Goal: Task Accomplishment & Management: Complete application form

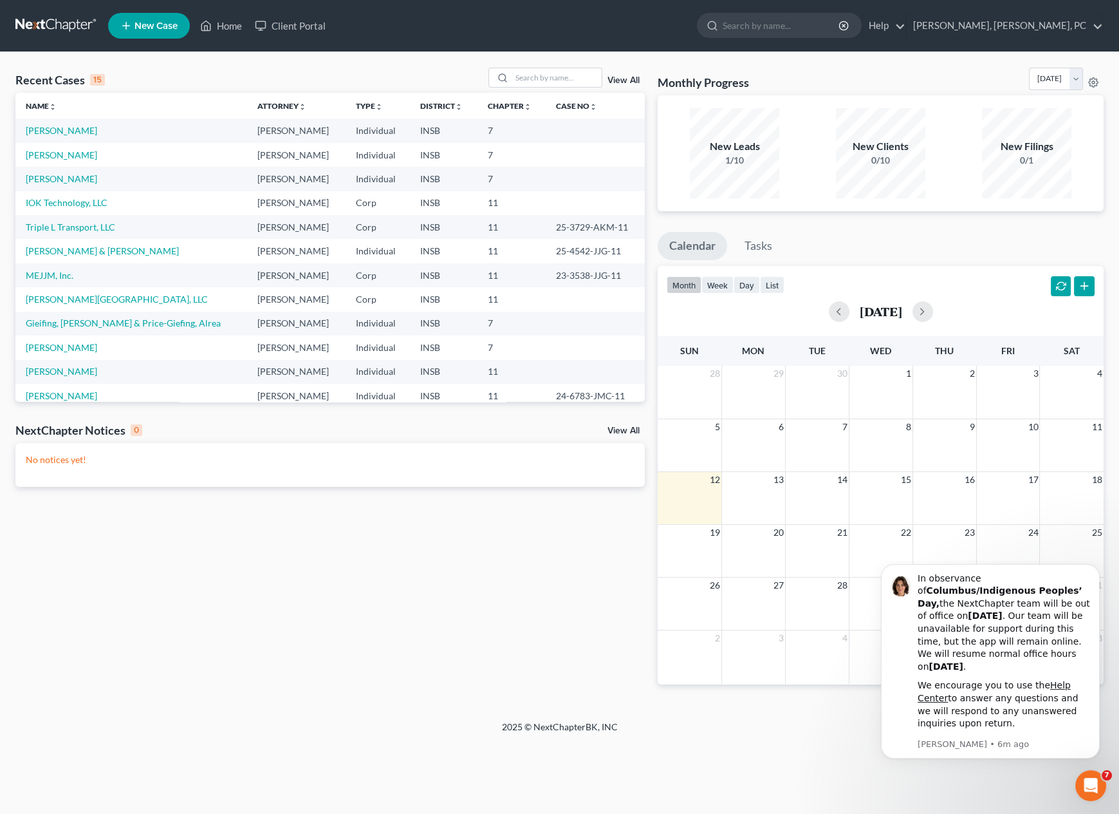
click at [152, 21] on span "New Case" at bounding box center [156, 26] width 43 height 10
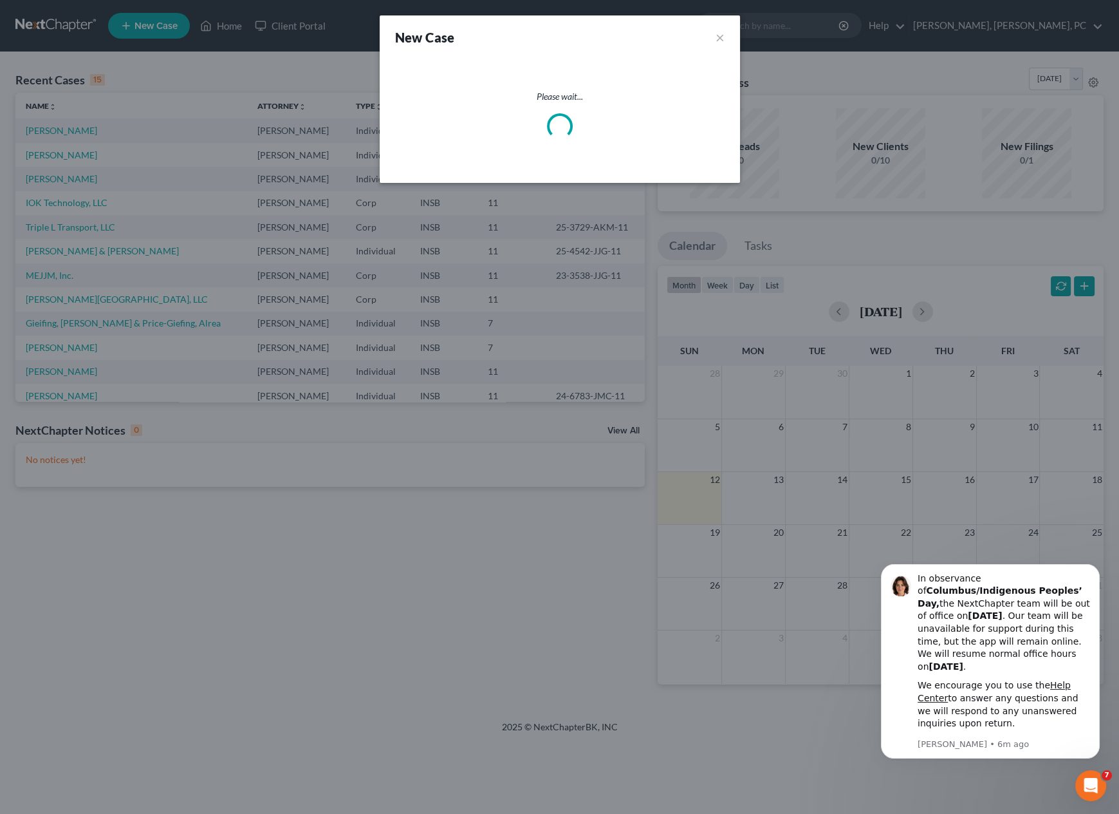
select select "28"
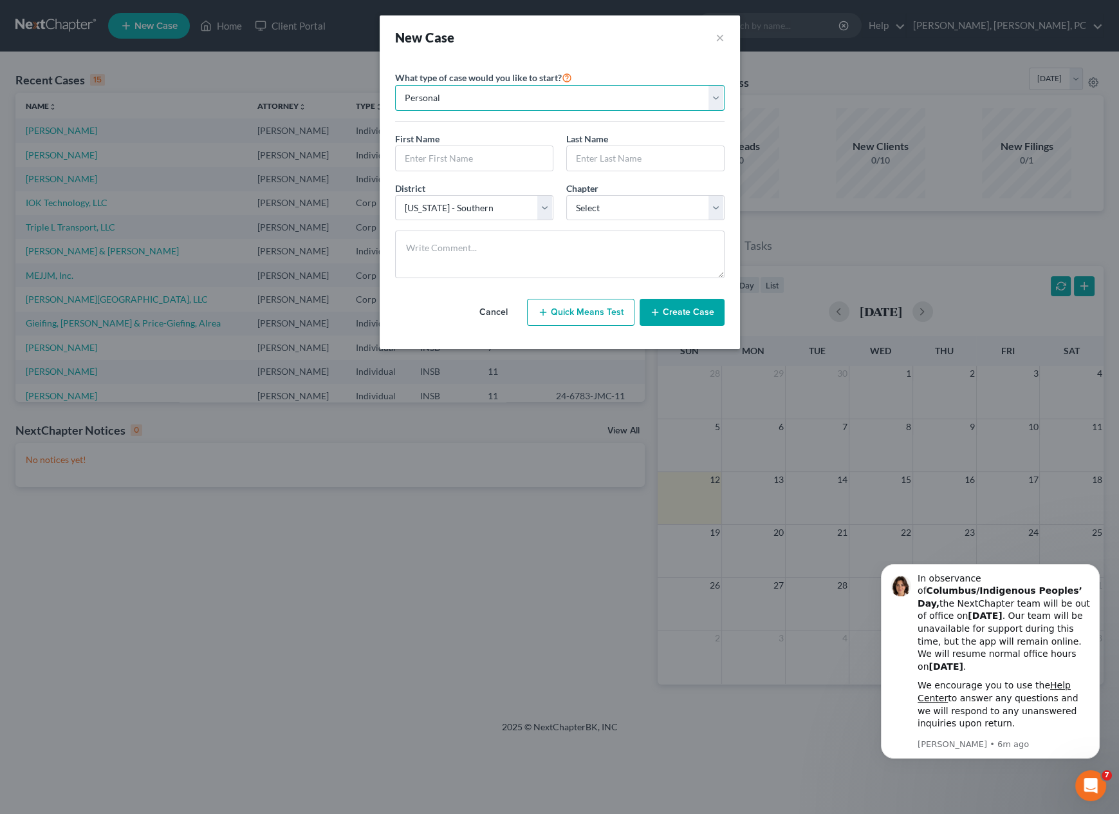
click at [429, 95] on select "Personal Business" at bounding box center [560, 98] width 330 height 26
select select "1"
click at [395, 85] on select "Personal Business" at bounding box center [560, 98] width 330 height 26
click at [440, 165] on input "text" at bounding box center [560, 158] width 328 height 24
paste input "SURGERY CENTER OF [GEOGRAPHIC_DATA][PERSON_NAME], LLC"
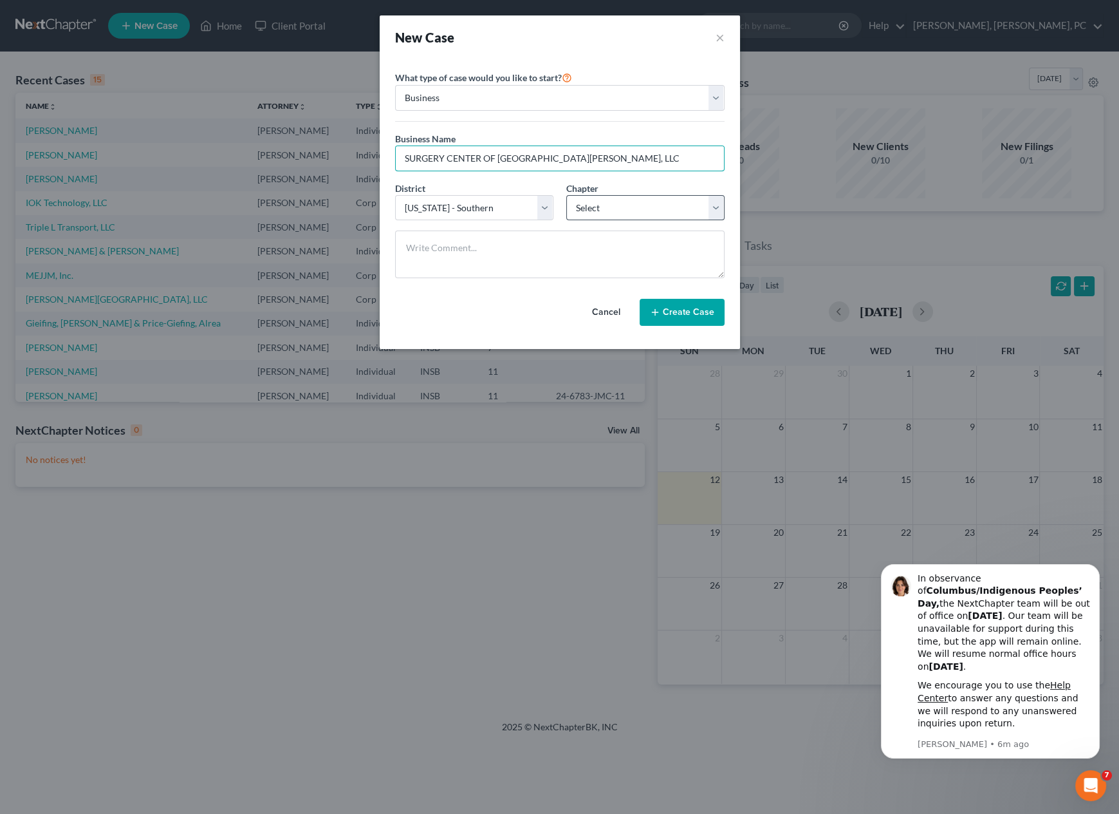
type input "SURGERY CENTER OF [GEOGRAPHIC_DATA][PERSON_NAME], LLC"
click at [579, 201] on select "Select 7 11 12" at bounding box center [645, 208] width 158 height 26
select select "1"
click at [566, 195] on select "Select 7 11 12" at bounding box center [645, 208] width 158 height 26
click at [655, 318] on button "Create Case" at bounding box center [682, 312] width 85 height 27
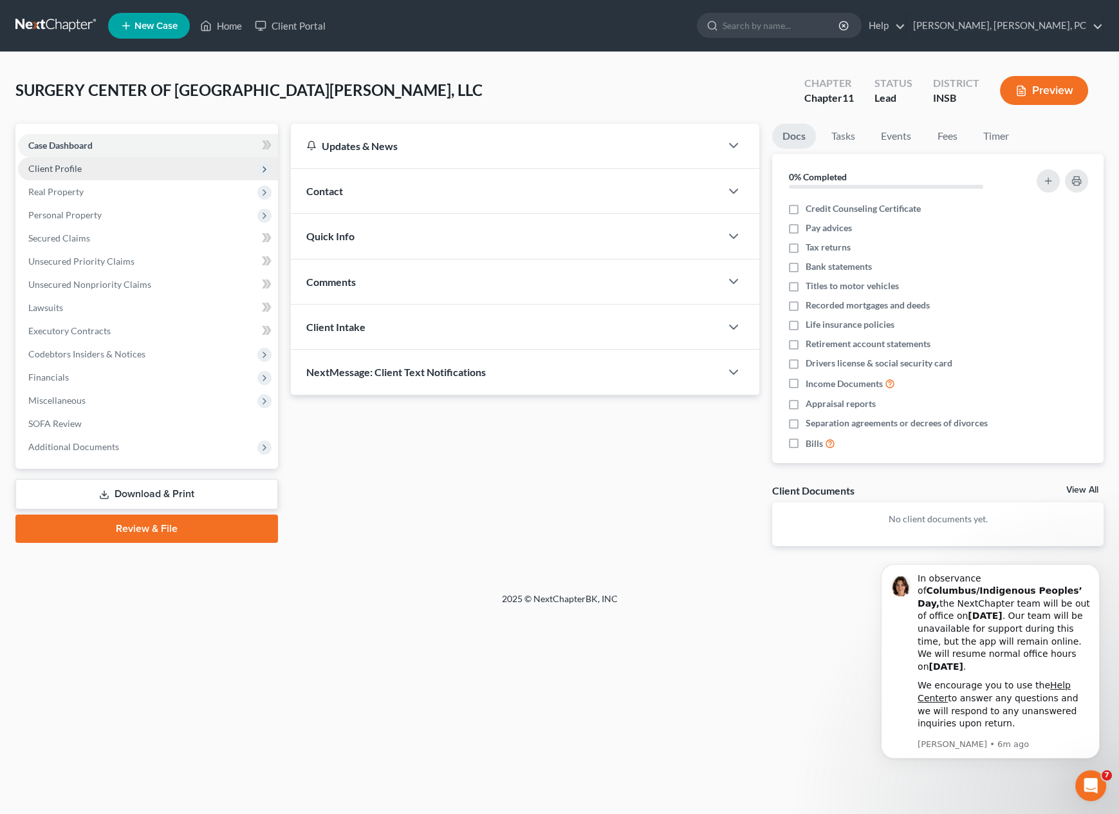
click at [46, 175] on span "Client Profile" at bounding box center [148, 168] width 260 height 23
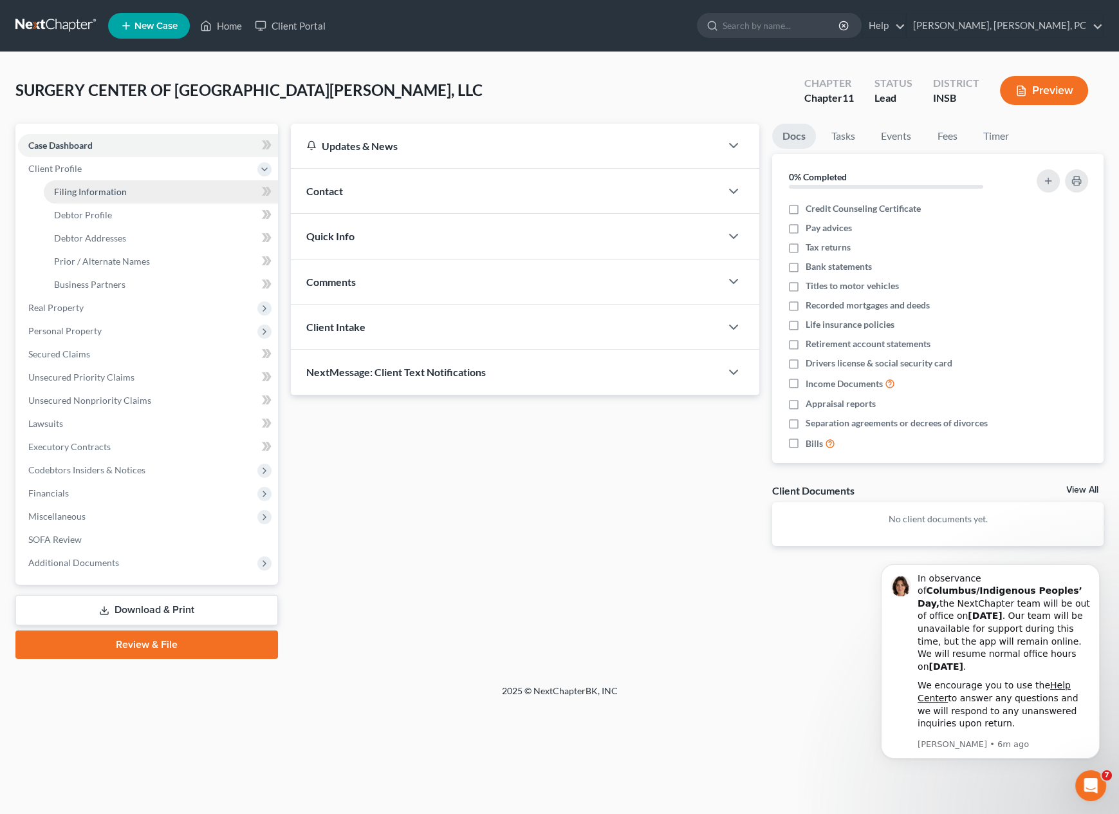
click at [48, 190] on link "Filing Information" at bounding box center [161, 191] width 234 height 23
select select "1"
select select "28"
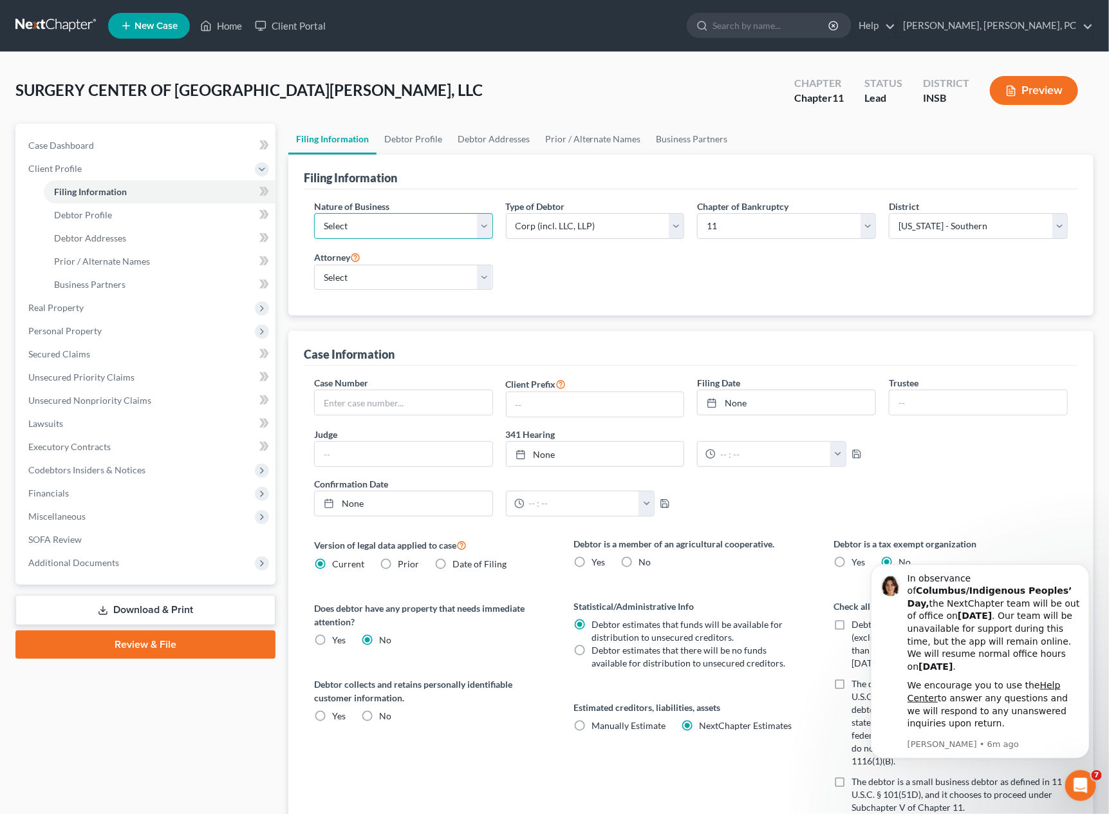
click at [346, 214] on select "Select Clearing Bank Commodity Broker Health Care Business Other Railroad Singl…" at bounding box center [403, 226] width 179 height 26
select select "2"
click at [314, 213] on select "Select Clearing Bank Commodity Broker Health Care Business Other Railroad Singl…" at bounding box center [403, 226] width 179 height 26
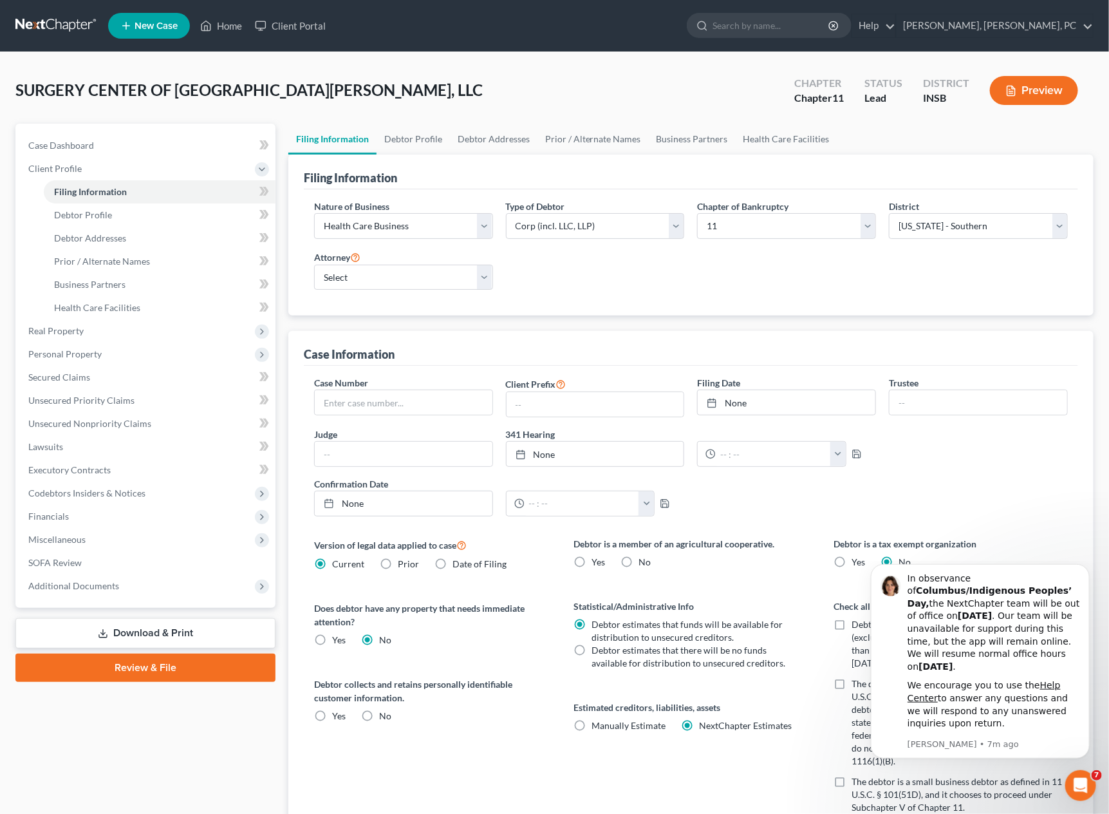
click at [332, 636] on label "Yes Yes" at bounding box center [339, 639] width 14 height 13
click at [337, 636] on input "Yes Yes" at bounding box center [341, 637] width 8 height 8
radio input "true"
radio input "false"
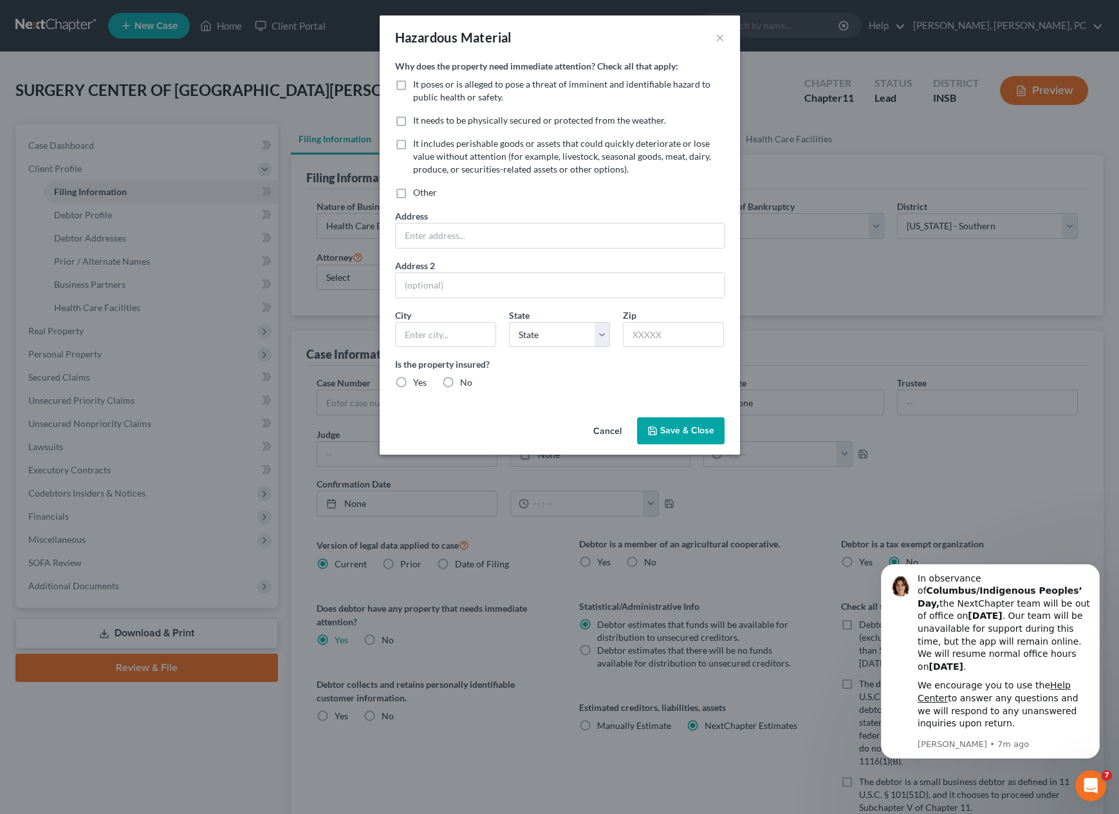
click at [413, 195] on label "Other" at bounding box center [425, 192] width 24 height 13
click at [418, 194] on input "Other" at bounding box center [422, 190] width 8 height 8
checkbox input "true"
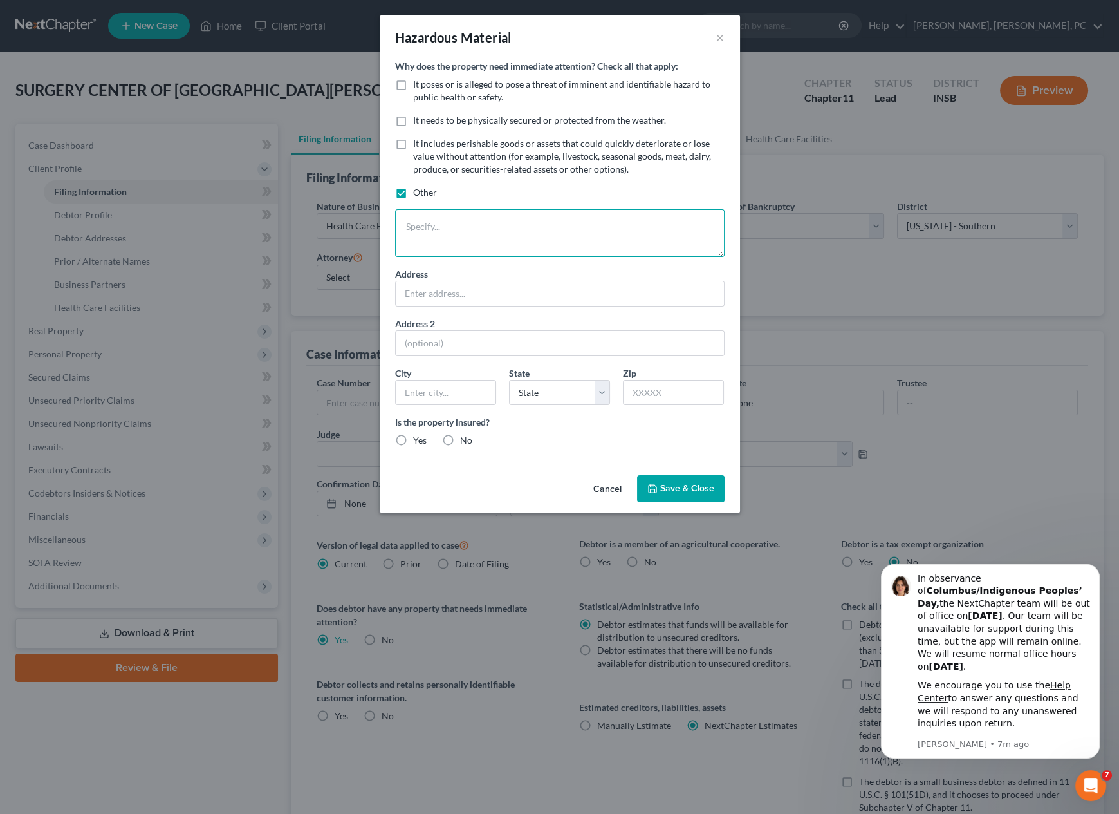
click at [419, 221] on textarea at bounding box center [560, 233] width 330 height 48
type textarea "landlord has locked tenant out of operating premises for two surgery centers th…"
click at [433, 292] on input "text" at bounding box center [560, 293] width 328 height 24
paste input "1721 MAGNAVOX WAY"
type input "1721 MAGNAVOX WAY"
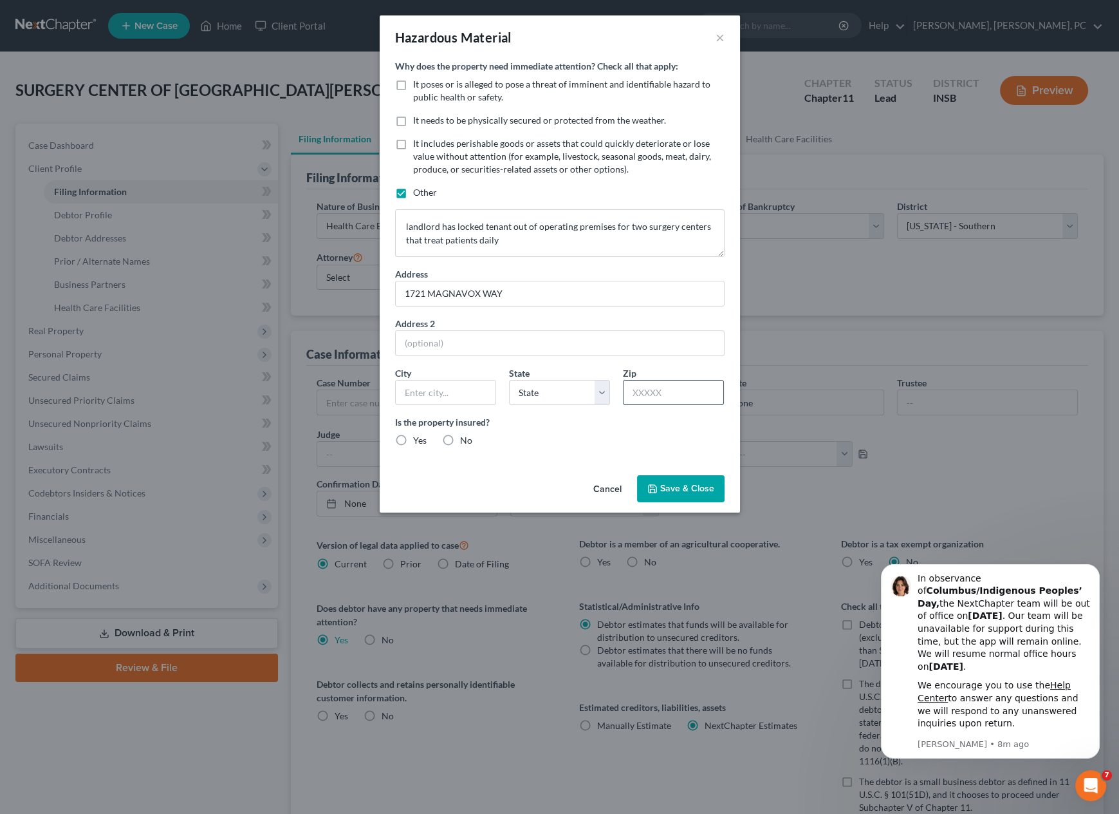
click at [655, 395] on input "text" at bounding box center [674, 392] width 100 height 24
paste input "46804"
type input "46804"
click at [413, 440] on label "Yes" at bounding box center [420, 440] width 14 height 13
click at [418, 440] on input "Yes" at bounding box center [422, 438] width 8 height 8
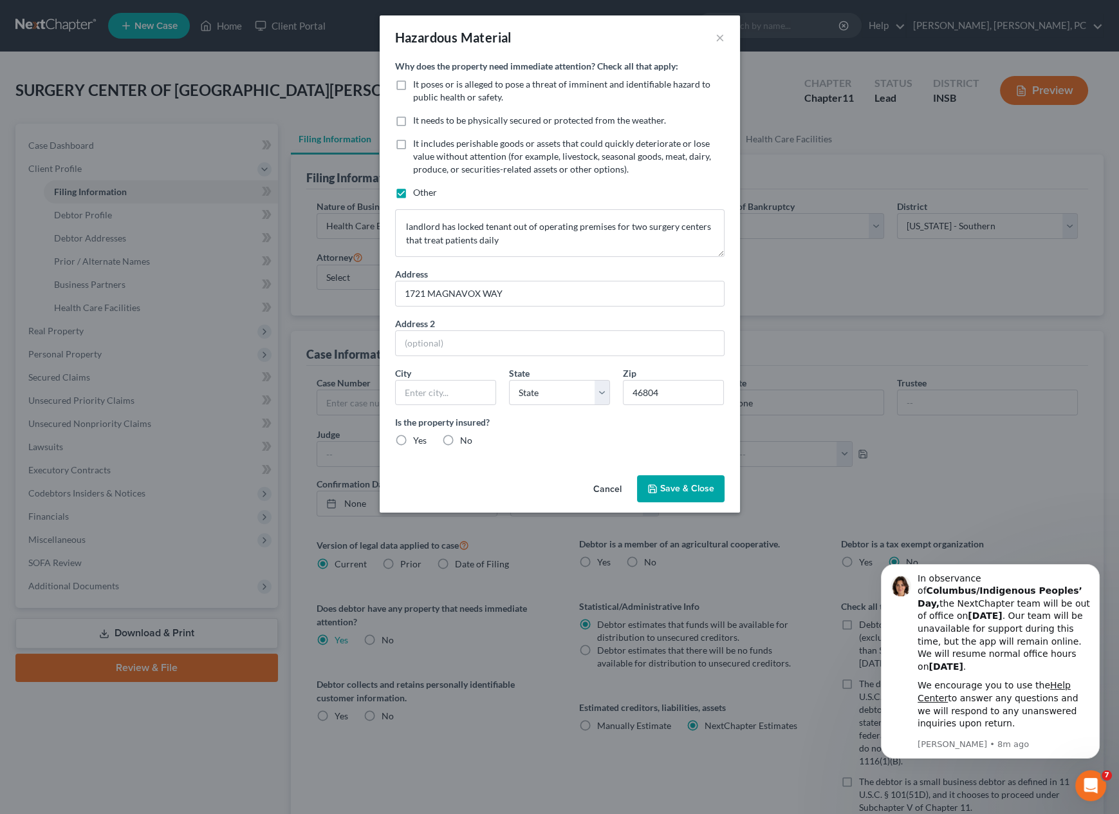
radio input "true"
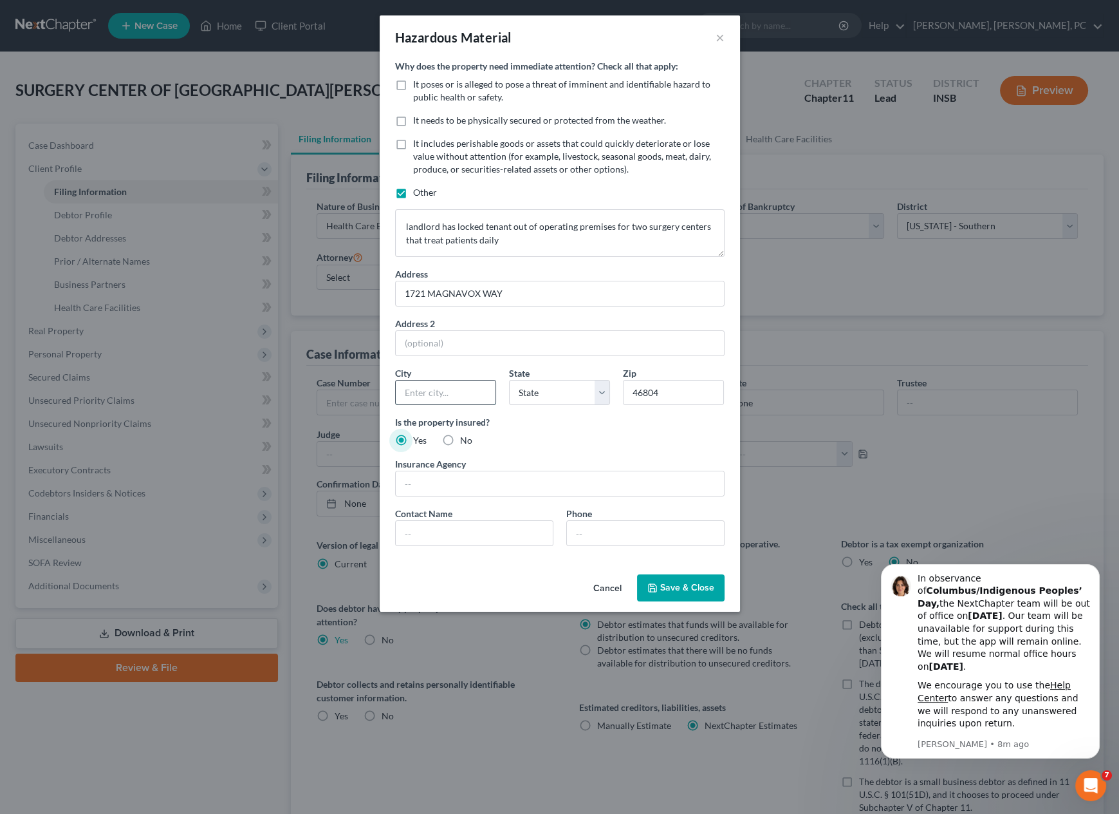
click at [443, 388] on input "text" at bounding box center [446, 392] width 100 height 24
type input "Ft. [PERSON_NAME]"
select select "15"
click at [674, 587] on button "Save & Close" at bounding box center [681, 587] width 88 height 27
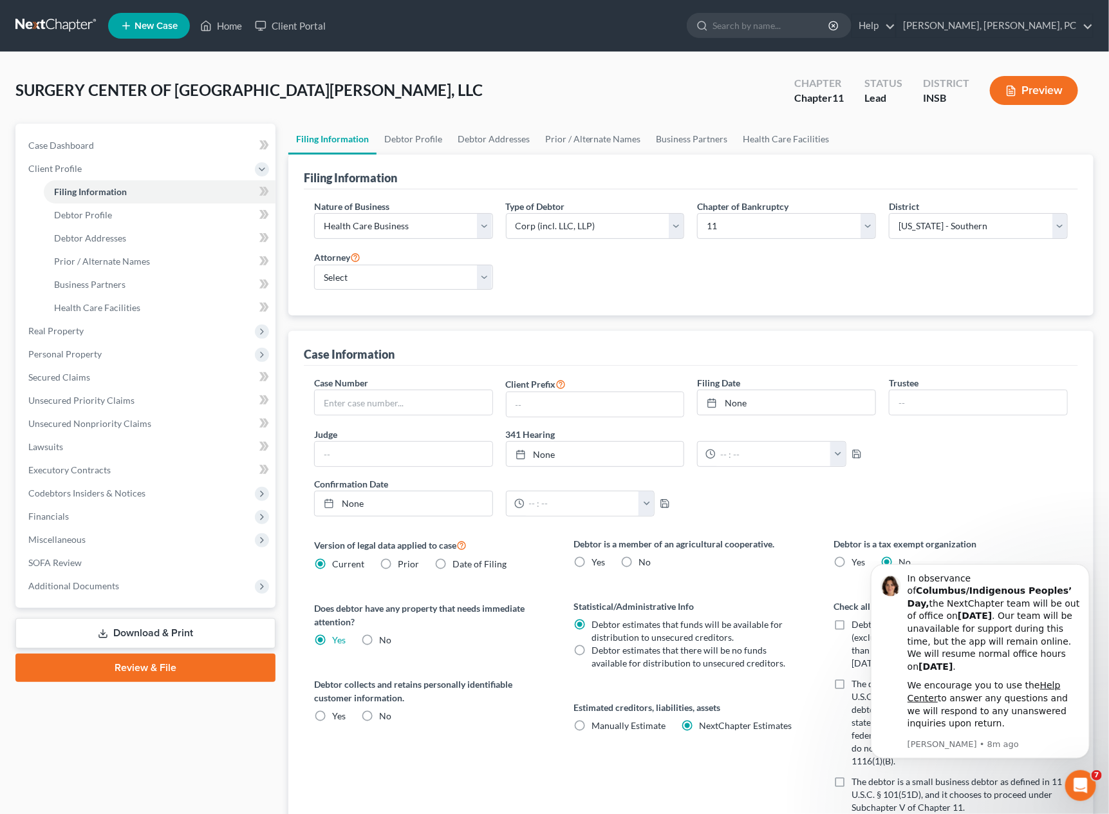
click at [332, 713] on label "Yes" at bounding box center [339, 715] width 14 height 13
click at [337, 713] on input "Yes" at bounding box center [341, 713] width 8 height 8
radio input "true"
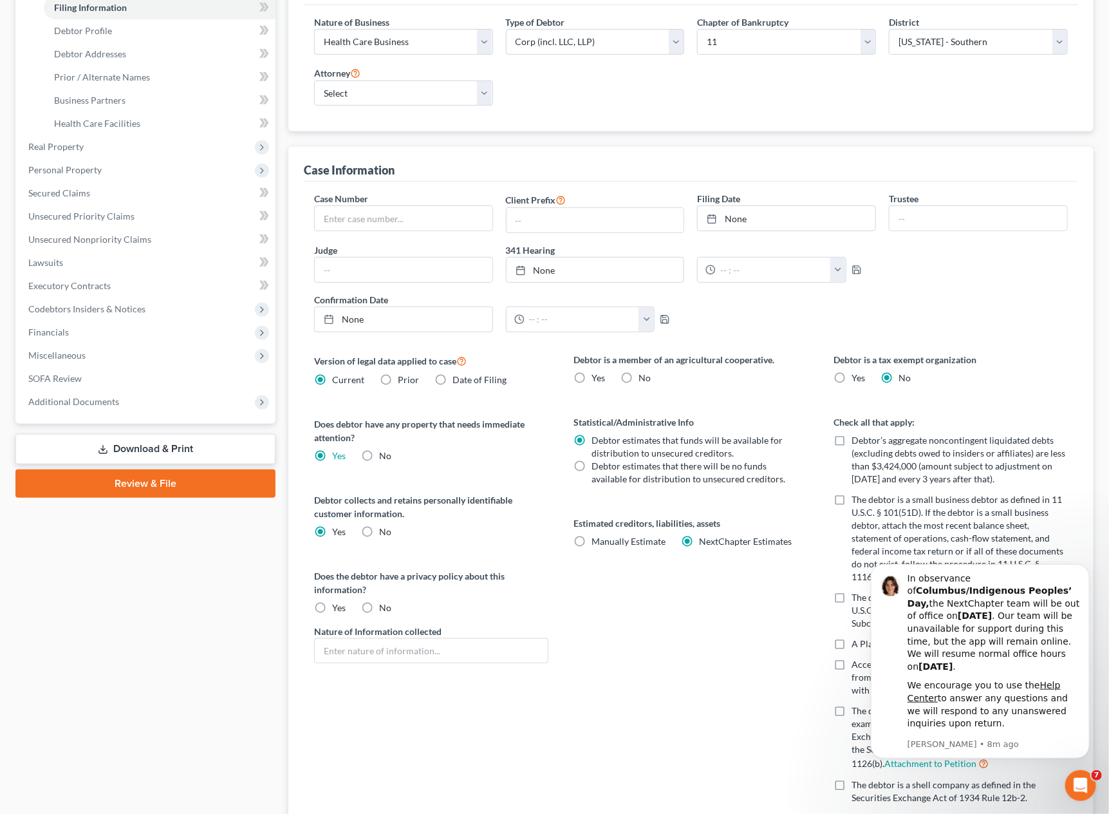
scroll to position [186, 0]
click at [332, 605] on label "Yes" at bounding box center [339, 605] width 14 height 13
click at [337, 605] on input "Yes" at bounding box center [341, 603] width 8 height 8
radio input "true"
click at [348, 645] on input "text" at bounding box center [431, 649] width 233 height 24
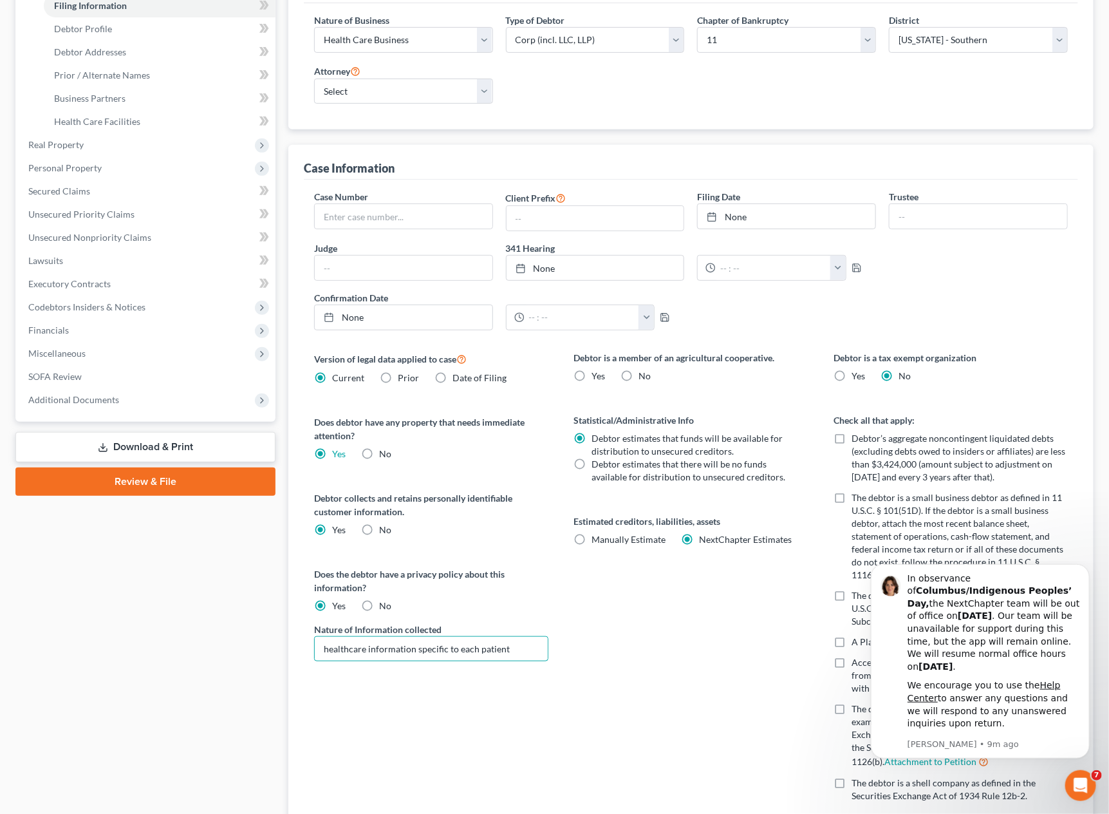
type input "healthcare information specific to each patient"
click at [639, 373] on label "No" at bounding box center [645, 375] width 12 height 13
click at [644, 373] on input "No" at bounding box center [648, 373] width 8 height 8
radio input "true"
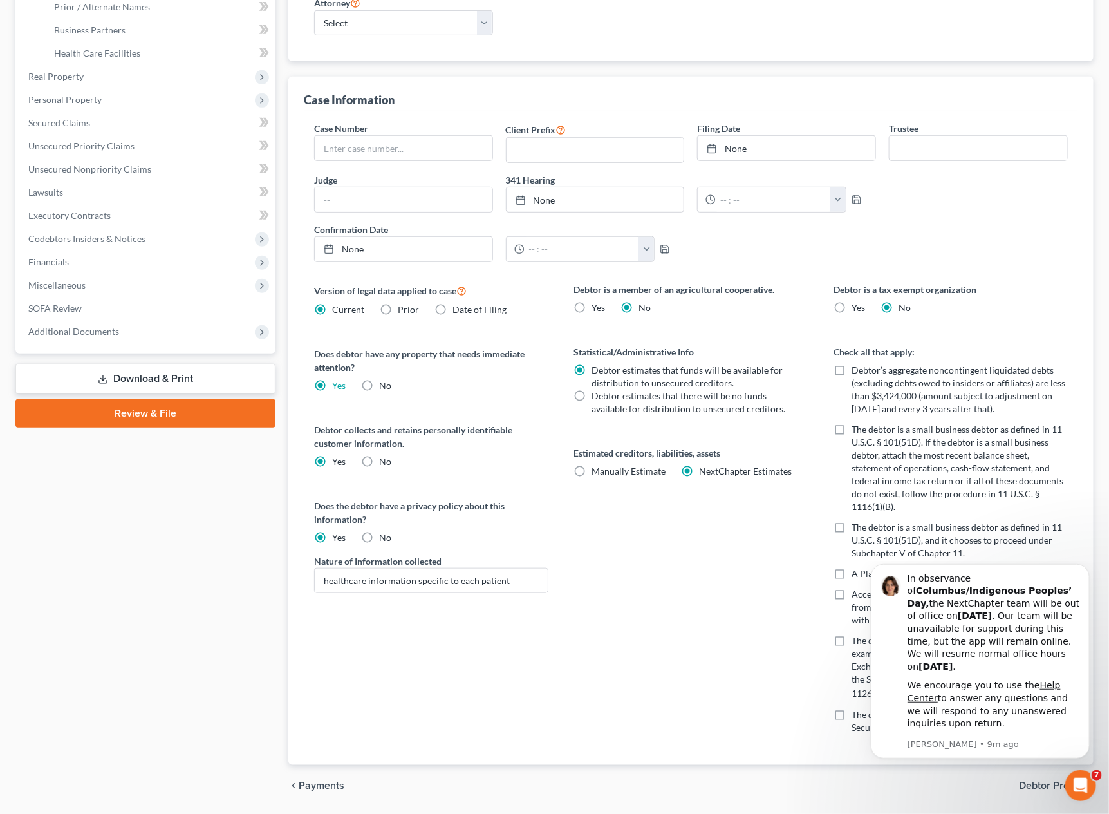
scroll to position [292, 0]
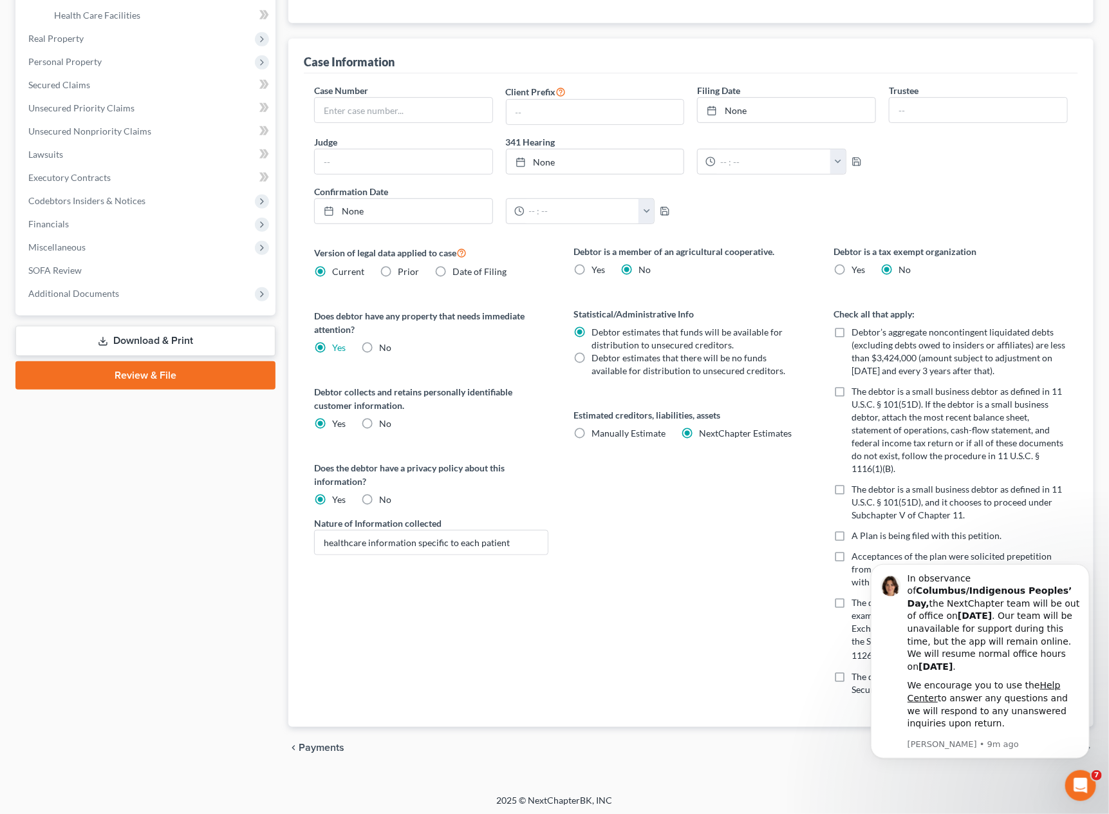
click at [758, 565] on div "Debtor is a member of an agricultural cooperative. Yes No Statistical/Administr…" at bounding box center [691, 486] width 260 height 482
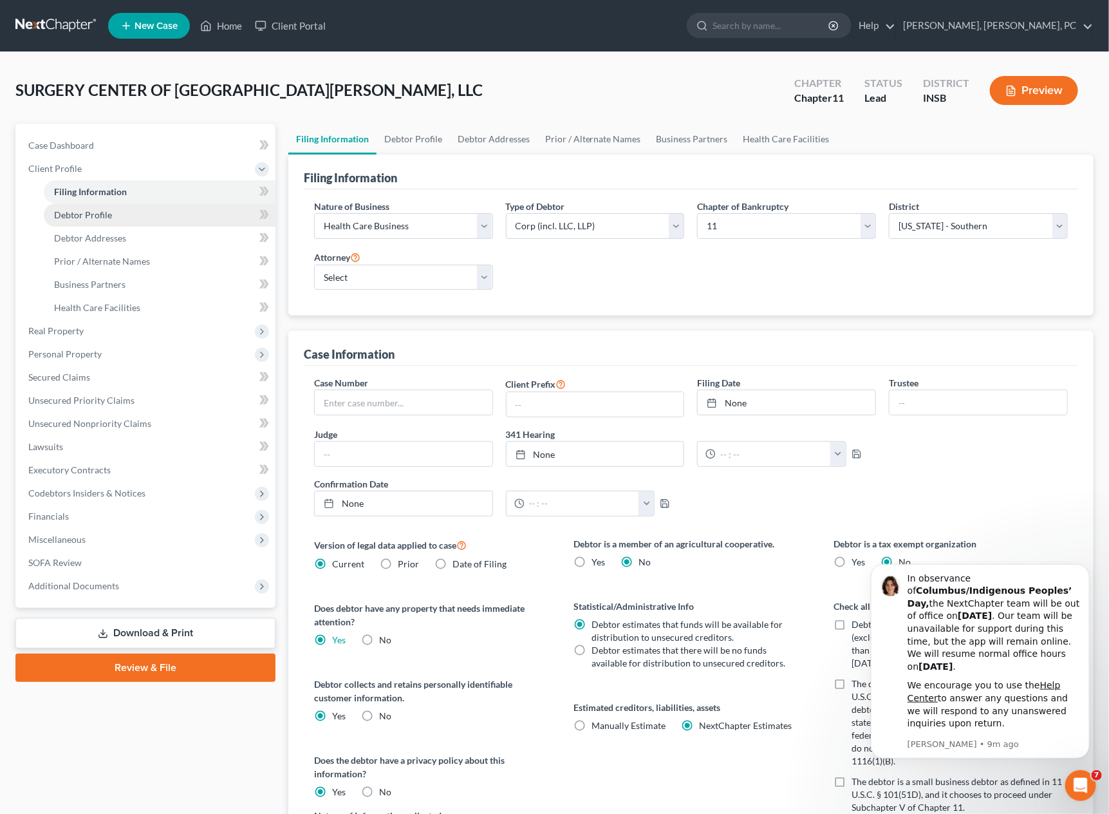
drag, startPoint x: 758, startPoint y: 565, endPoint x: 97, endPoint y: 221, distance: 745.1
click at [97, 221] on link "Debtor Profile" at bounding box center [160, 214] width 232 height 23
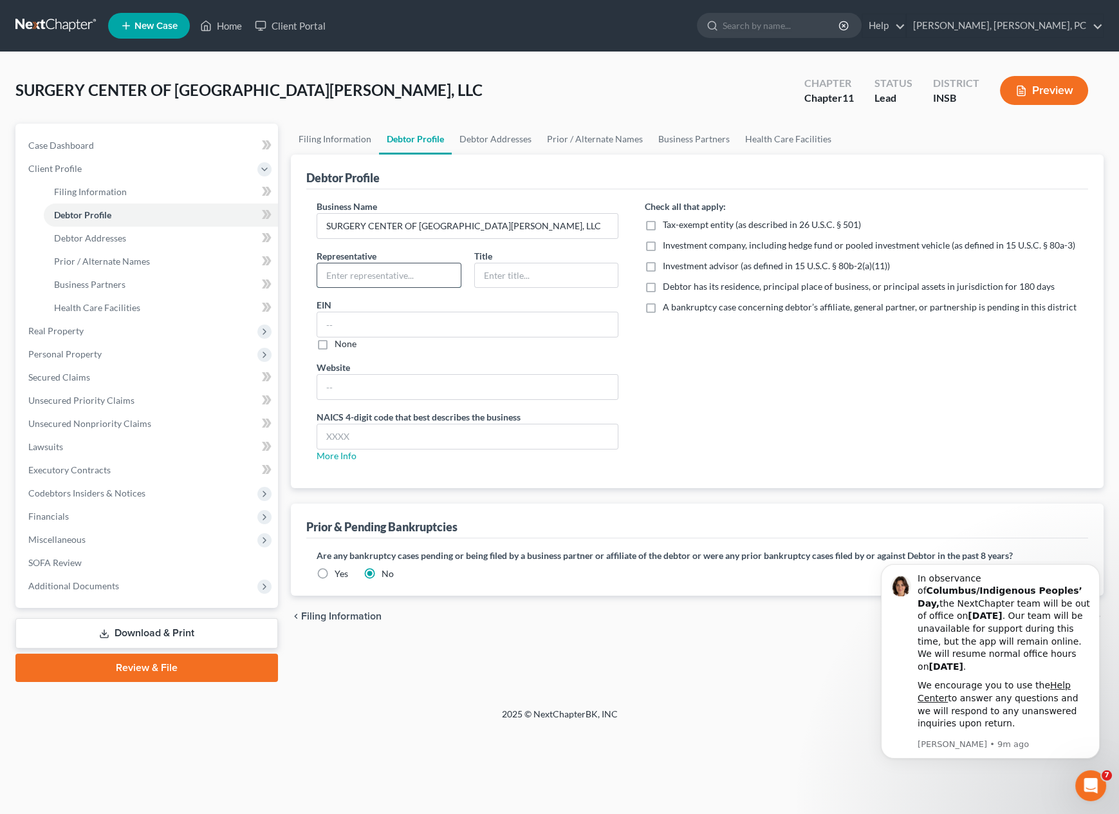
click at [369, 274] on input "text" at bounding box center [389, 275] width 144 height 24
type input "[PERSON_NAME]"
click at [664, 330] on div "Check all that apply: Tax-exempt entity (as described in 26 U.S.C. § 501) Inves…" at bounding box center [861, 336] width 460 height 273
click at [384, 328] on input "text" at bounding box center [467, 324] width 301 height 24
paste input "[US_EMPLOYER_IDENTIFICATION_NUMBER]"
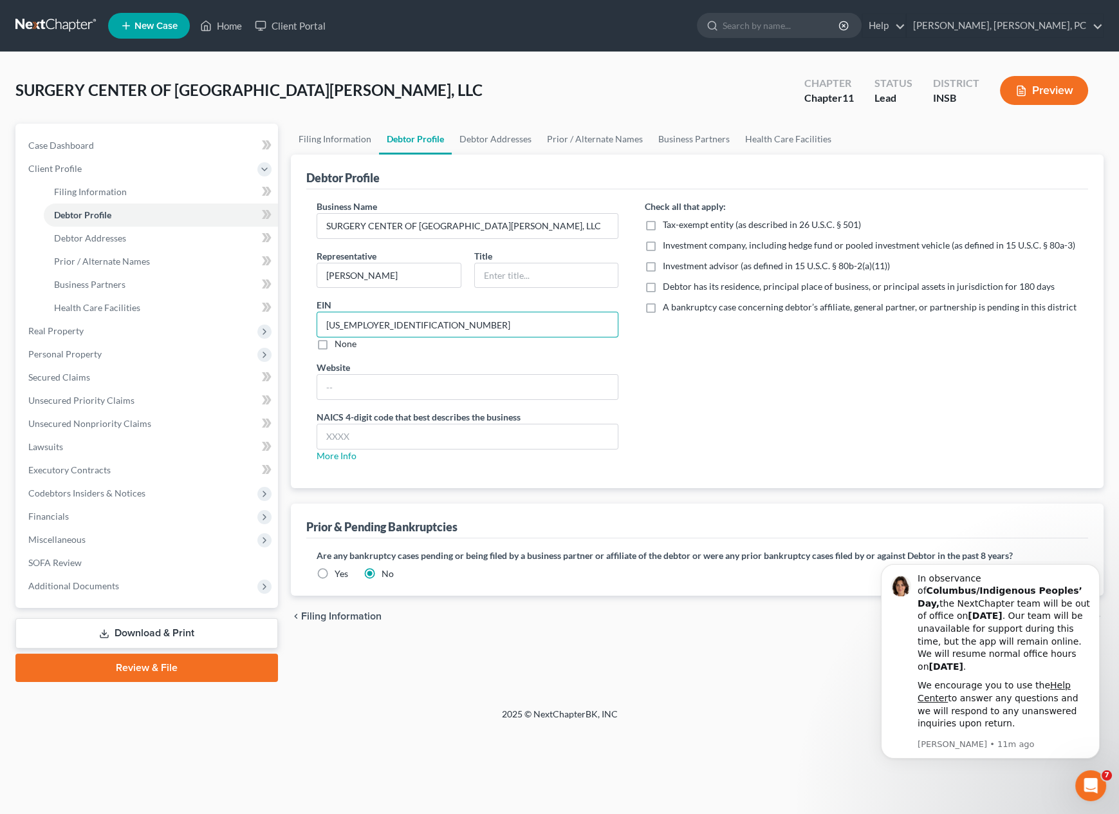
type input "[US_EMPLOYER_IDENTIFICATION_NUMBER]"
click at [382, 382] on input "text" at bounding box center [467, 387] width 301 height 24
paste input "[URL][DOMAIN_NAME]"
type input "[URL][DOMAIN_NAME]"
click at [340, 453] on link "More Info" at bounding box center [337, 455] width 40 height 11
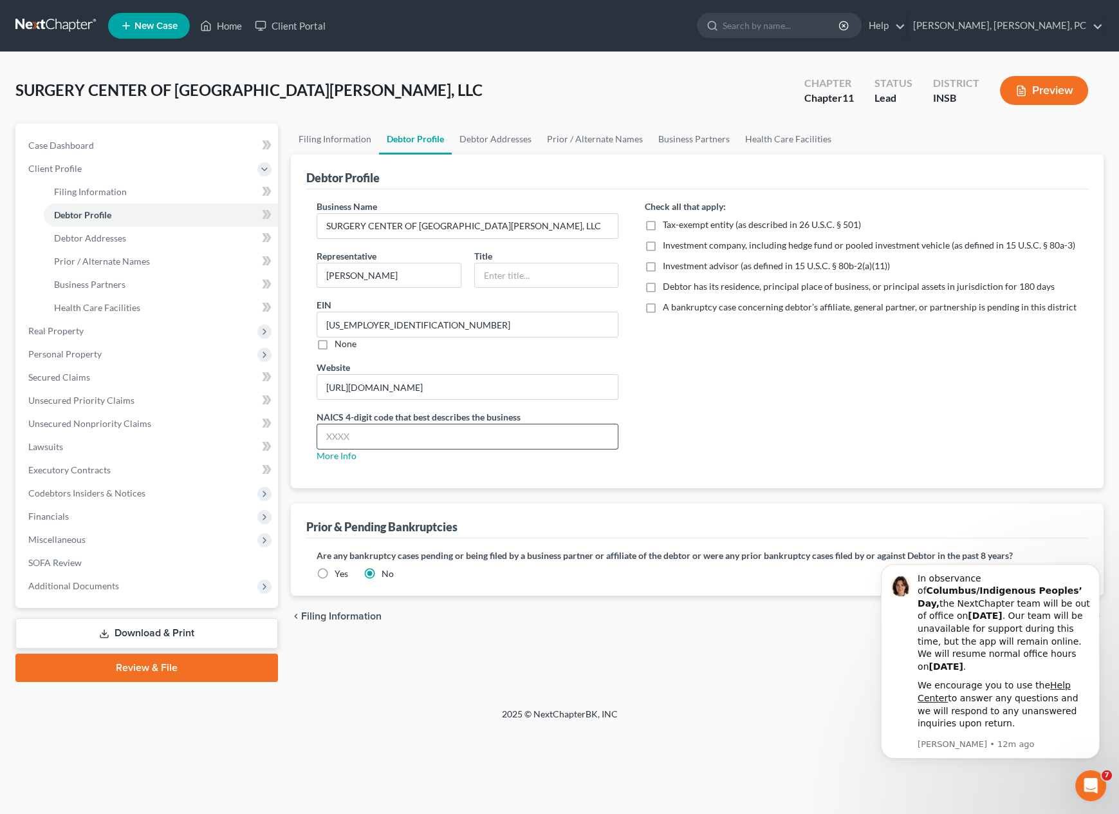
click at [337, 441] on input "text" at bounding box center [467, 436] width 301 height 24
type input "6214"
click at [662, 285] on label "Debtor has its residence, principal place of business, or principal assets in j…" at bounding box center [858, 286] width 392 height 13
click at [668, 285] on input "Debtor has its residence, principal place of business, or principal assets in j…" at bounding box center [672, 284] width 8 height 8
checkbox input "true"
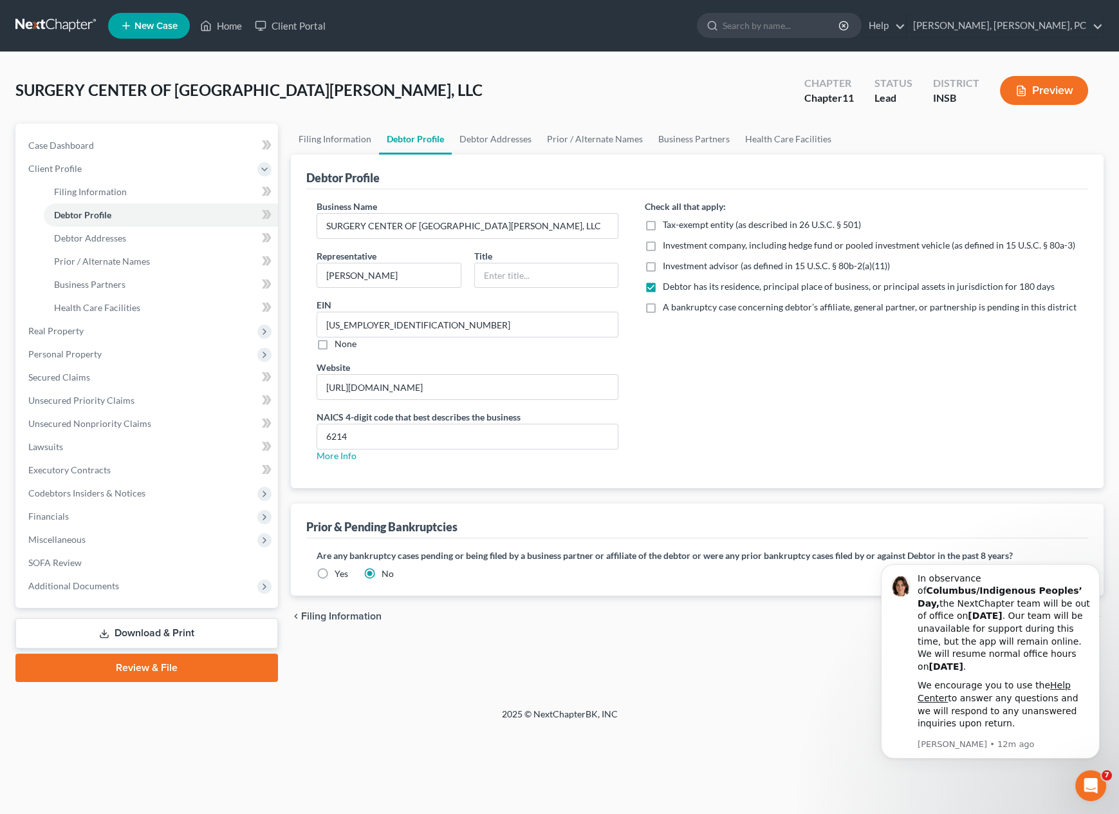
click at [662, 306] on label "A bankruptcy case concerning debtor’s affiliate, general partner, or partnershi…" at bounding box center [869, 307] width 414 height 13
click at [668, 306] on input "A bankruptcy case concerning debtor’s affiliate, general partner, or partnershi…" at bounding box center [672, 305] width 8 height 8
checkbox input "true"
click at [485, 136] on link "Debtor Addresses" at bounding box center [496, 139] width 88 height 31
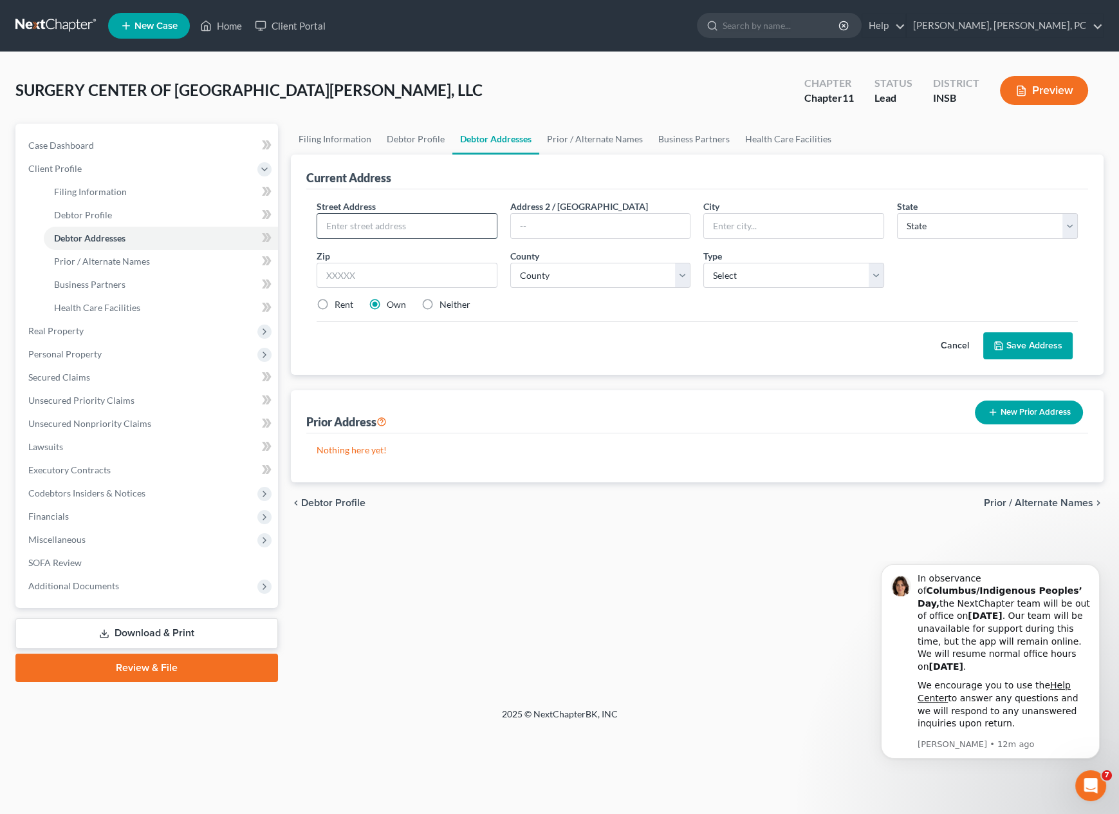
click at [395, 222] on input "text" at bounding box center [407, 226] width 180 height 24
click at [427, 231] on input "text" at bounding box center [407, 226] width 180 height 24
paste input "[STREET_ADDRESS]"
type input "[STREET_ADDRESS]"
click at [431, 271] on input "text" at bounding box center [407, 276] width 181 height 26
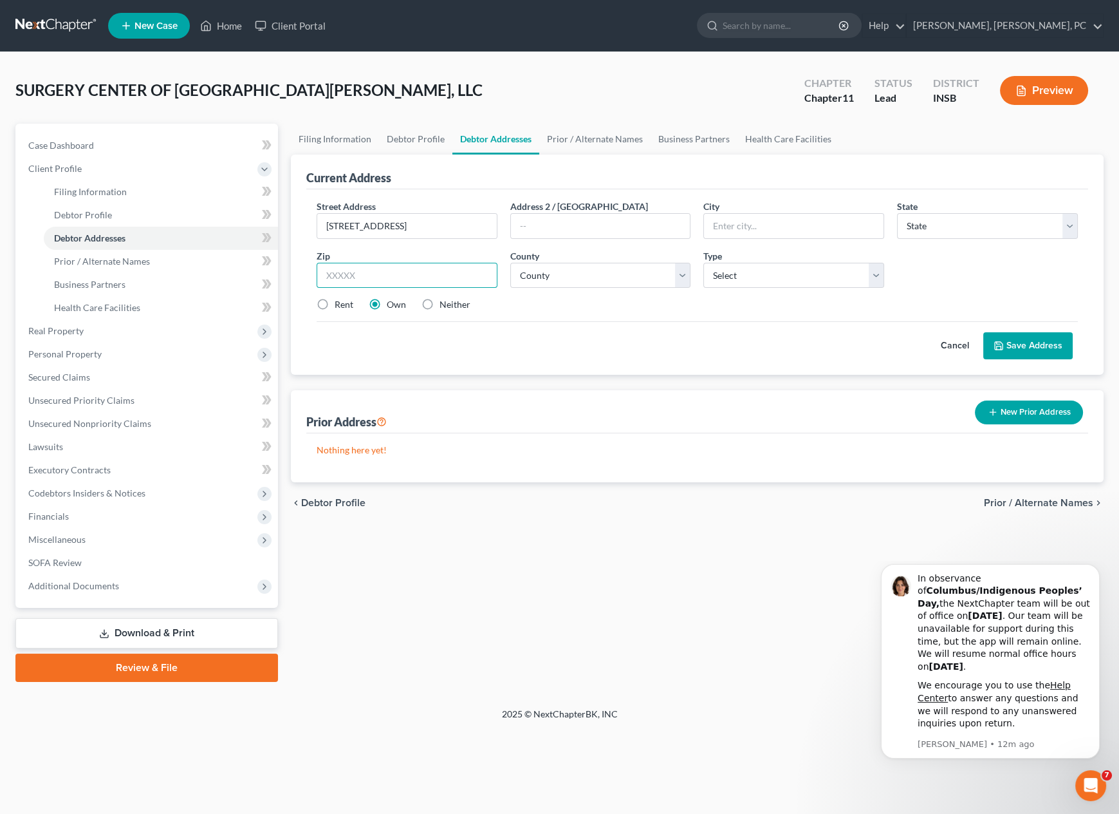
paste input "46804"
type input "46804"
type input "[GEOGRAPHIC_DATA][PERSON_NAME]"
select select "15"
click at [544, 274] on select "County [GEOGRAPHIC_DATA] [GEOGRAPHIC_DATA] [GEOGRAPHIC_DATA] [GEOGRAPHIC_DATA] …" at bounding box center [600, 276] width 181 height 26
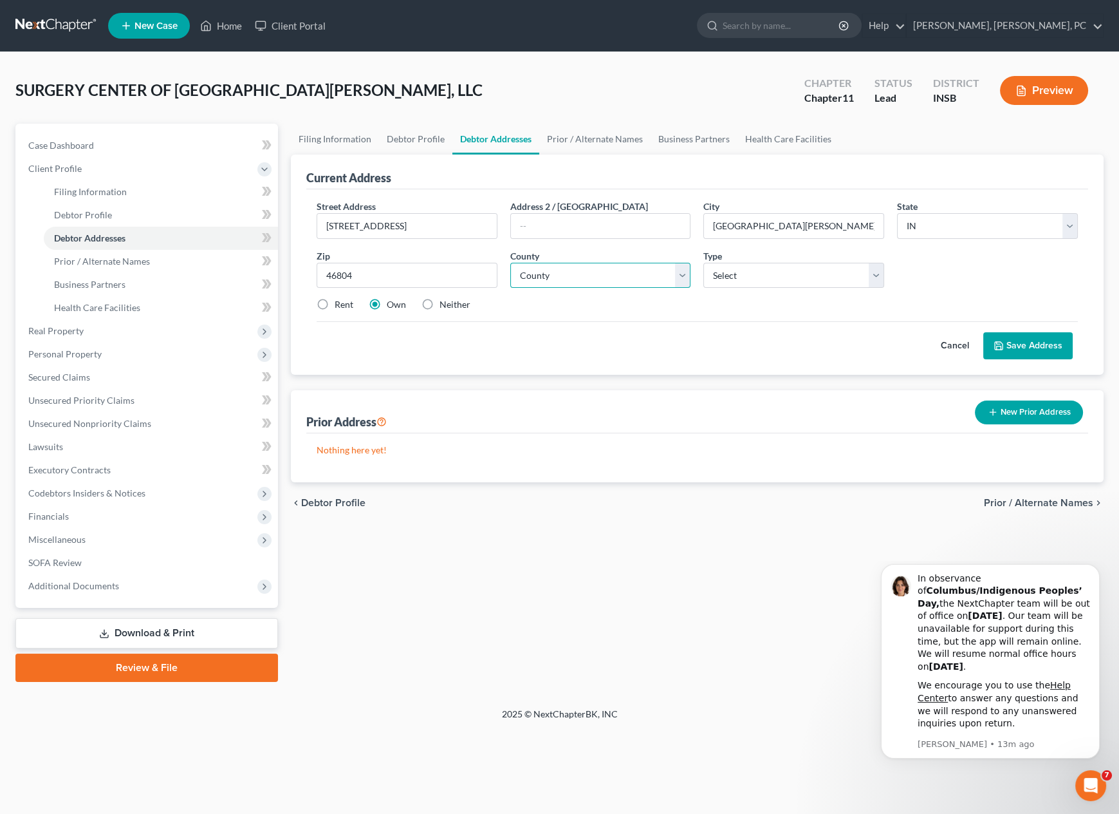
select select "1"
click at [510, 263] on select "County [GEOGRAPHIC_DATA] [GEOGRAPHIC_DATA] [GEOGRAPHIC_DATA] [GEOGRAPHIC_DATA] …" at bounding box center [600, 276] width 181 height 26
click at [742, 274] on select "Select Business Mailing Location of Assets" at bounding box center [794, 276] width 181 height 26
select select "0"
click at [704, 263] on select "Select Business Mailing Location of Assets" at bounding box center [794, 276] width 181 height 26
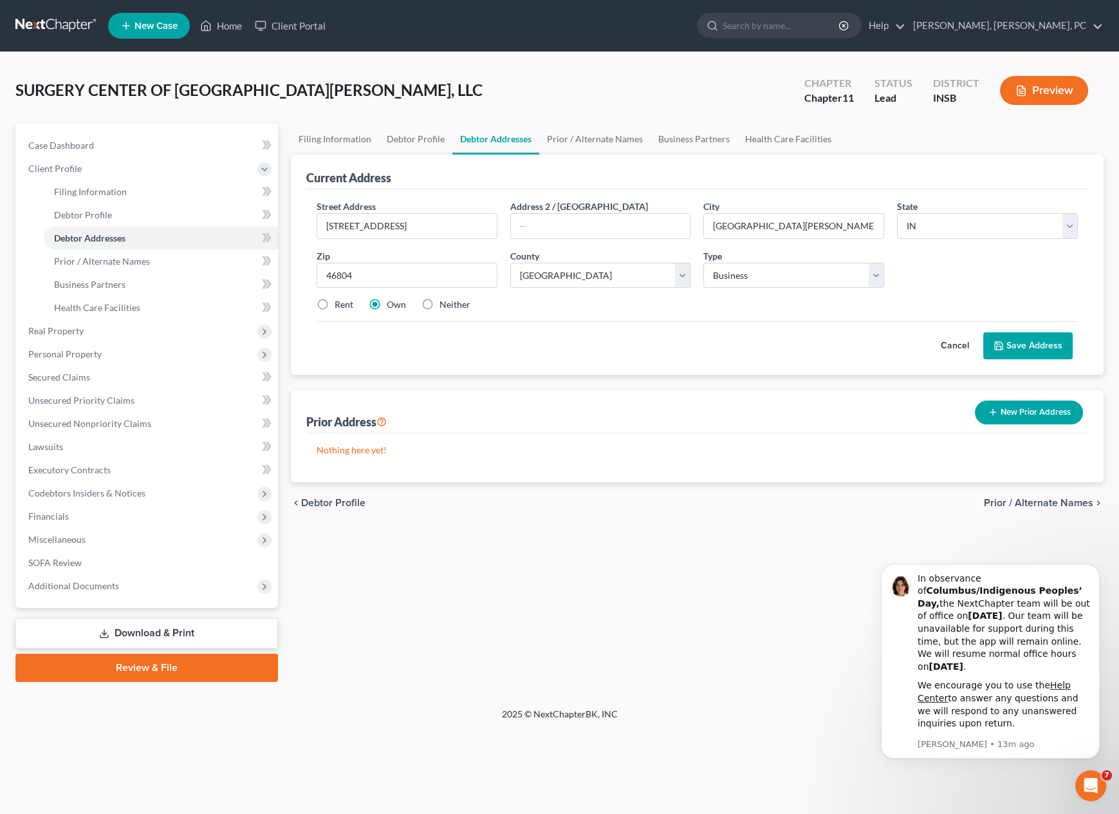
click at [738, 306] on div "Rent Own Neither" at bounding box center [697, 304] width 774 height 13
click at [335, 301] on label "Rent" at bounding box center [344, 304] width 19 height 13
click at [340, 301] on input "Rent" at bounding box center [344, 302] width 8 height 8
radio input "true"
click at [588, 137] on link "Prior / Alternate Names" at bounding box center [594, 139] width 111 height 31
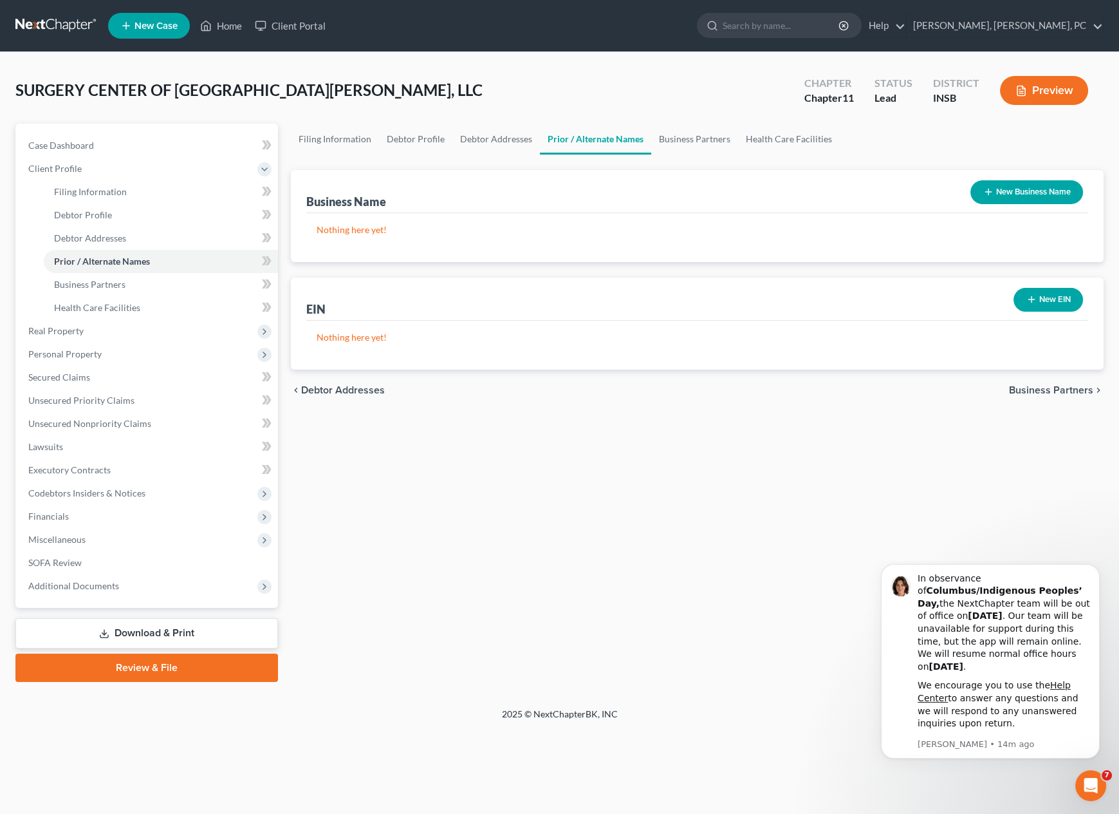
click at [1039, 294] on button "New EIN" at bounding box center [1049, 300] width 70 height 24
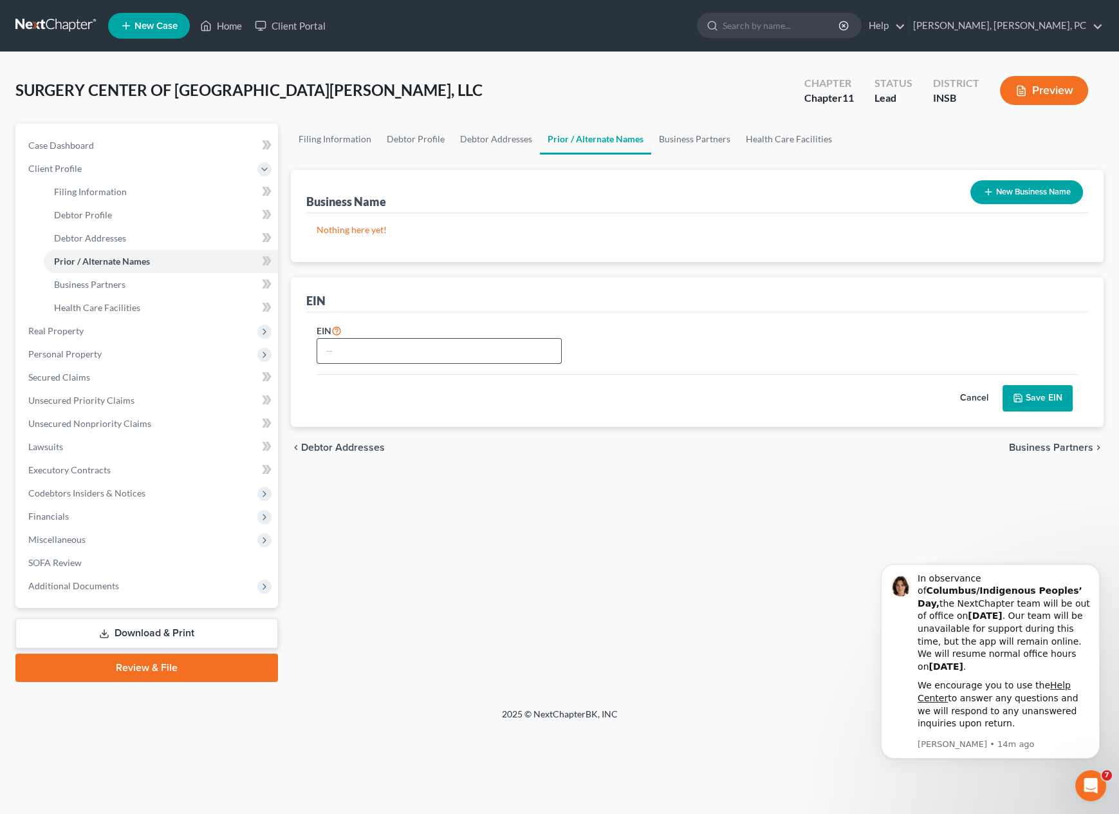
click at [426, 352] on input "text" at bounding box center [439, 351] width 244 height 24
click at [419, 323] on div "EIN" at bounding box center [439, 343] width 258 height 41
click at [392, 348] on input "text" at bounding box center [439, 351] width 244 height 24
paste input "5163478"
type input "[US_EMPLOYER_IDENTIFICATION_NUMBER]"
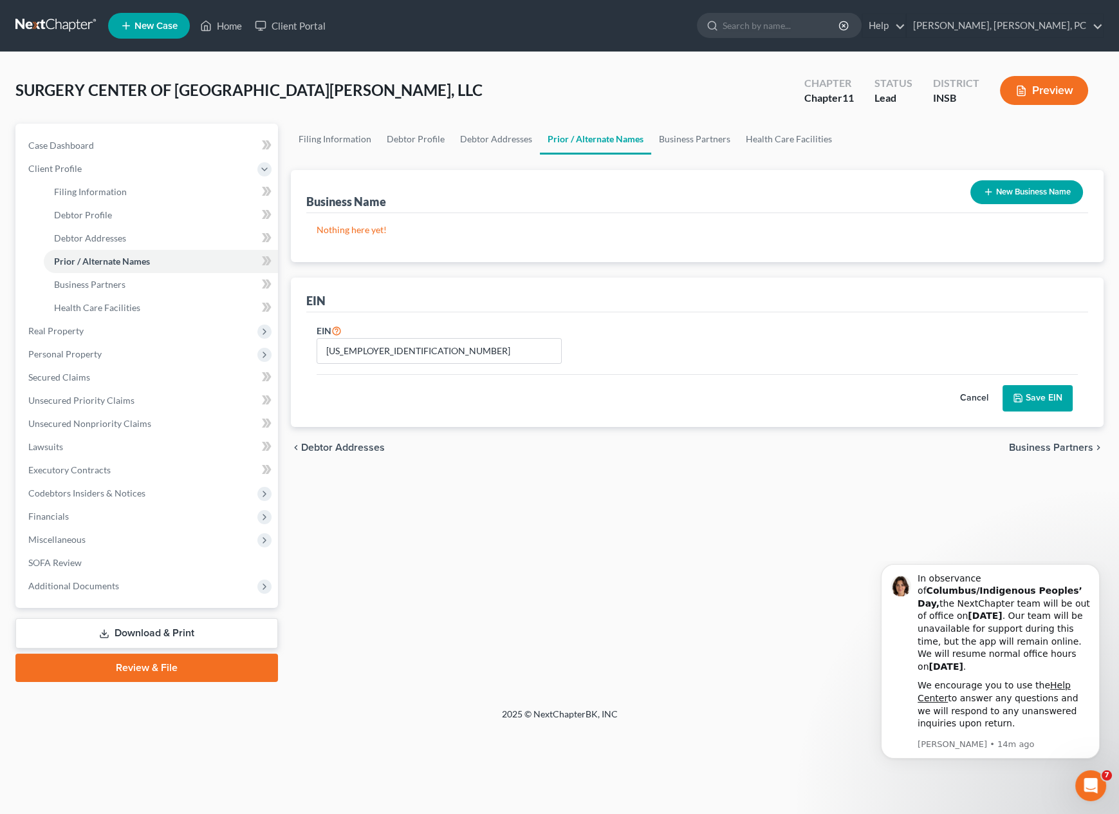
click at [1034, 189] on button "New Business Name" at bounding box center [1027, 192] width 113 height 24
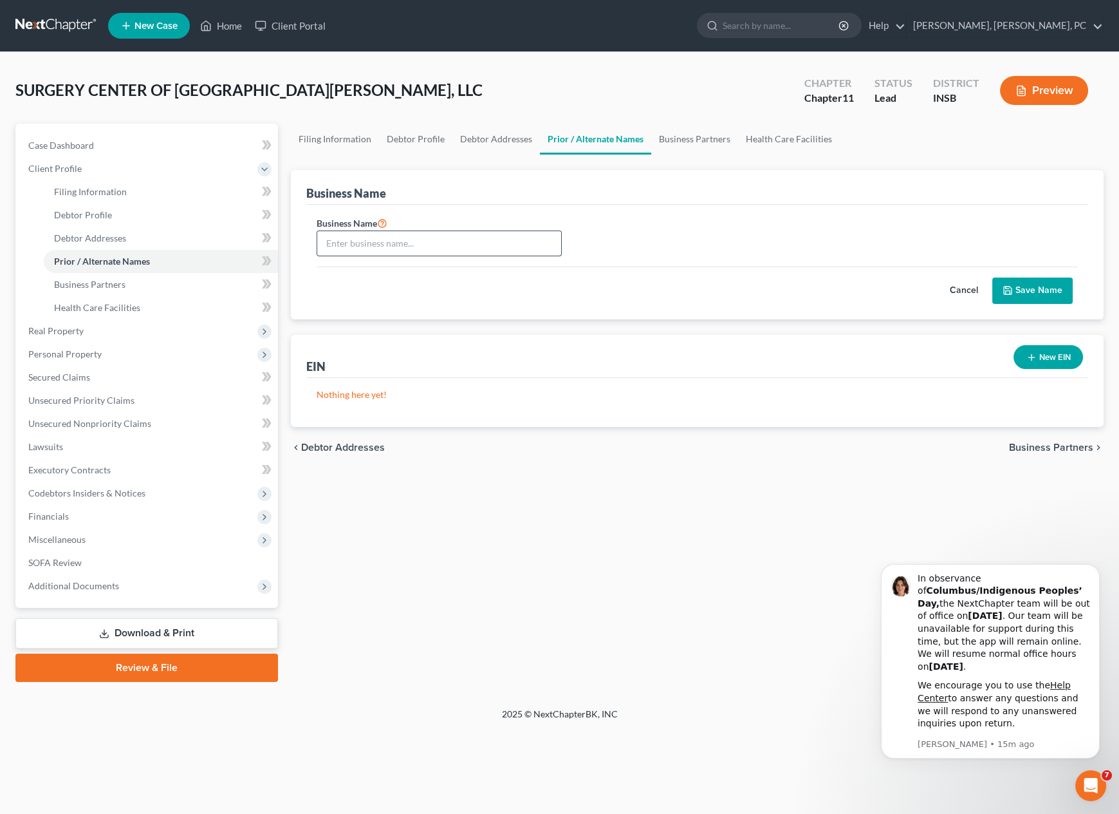
click at [500, 243] on input "text" at bounding box center [439, 243] width 244 height 24
paste input "SURGERY CENTER OF [GEOGRAPHIC_DATA][PERSON_NAME], LLC"
type input "SURGERY CENTER OF [GEOGRAPHIC_DATA][PERSON_NAME], LLC"
click at [703, 138] on link "Business Partners" at bounding box center [694, 139] width 87 height 31
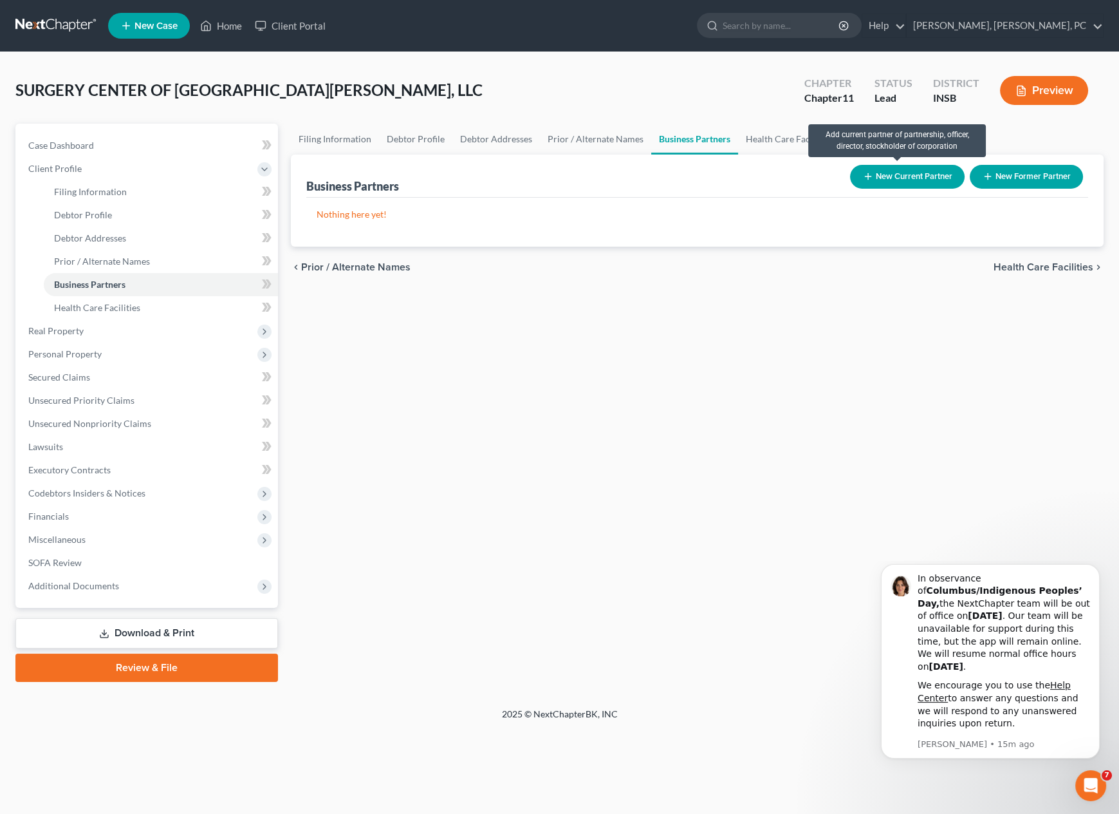
click at [895, 175] on button "New Current Partner" at bounding box center [907, 177] width 115 height 24
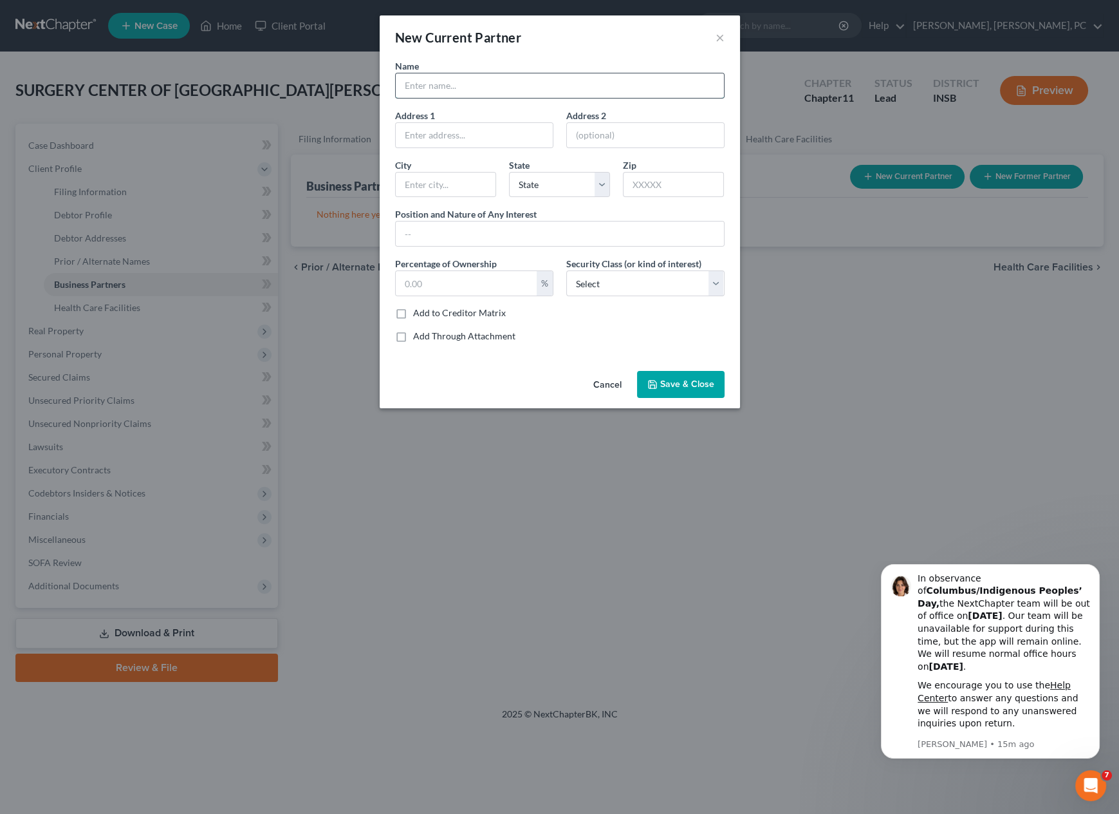
click at [498, 88] on input "text" at bounding box center [560, 85] width 328 height 24
type input "[PERSON_NAME]"
click at [449, 237] on input "text" at bounding box center [560, 233] width 328 height 24
type input "President"
click at [500, 282] on input "text" at bounding box center [466, 283] width 141 height 24
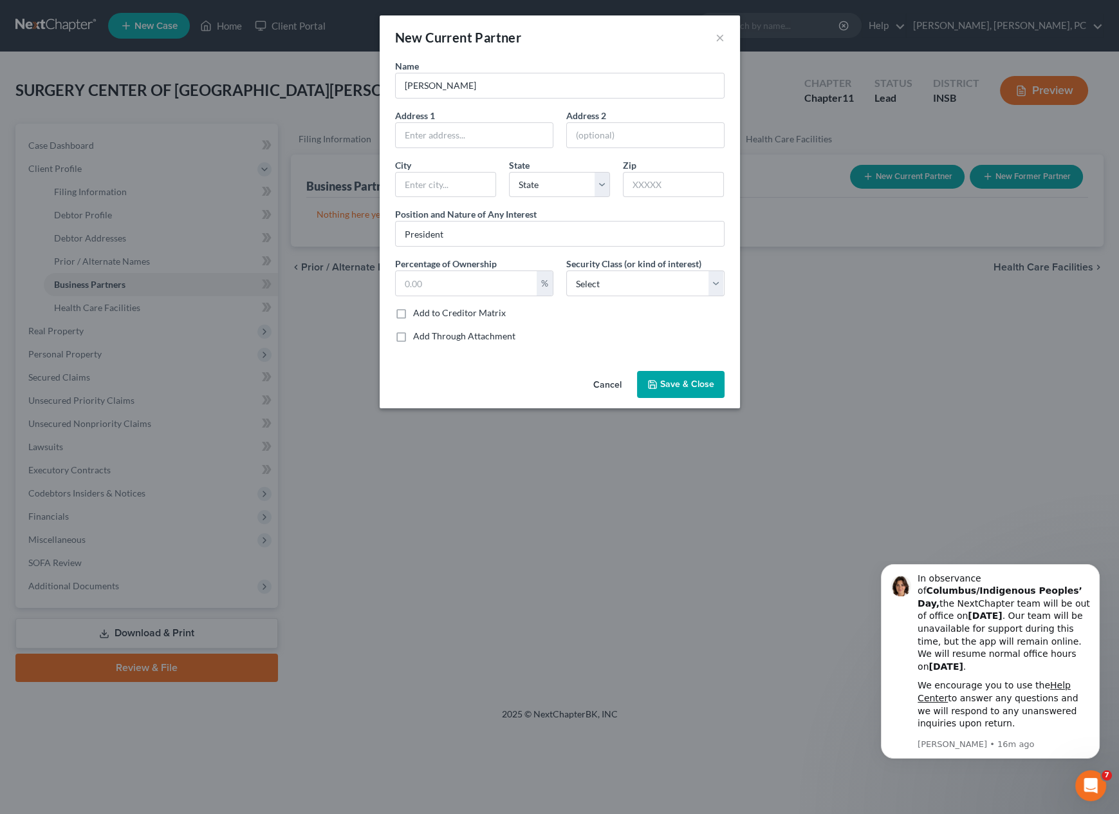
click at [665, 373] on button "Save & Close" at bounding box center [681, 384] width 88 height 27
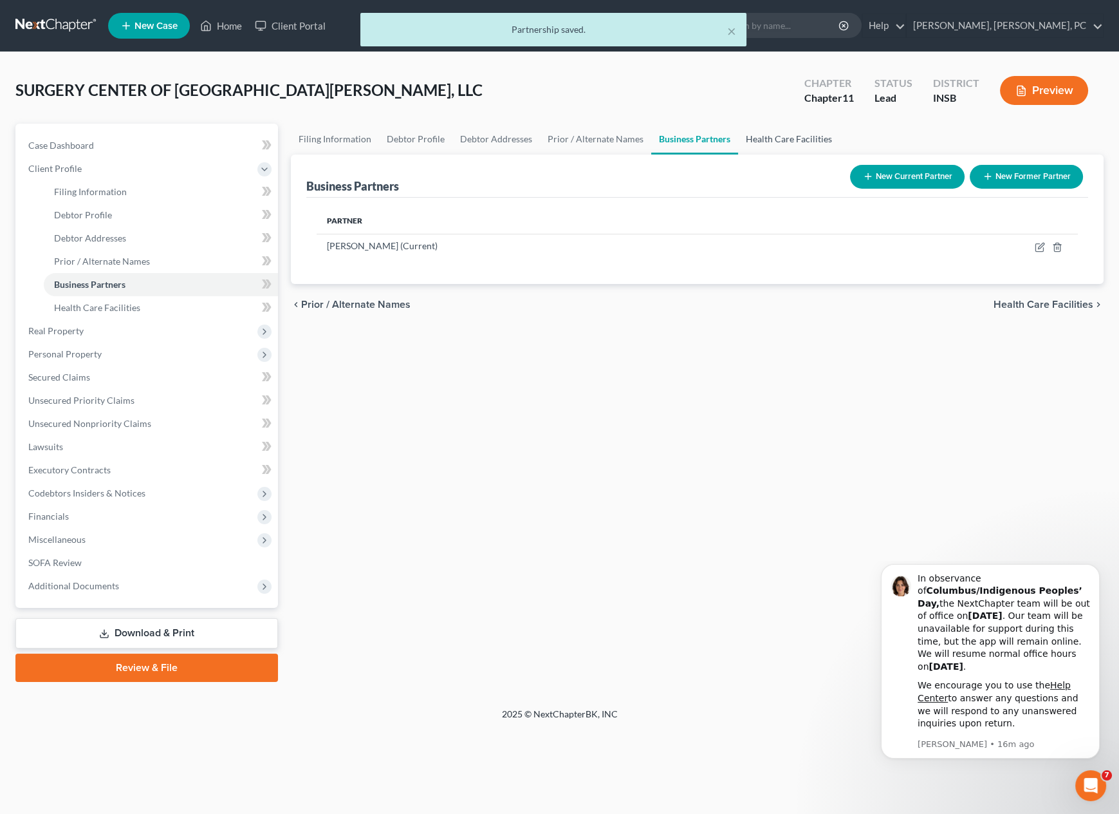
click at [779, 139] on link "Health Care Facilities" at bounding box center [789, 139] width 102 height 31
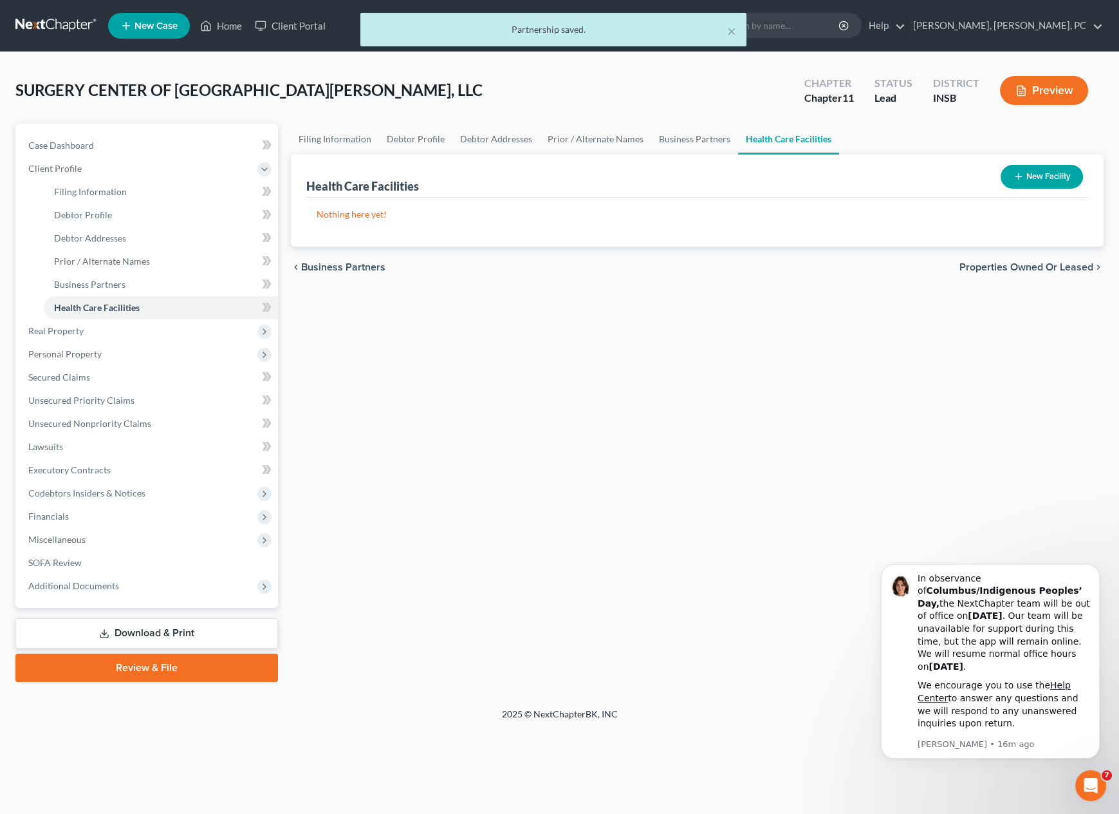
click at [1024, 170] on button "New Facility" at bounding box center [1042, 177] width 82 height 24
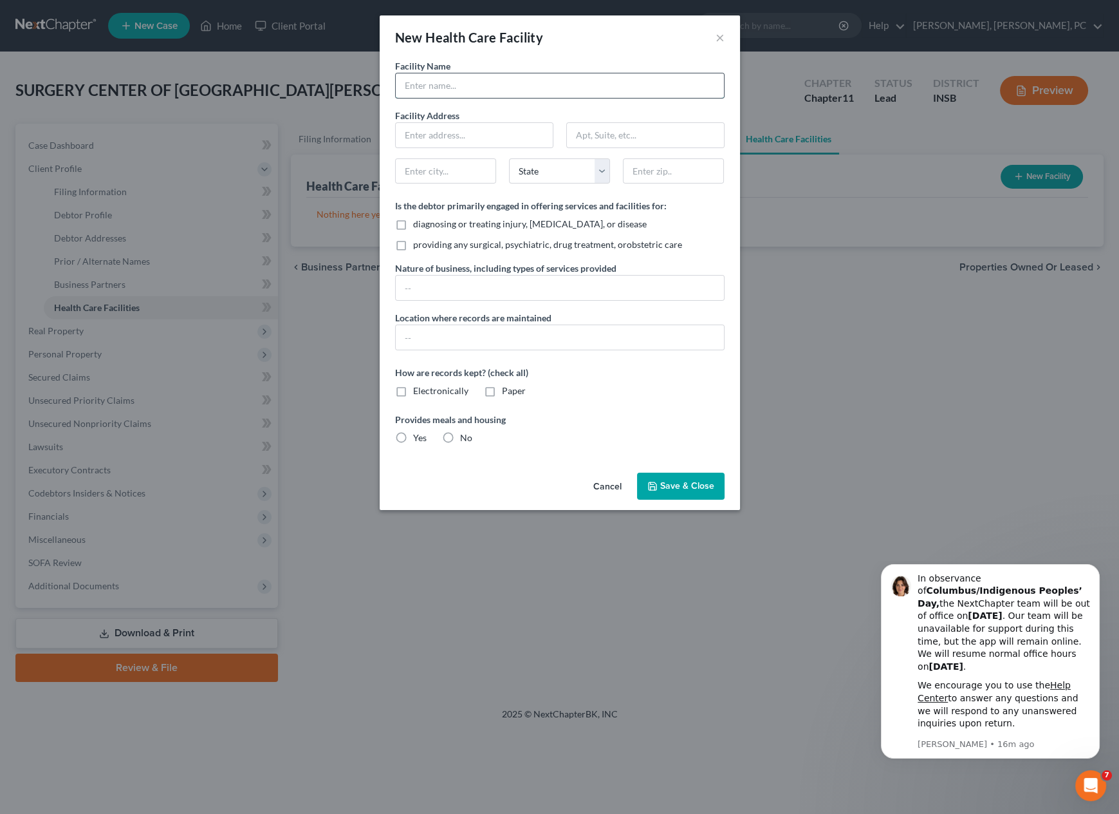
click at [459, 88] on input "text" at bounding box center [560, 85] width 328 height 24
paste input "SURGERY CENTER OF [GEOGRAPHIC_DATA][PERSON_NAME], LLC"
type input "SURGERY CENTER OF [GEOGRAPHIC_DATA][PERSON_NAME], LLC"
click at [451, 135] on input "text" at bounding box center [474, 135] width 157 height 24
click at [427, 131] on input "text" at bounding box center [474, 135] width 157 height 24
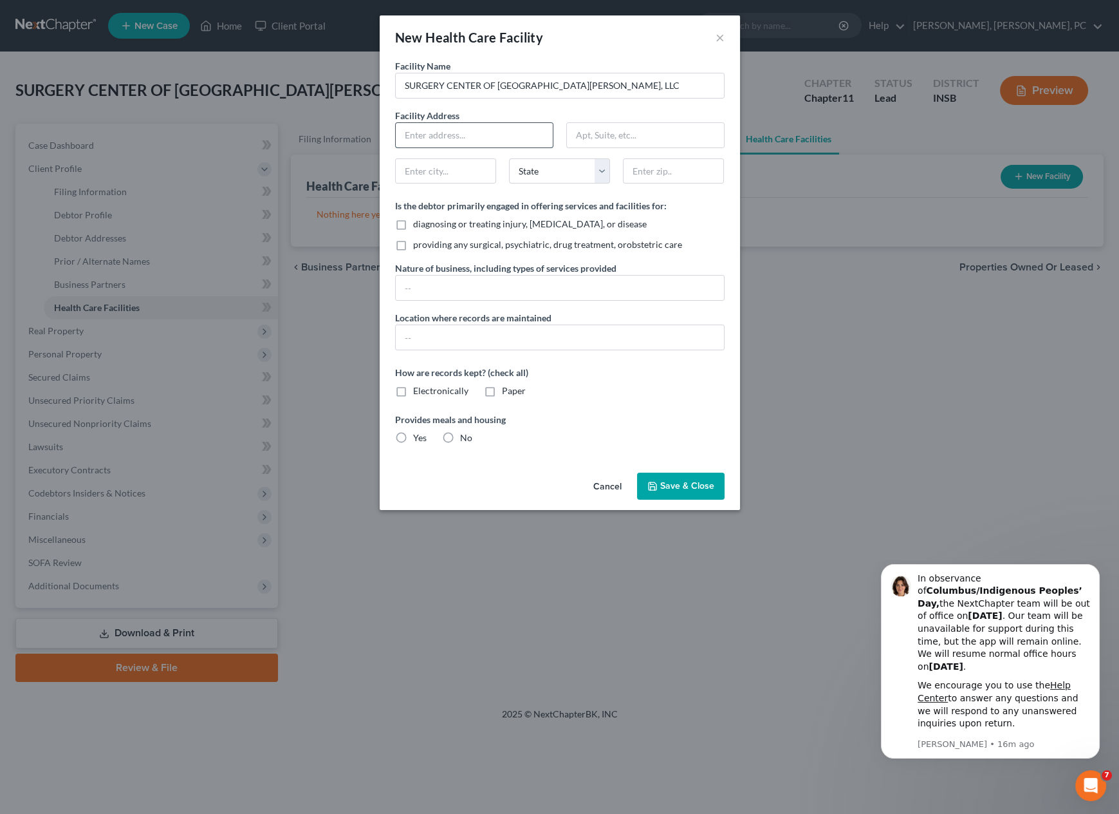
paste input "1721 MAGNAVOX WAY"
type input "1721 MAGNAVOX WAY"
click at [660, 169] on input "text" at bounding box center [674, 171] width 100 height 24
paste input "46804"
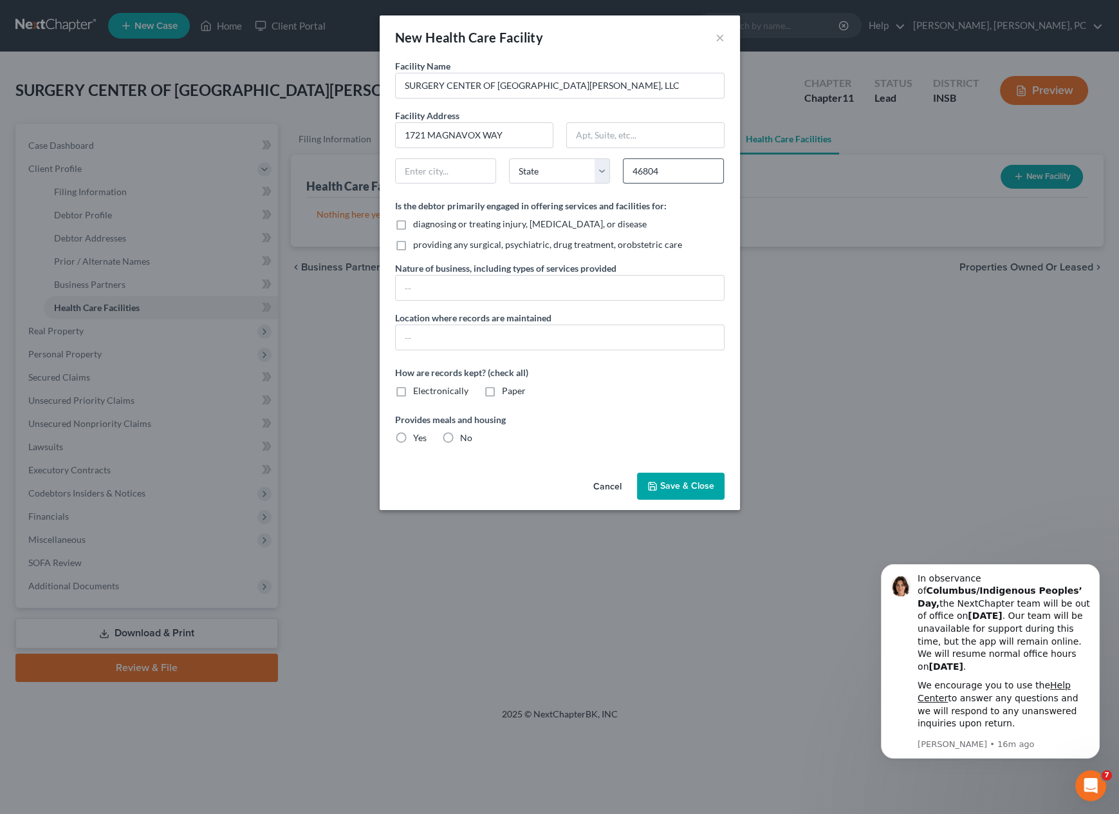
type input "46804"
click at [457, 169] on input "text" at bounding box center [446, 171] width 100 height 24
type input "Ft. [PERSON_NAME]"
select select "15"
click at [413, 229] on label "diagnosing or treating injury, [MEDICAL_DATA], or disease" at bounding box center [530, 224] width 234 height 13
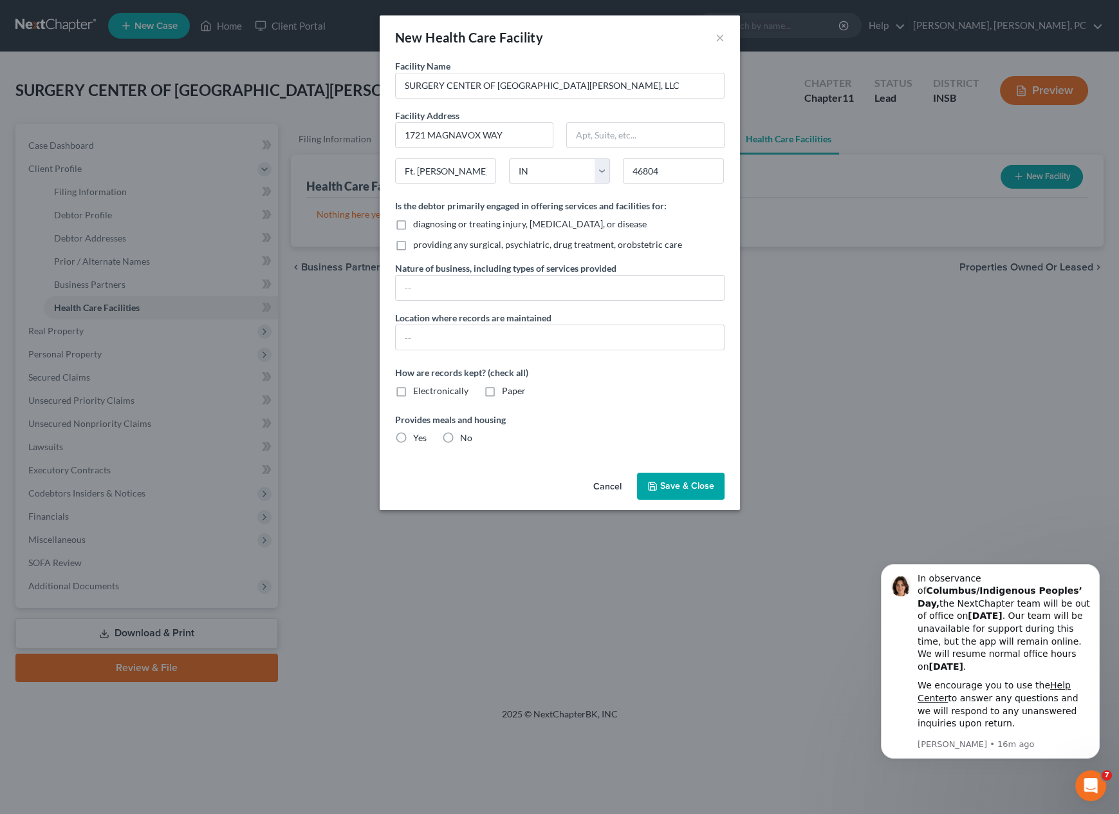
click at [418, 226] on input "diagnosing or treating injury, [MEDICAL_DATA], or disease" at bounding box center [422, 222] width 8 height 8
checkbox input "true"
click at [413, 243] on label "providing any surgical, psychiatric, drug treatment, orobstetric care" at bounding box center [547, 244] width 269 height 13
click at [418, 243] on input "providing any surgical, psychiatric, drug treatment, orobstetric care" at bounding box center [422, 242] width 8 height 8
checkbox input "true"
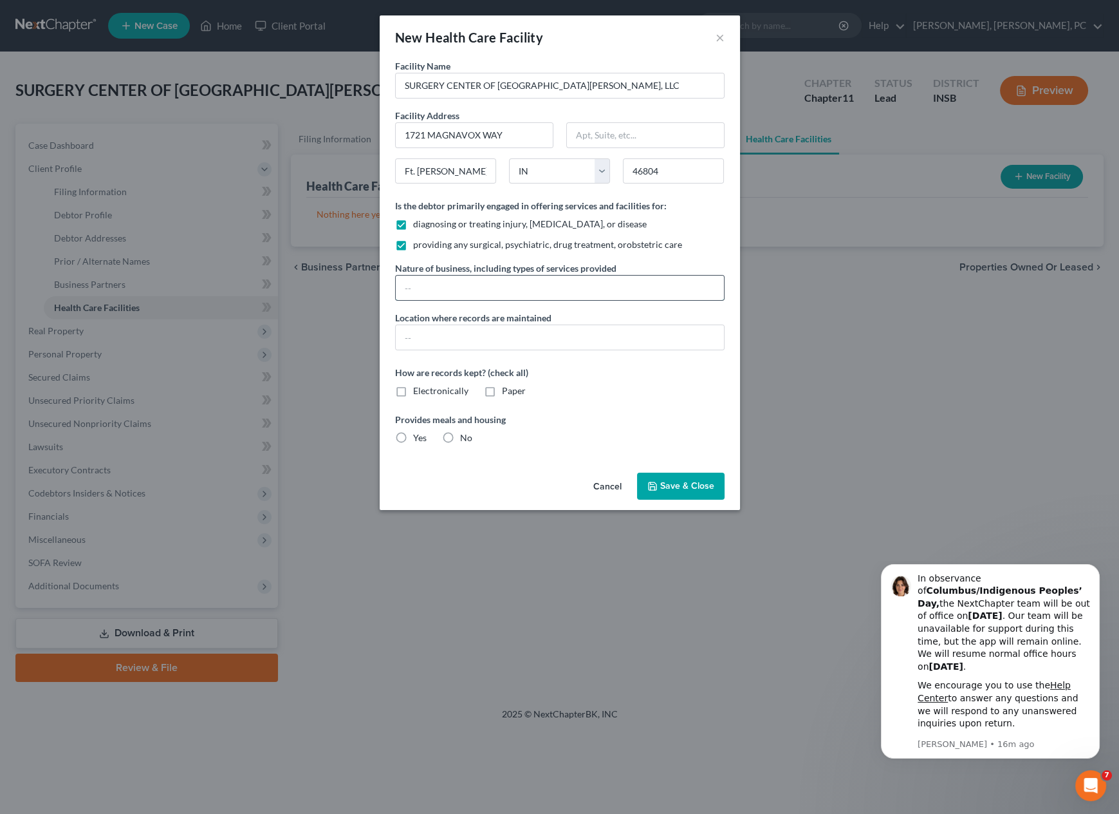
click at [420, 280] on input "text" at bounding box center [560, 288] width 328 height 24
click at [497, 290] on input "[MEDICAL_DATA] and" at bounding box center [560, 288] width 328 height 24
type input "[MEDICAL_DATA] and related services"
click at [685, 489] on span "Save & Close" at bounding box center [687, 485] width 54 height 11
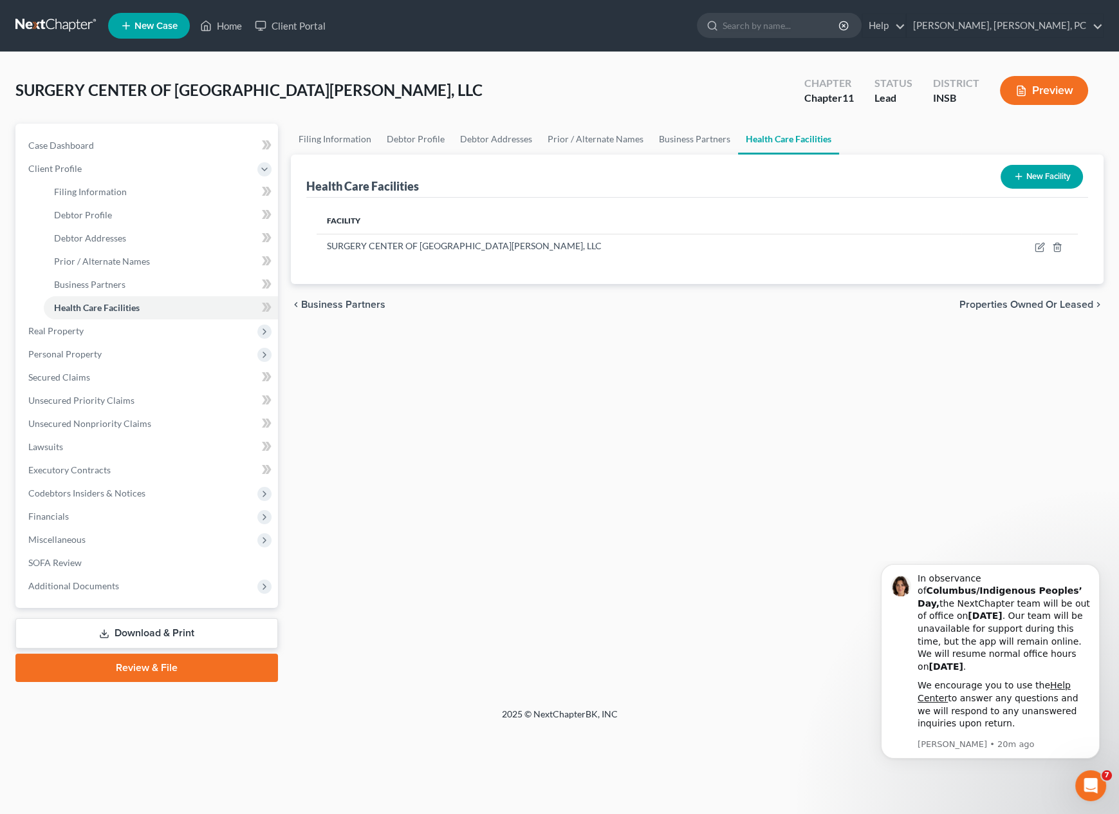
click at [501, 364] on div "Filing Information Debtor Profile Debtor Addresses Prior / Alternate Names Busi…" at bounding box center [698, 403] width 826 height 558
click at [160, 22] on span "New Case" at bounding box center [156, 26] width 43 height 10
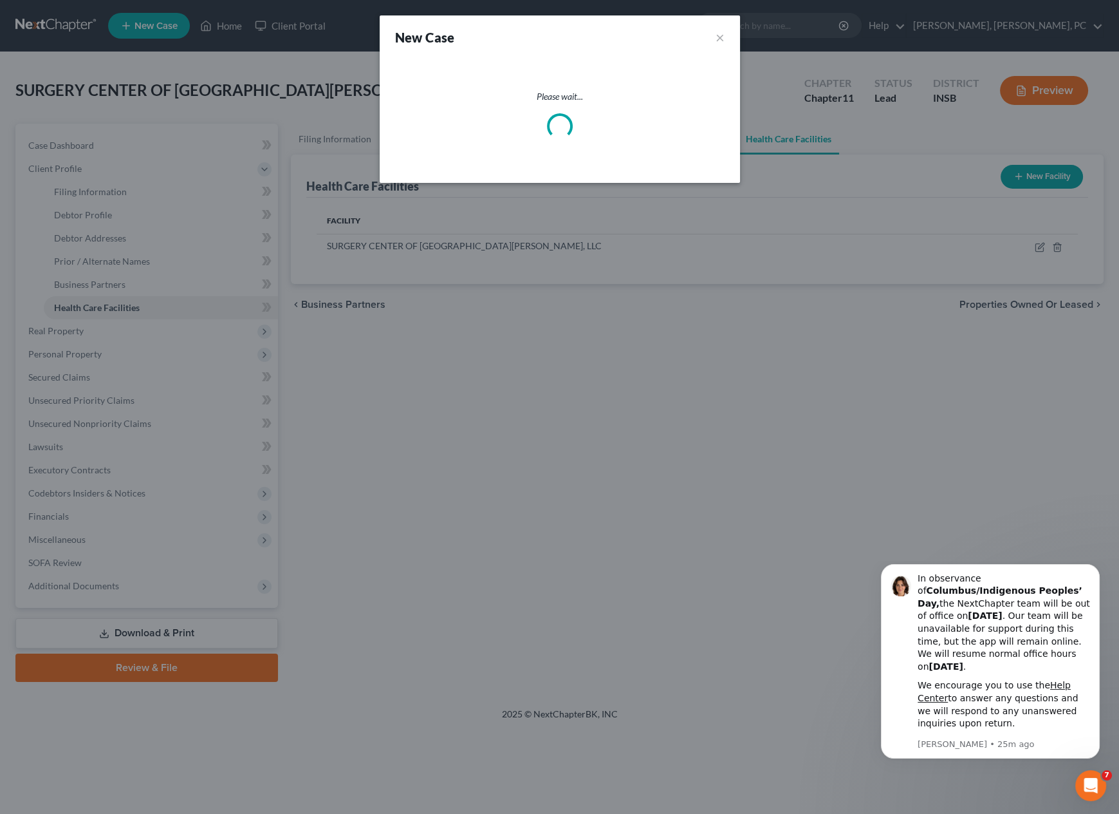
select select "28"
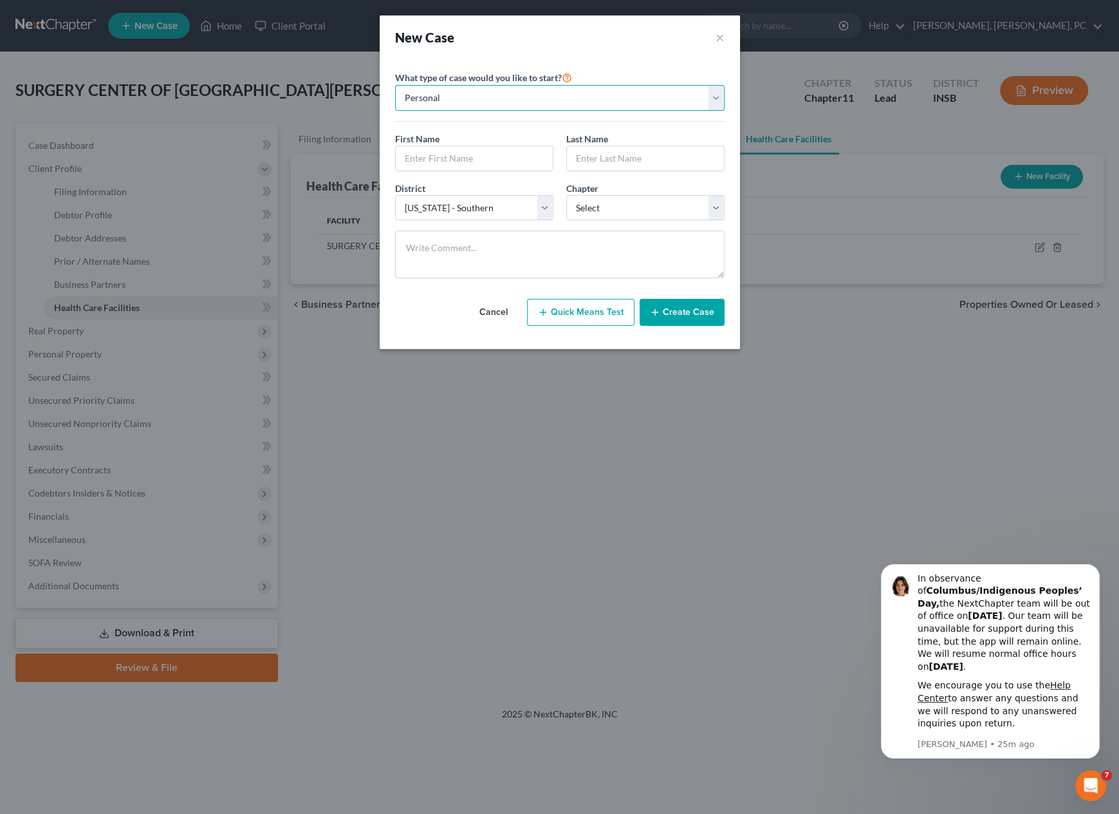
click at [429, 89] on select "Personal Business" at bounding box center [560, 98] width 330 height 26
select select "1"
click at [395, 85] on select "Personal Business" at bounding box center [560, 98] width 330 height 26
click at [444, 162] on input "text" at bounding box center [560, 158] width 328 height 24
paste input "[GEOGRAPHIC_DATA] SURGERY CENTER LLC"
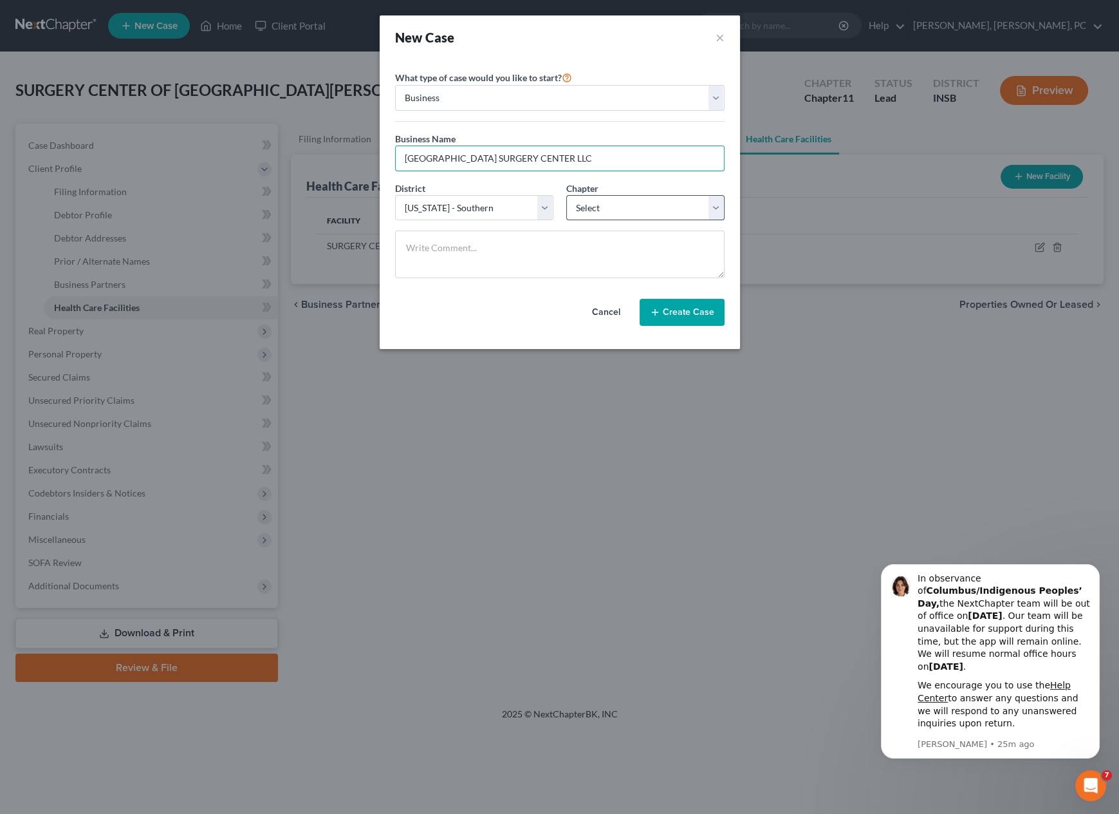
type input "[GEOGRAPHIC_DATA] SURGERY CENTER LLC"
click at [601, 206] on select "Select 7 11 12" at bounding box center [645, 208] width 158 height 26
select select "1"
click at [566, 195] on select "Select 7 11 12" at bounding box center [645, 208] width 158 height 26
click at [666, 313] on button "Create Case" at bounding box center [682, 312] width 85 height 27
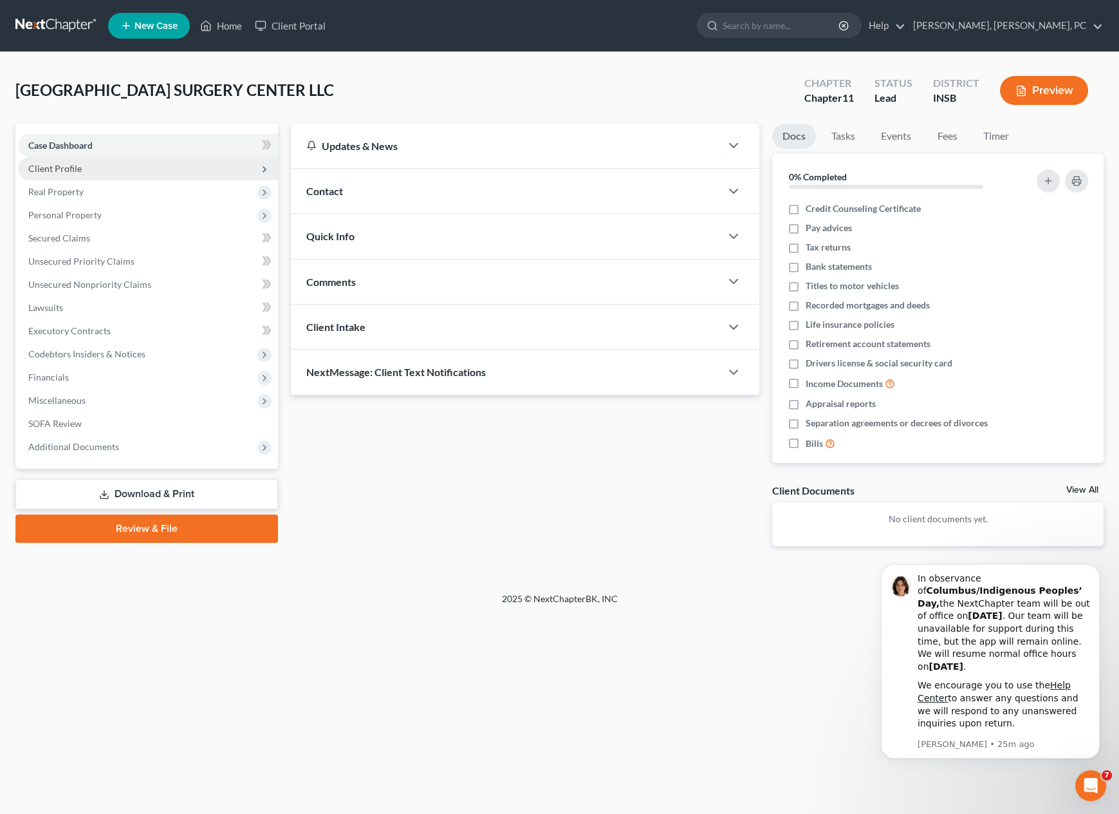
click at [94, 164] on span "Client Profile" at bounding box center [148, 168] width 260 height 23
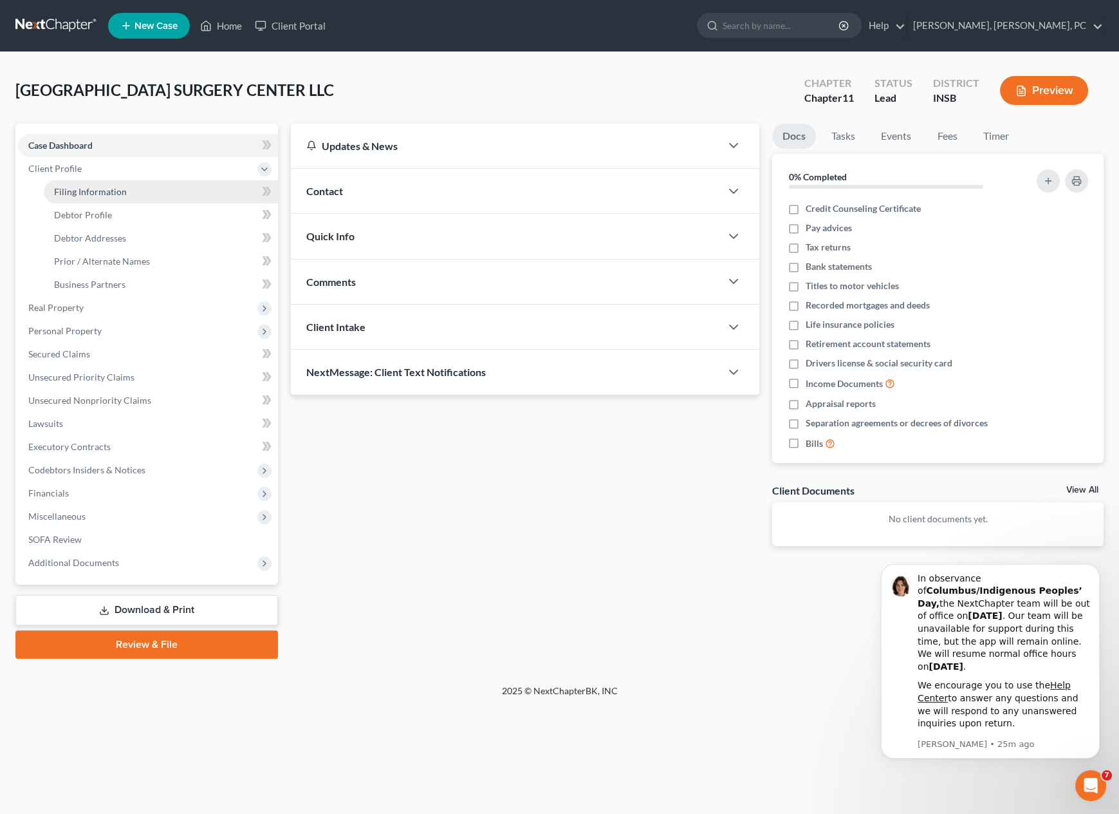
click at [96, 191] on span "Filing Information" at bounding box center [90, 191] width 73 height 11
select select "1"
select select "28"
select select "0"
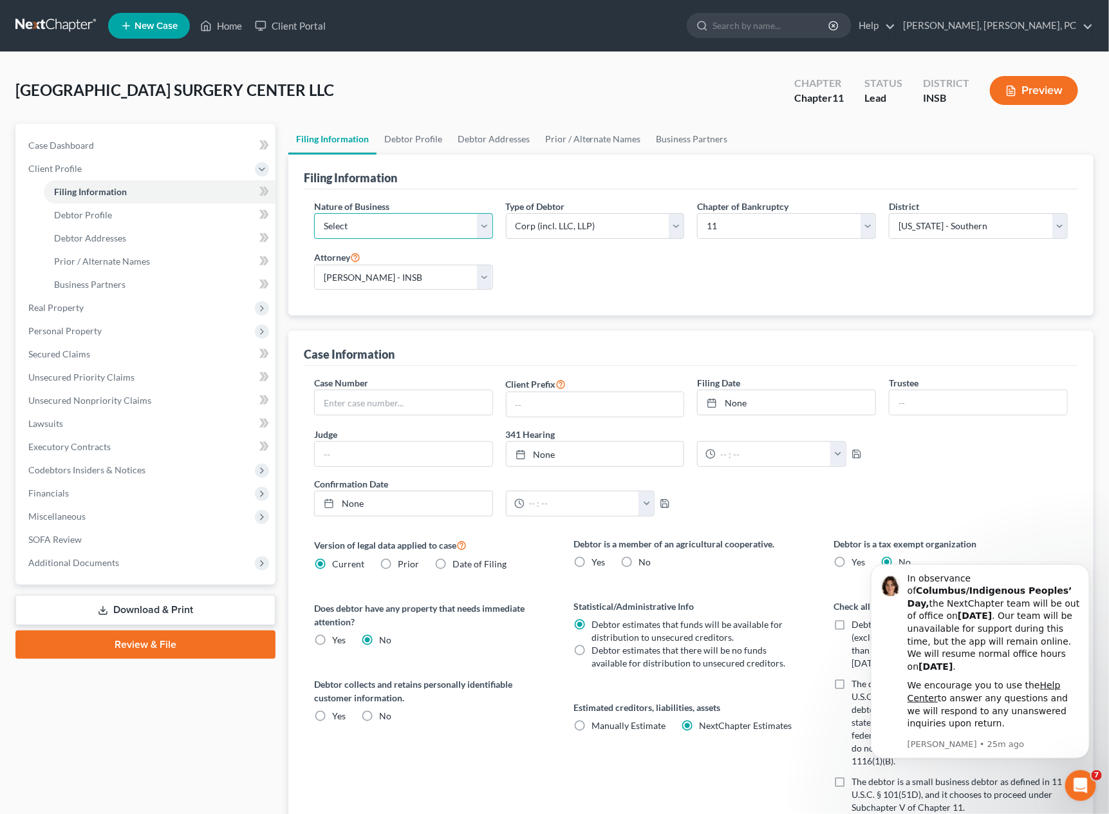
click at [349, 225] on select "Select Clearing Bank Commodity Broker Health Care Business Other Railroad Singl…" at bounding box center [403, 226] width 179 height 26
select select "2"
click at [314, 213] on select "Select Clearing Bank Commodity Broker Health Care Business Other Railroad Singl…" at bounding box center [403, 226] width 179 height 26
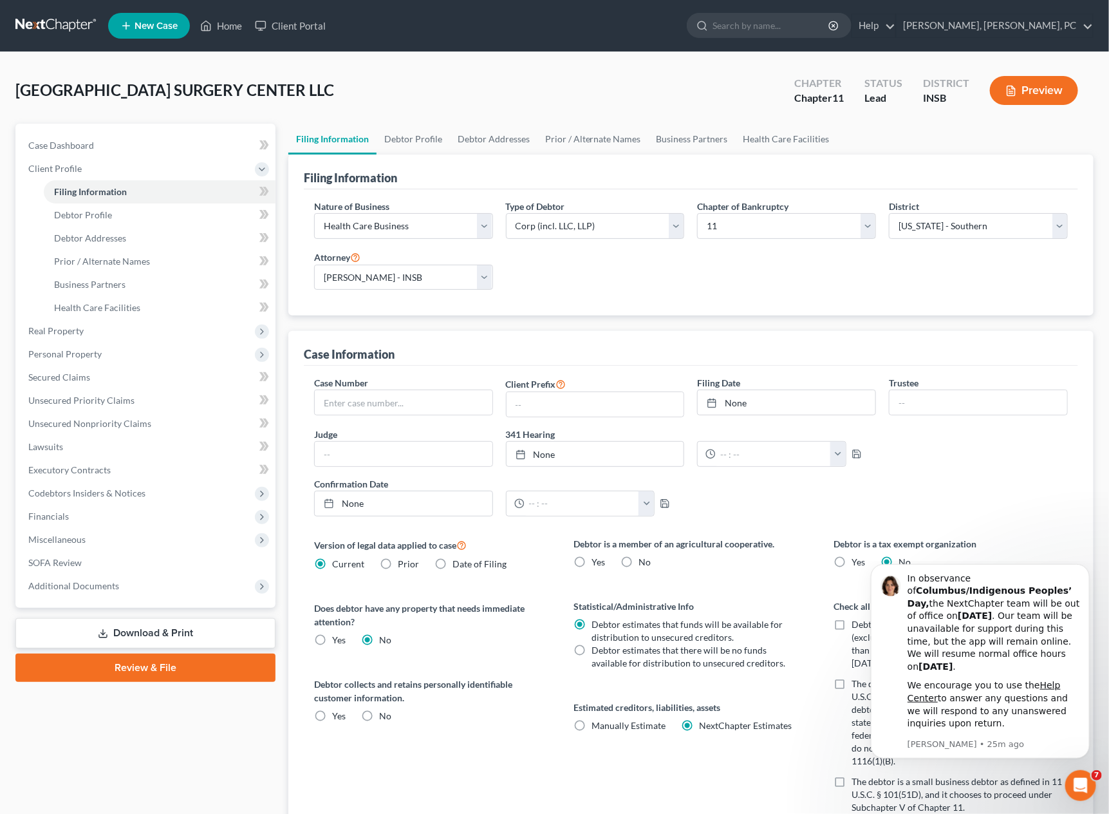
click at [332, 642] on label "Yes Yes" at bounding box center [339, 639] width 14 height 13
click at [337, 642] on input "Yes Yes" at bounding box center [341, 637] width 8 height 8
radio input "true"
radio input "false"
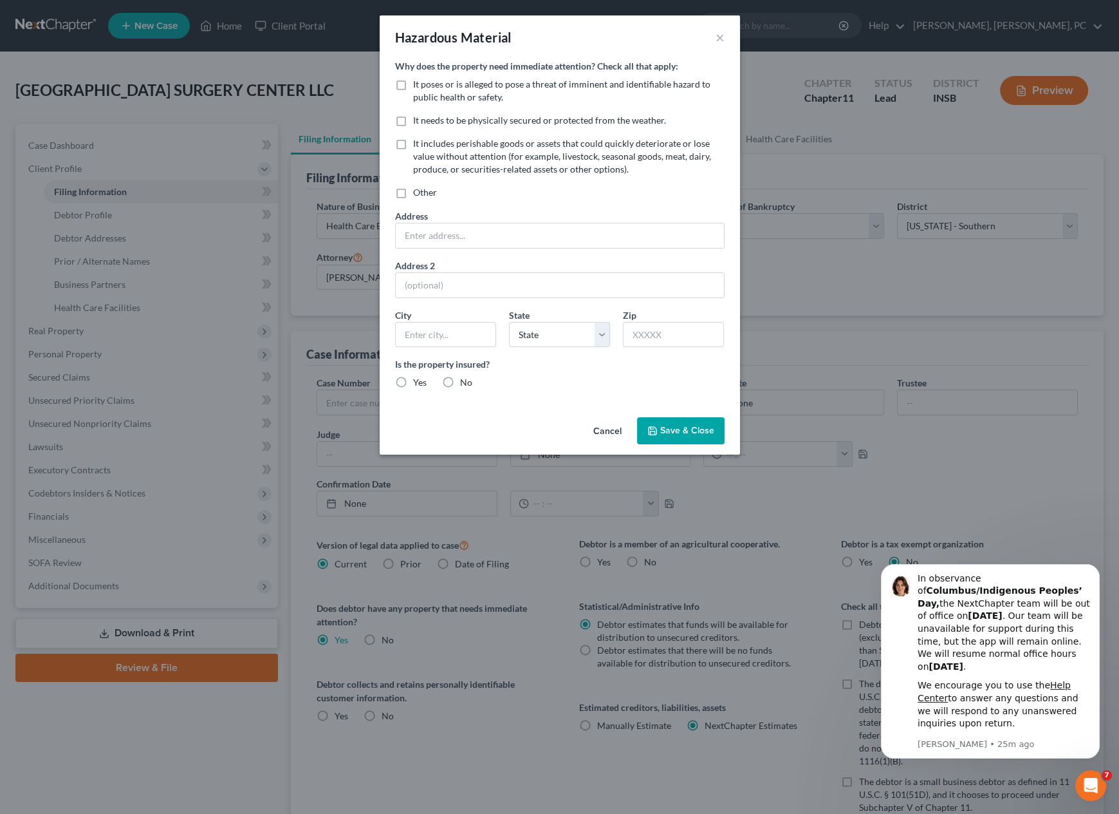
click at [413, 193] on label "Other" at bounding box center [425, 192] width 24 height 13
click at [418, 193] on input "Other" at bounding box center [422, 190] width 8 height 8
checkbox input "true"
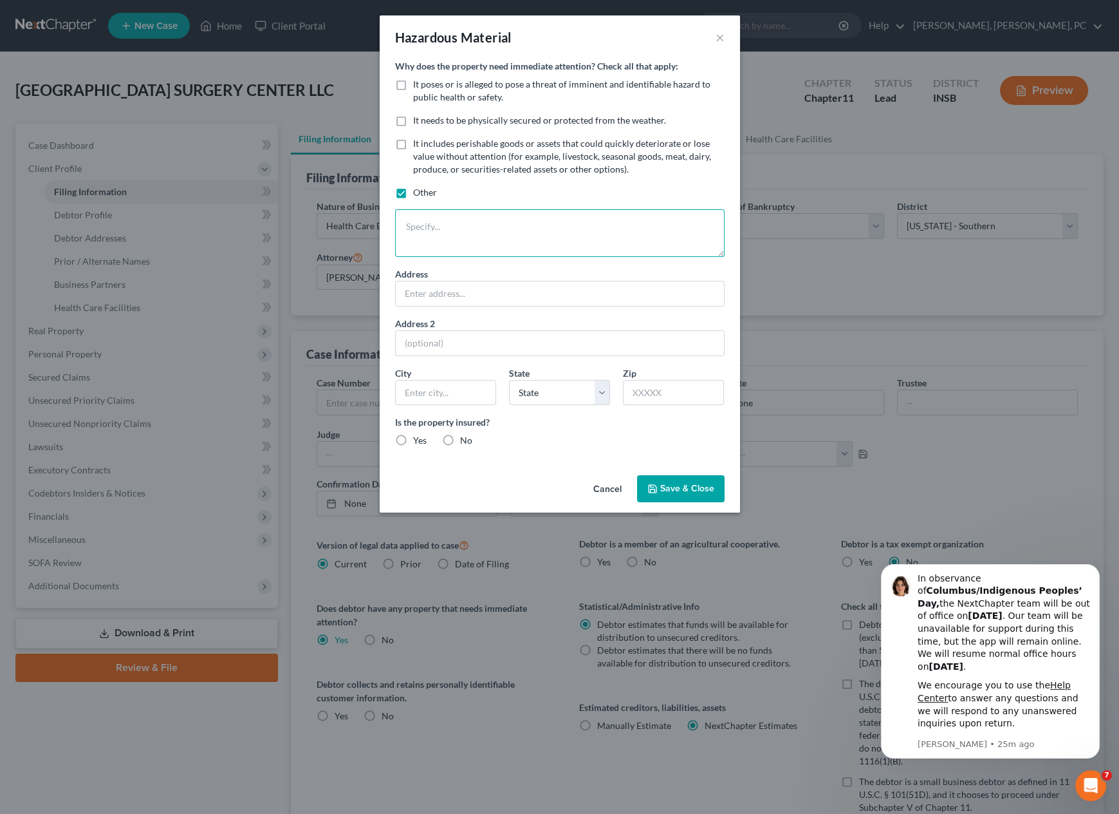
click at [411, 227] on textarea at bounding box center [560, 233] width 330 height 48
type textarea "landlord has locked tenant out of operating premises where surgery services are…"
click at [408, 258] on div "Why does the property need immediate attention? Check all that apply: It poses …" at bounding box center [560, 253] width 330 height 388
click at [431, 295] on input "text" at bounding box center [560, 293] width 328 height 24
paste input "2007 [GEOGRAPHIC_DATA]"
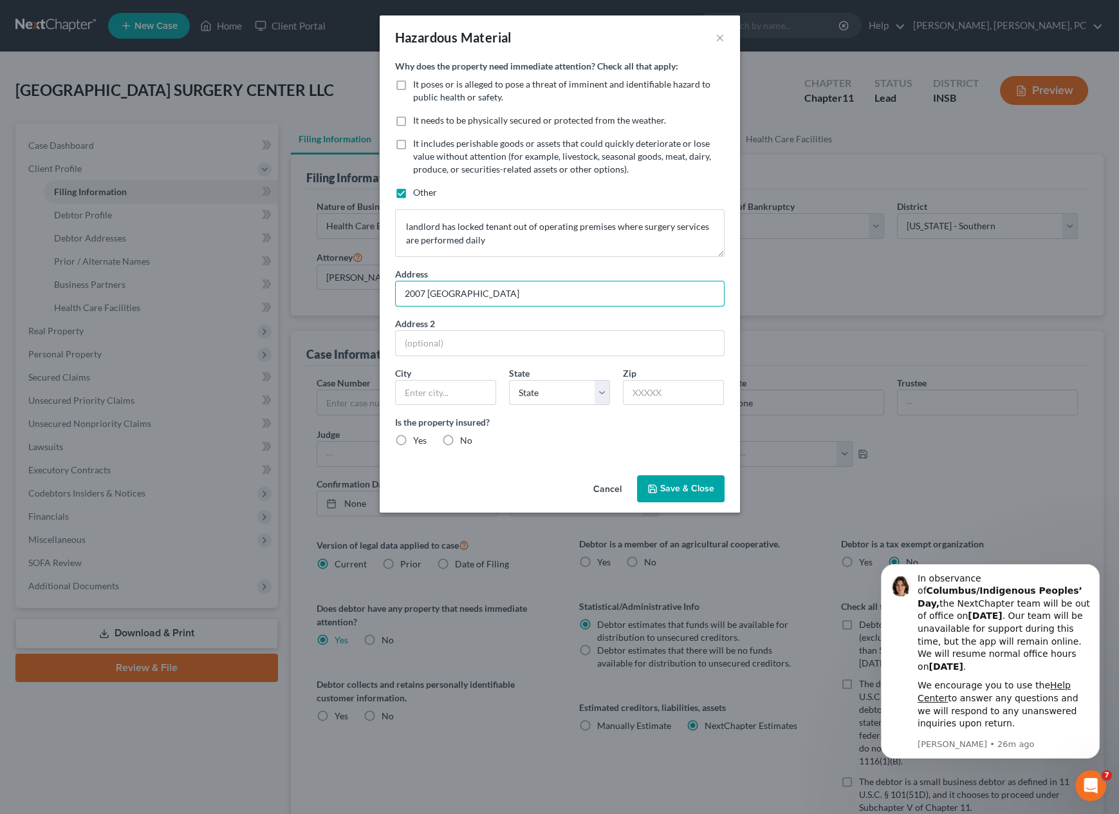
type input "2007 [GEOGRAPHIC_DATA]"
click at [649, 389] on input "text" at bounding box center [674, 392] width 100 height 24
paste input "46202"
type input "46202"
drag, startPoint x: 433, startPoint y: 378, endPoint x: 433, endPoint y: 387, distance: 9.0
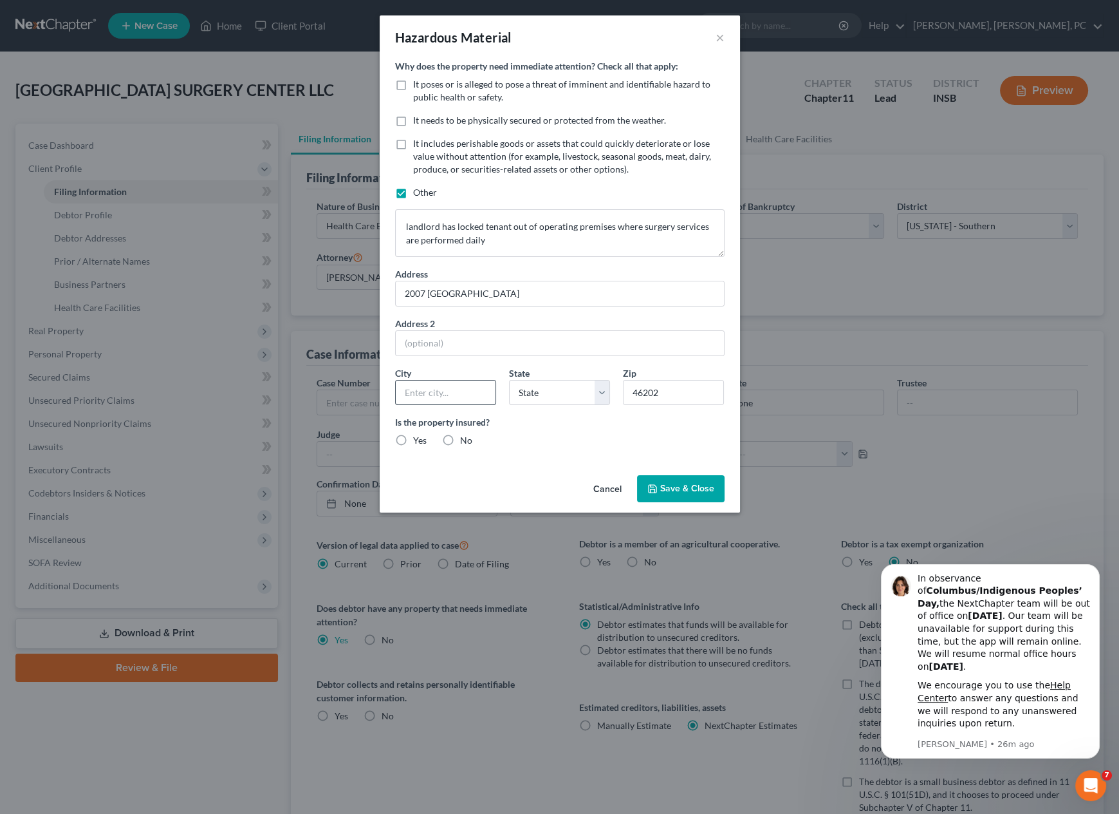
click at [433, 387] on div "City" at bounding box center [446, 385] width 114 height 39
click at [433, 387] on input "text" at bounding box center [446, 392] width 100 height 24
type input "[GEOGRAPHIC_DATA]"
select select "15"
click at [413, 440] on label "Yes" at bounding box center [420, 440] width 14 height 13
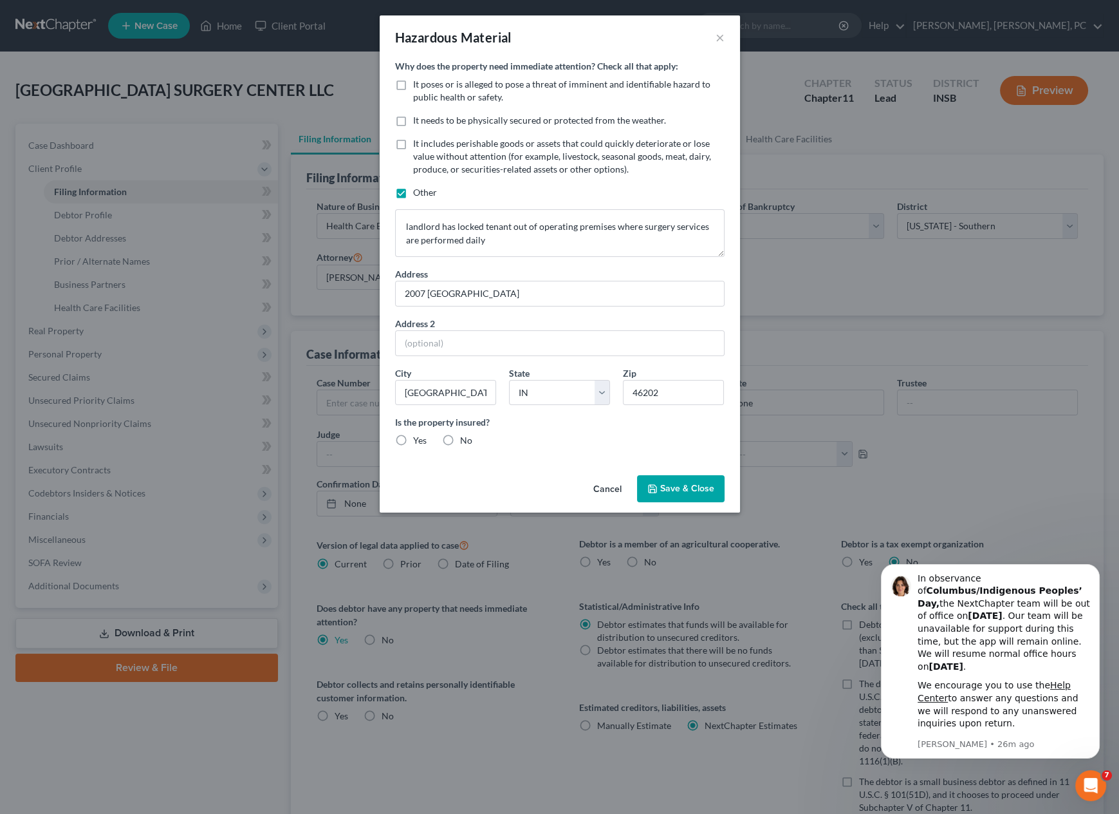
click at [418, 440] on input "Yes" at bounding box center [422, 438] width 8 height 8
radio input "true"
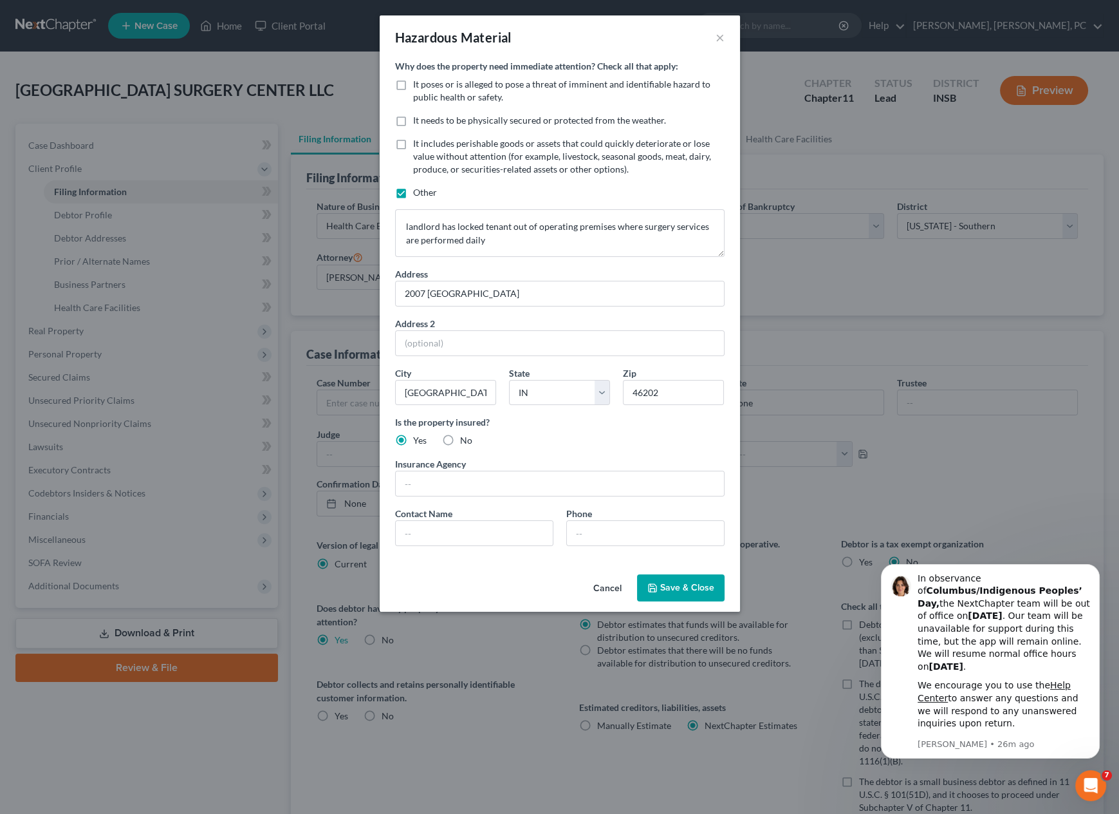
click at [681, 597] on button "Save & Close" at bounding box center [681, 587] width 88 height 27
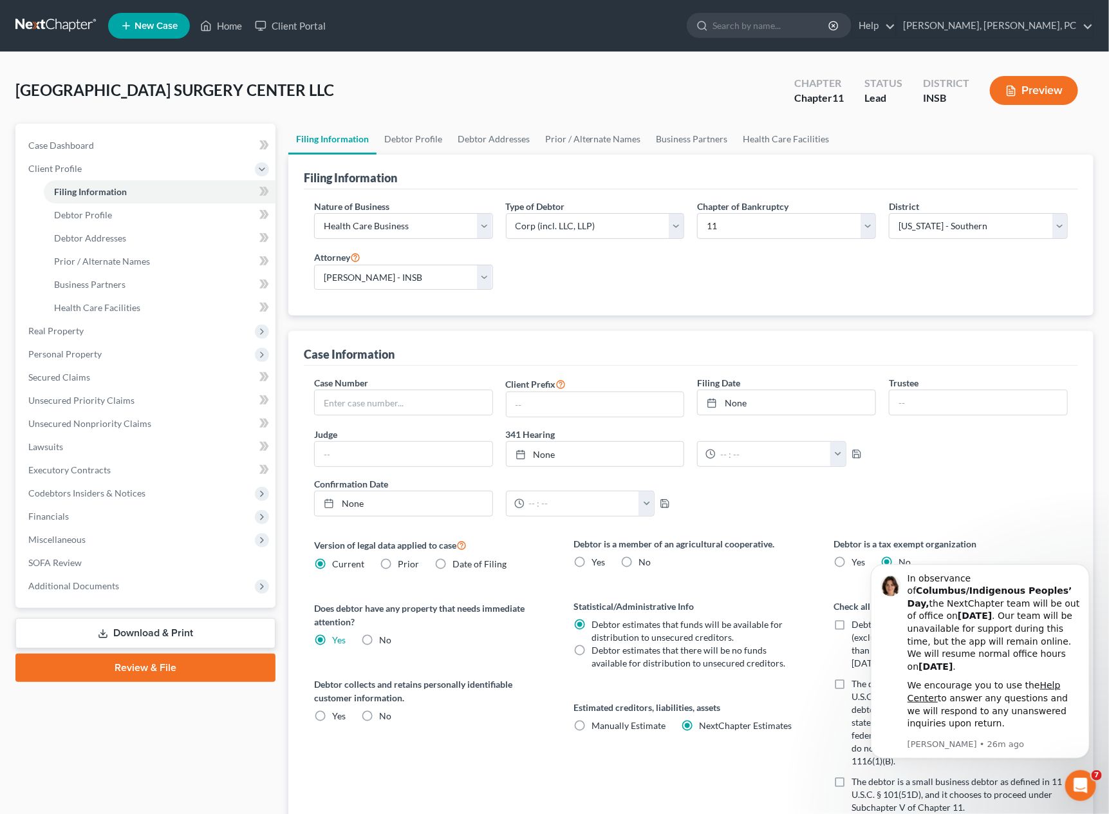
click at [332, 713] on label "Yes" at bounding box center [339, 715] width 14 height 13
click at [337, 713] on input "Yes" at bounding box center [341, 713] width 8 height 8
radio input "true"
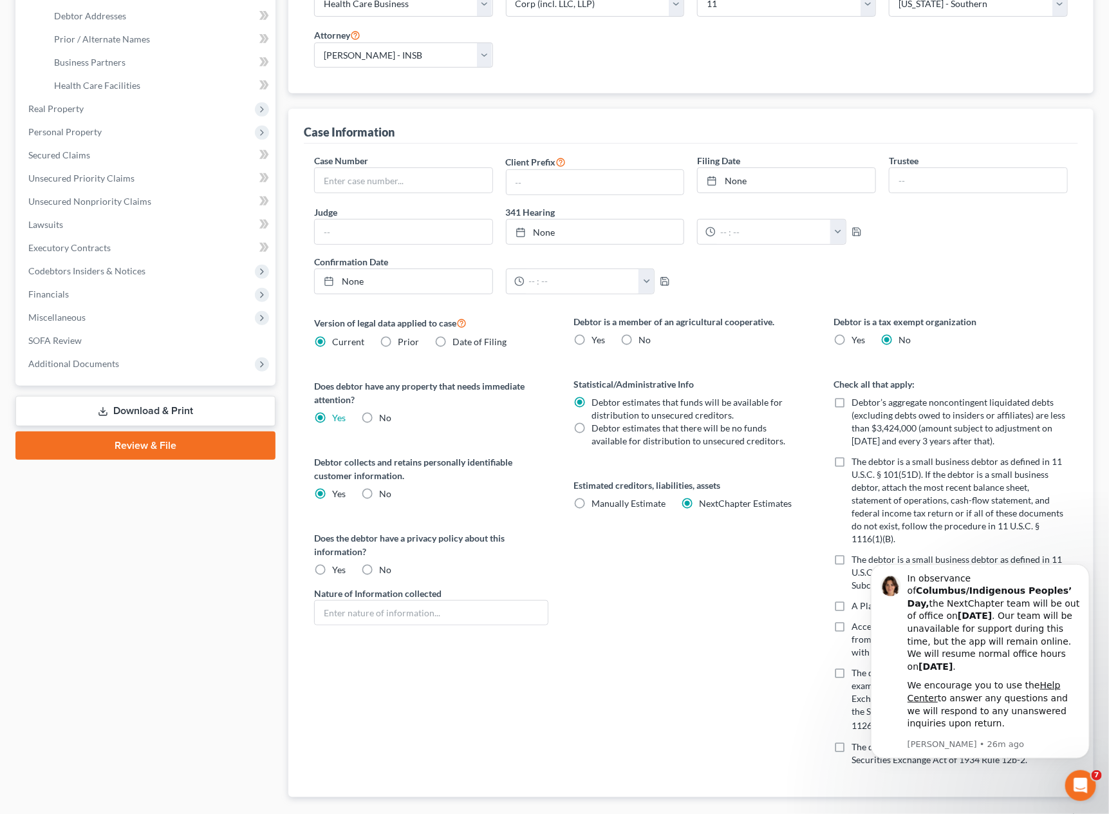
scroll to position [229, 0]
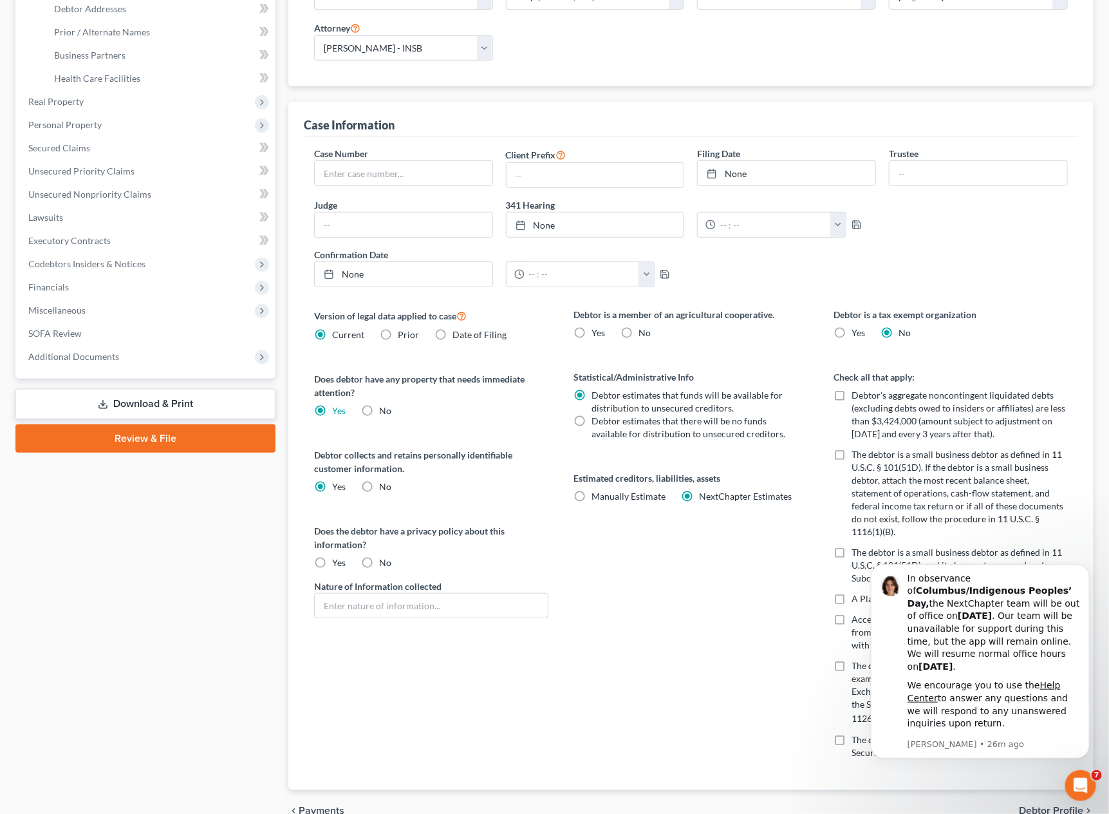
click at [332, 563] on label "Yes" at bounding box center [339, 562] width 14 height 13
click at [337, 563] on input "Yes" at bounding box center [341, 560] width 8 height 8
radio input "true"
click at [336, 599] on input "text" at bounding box center [431, 606] width 233 height 24
type input "healthcare information specific to each patient"
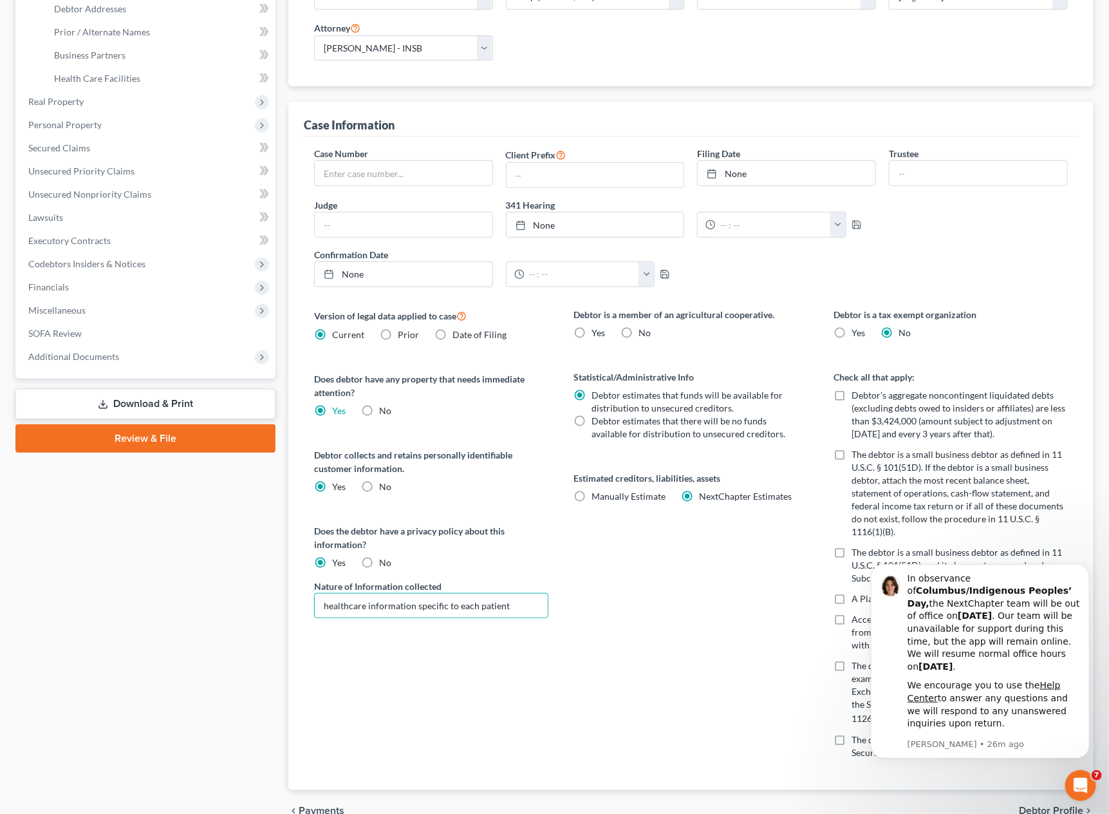
click at [639, 328] on label "No" at bounding box center [645, 332] width 12 height 13
click at [644, 328] on input "No" at bounding box center [648, 330] width 8 height 8
radio input "true"
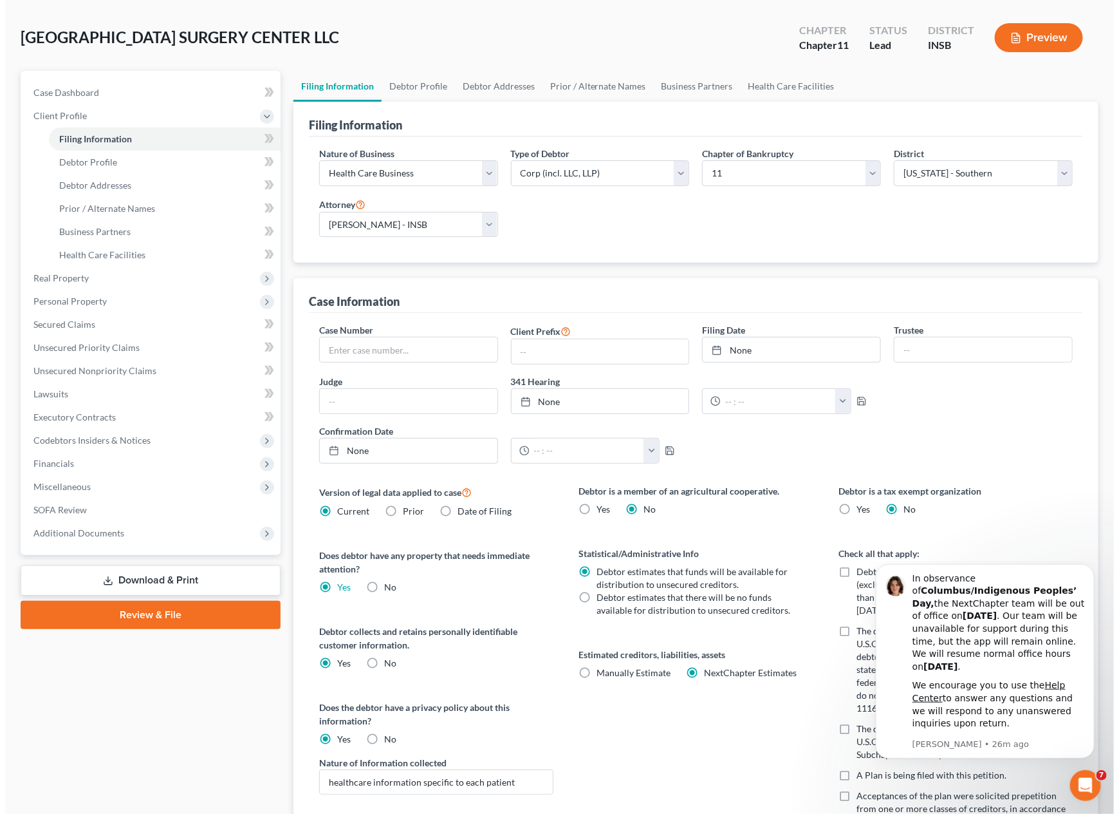
scroll to position [0, 0]
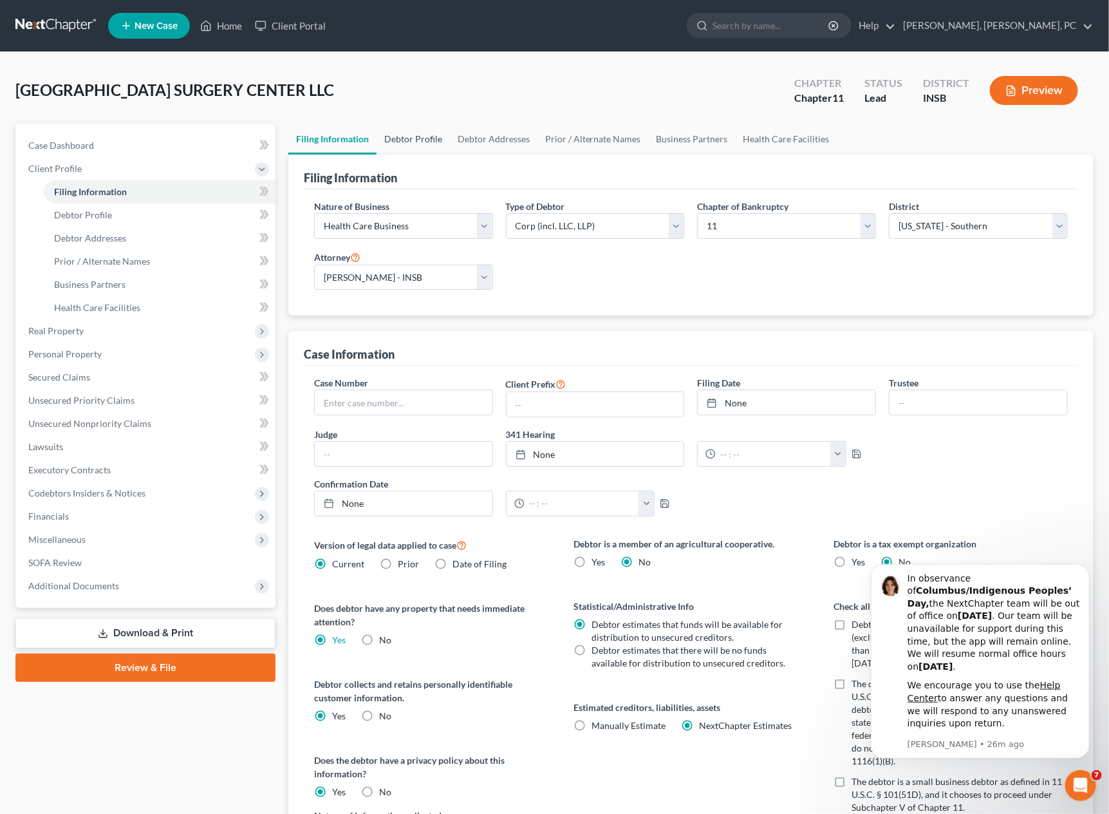
click at [422, 135] on link "Debtor Profile" at bounding box center [413, 139] width 73 height 31
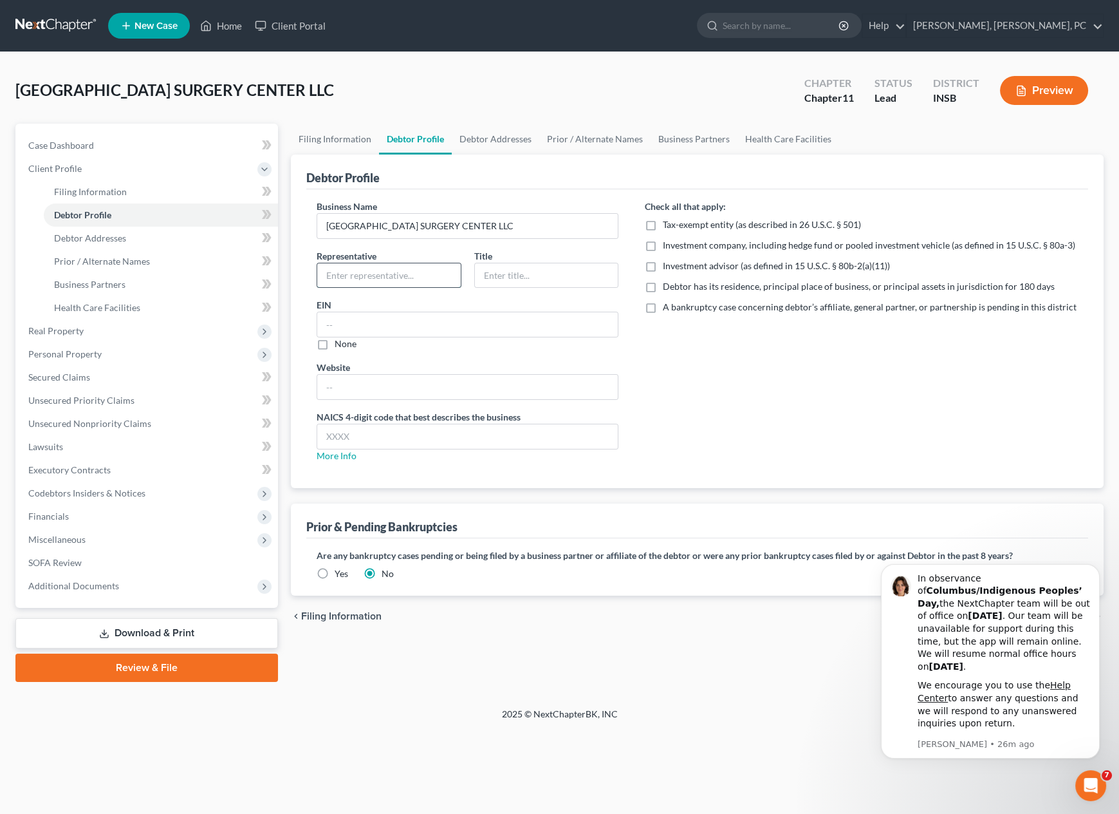
click at [365, 280] on input "text" at bounding box center [389, 275] width 144 height 24
type input "[PERSON_NAME]"
click at [532, 273] on input "text" at bounding box center [547, 275] width 144 height 24
type input "President"
click at [516, 317] on input "text" at bounding box center [467, 324] width 301 height 24
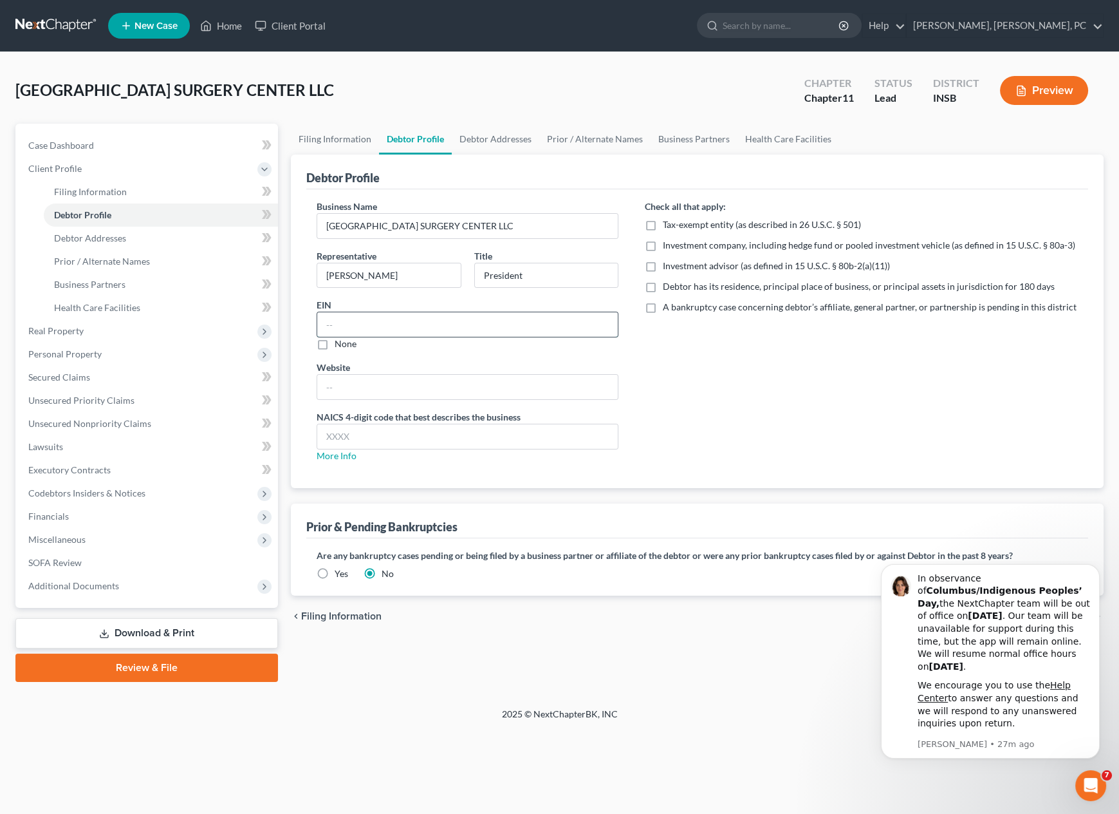
paste input "[US_EMPLOYER_IDENTIFICATION_NUMBER]"
type input "[US_EMPLOYER_IDENTIFICATION_NUMBER]"
click at [376, 389] on input "text" at bounding box center [467, 387] width 301 height 24
paste input "[URL][DOMAIN_NAME]"
type input "[URL][DOMAIN_NAME]"
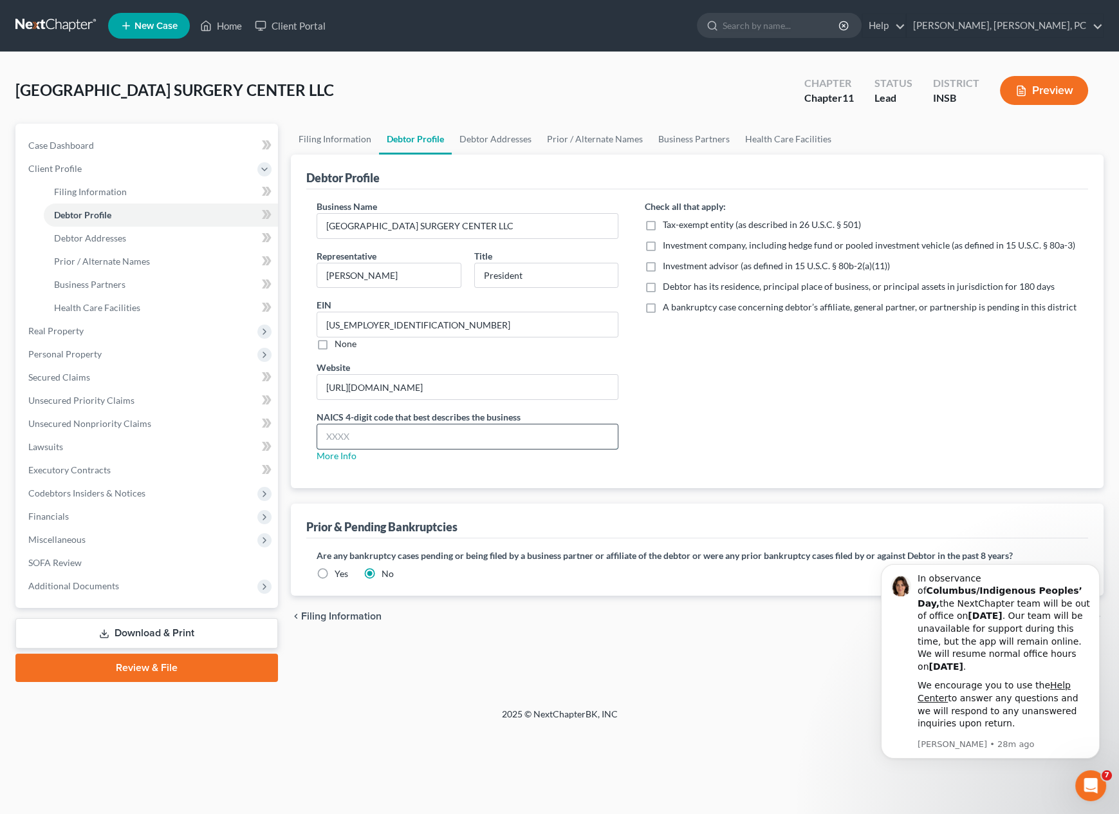
click at [358, 437] on input "text" at bounding box center [467, 436] width 301 height 24
type input "6214"
click at [662, 288] on label "Debtor has its residence, principal place of business, or principal assets in j…" at bounding box center [858, 286] width 392 height 13
click at [668, 288] on input "Debtor has its residence, principal place of business, or principal assets in j…" at bounding box center [672, 284] width 8 height 8
checkbox input "true"
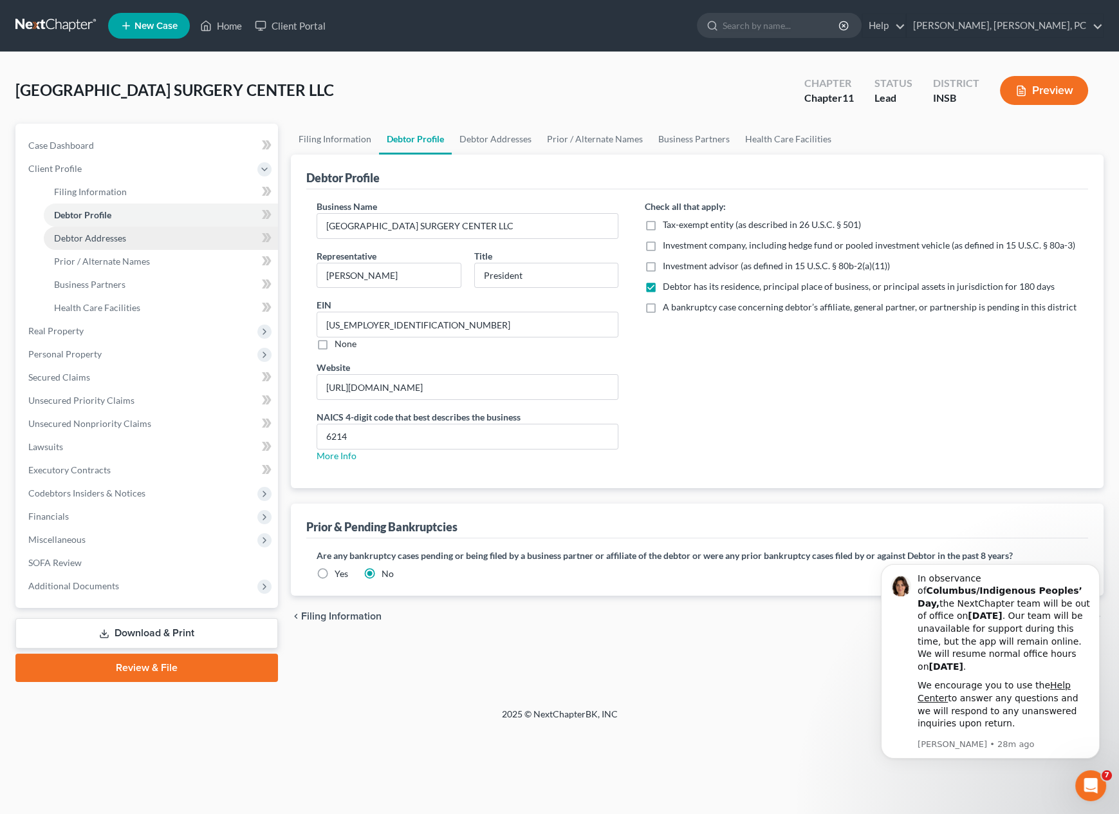
click at [117, 237] on span "Debtor Addresses" at bounding box center [90, 237] width 72 height 11
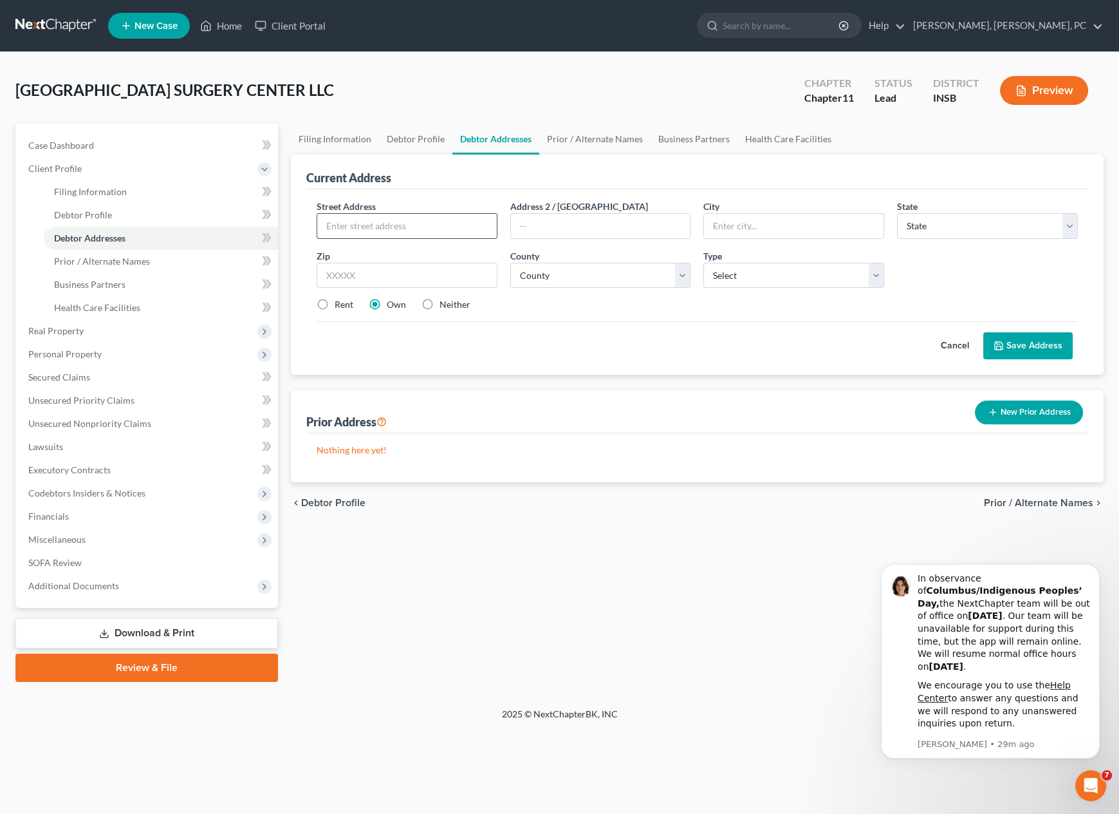
click at [442, 223] on input "text" at bounding box center [407, 226] width 180 height 24
paste input "2007 [GEOGRAPHIC_DATA]"
type input "2007 [GEOGRAPHIC_DATA]"
click at [454, 276] on input "text" at bounding box center [407, 276] width 181 height 26
type input "46202"
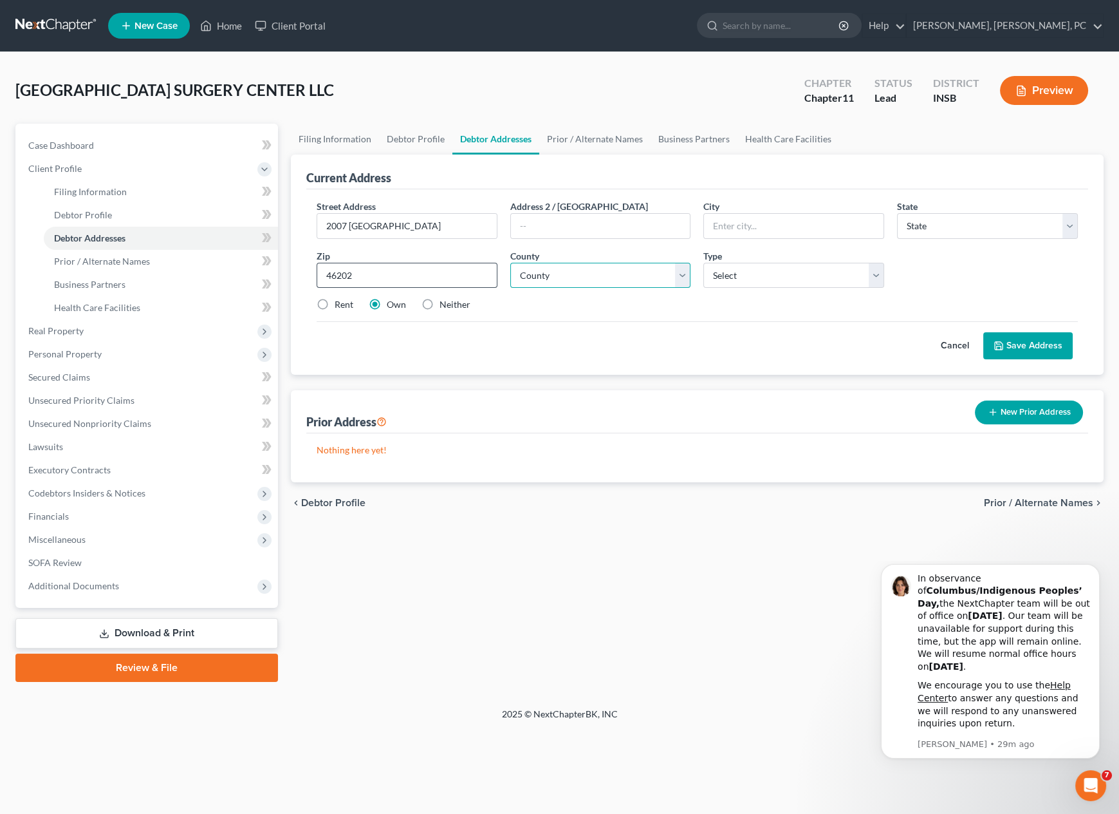
type input "[GEOGRAPHIC_DATA]"
select select "15"
click at [569, 272] on select "County [GEOGRAPHIC_DATA] [GEOGRAPHIC_DATA] [GEOGRAPHIC_DATA] [GEOGRAPHIC_DATA] …" at bounding box center [600, 276] width 181 height 26
select select "48"
click at [510, 263] on select "County [GEOGRAPHIC_DATA] [GEOGRAPHIC_DATA] [GEOGRAPHIC_DATA] [GEOGRAPHIC_DATA] …" at bounding box center [600, 276] width 181 height 26
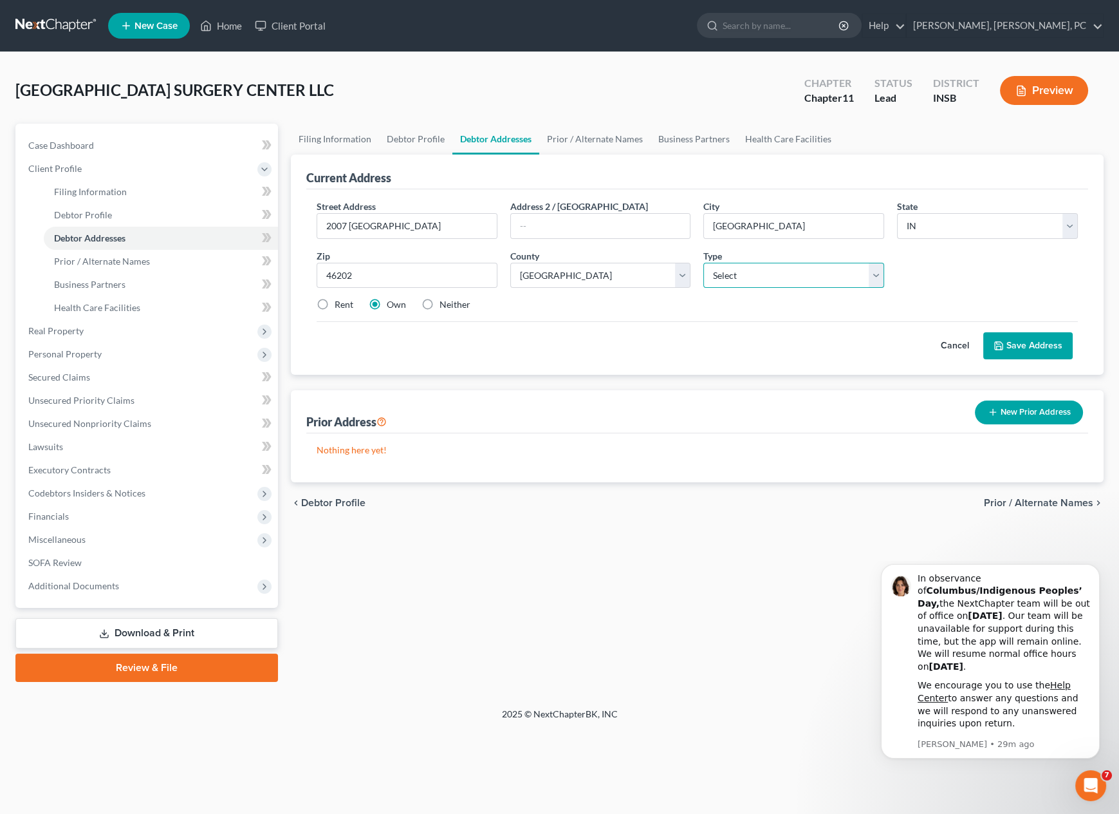
click at [740, 277] on select "Select Business Mailing Location of Assets" at bounding box center [794, 276] width 181 height 26
select select "0"
click at [704, 263] on select "Select Business Mailing Location of Assets" at bounding box center [794, 276] width 181 height 26
click at [1015, 336] on button "Save Address" at bounding box center [1028, 345] width 89 height 27
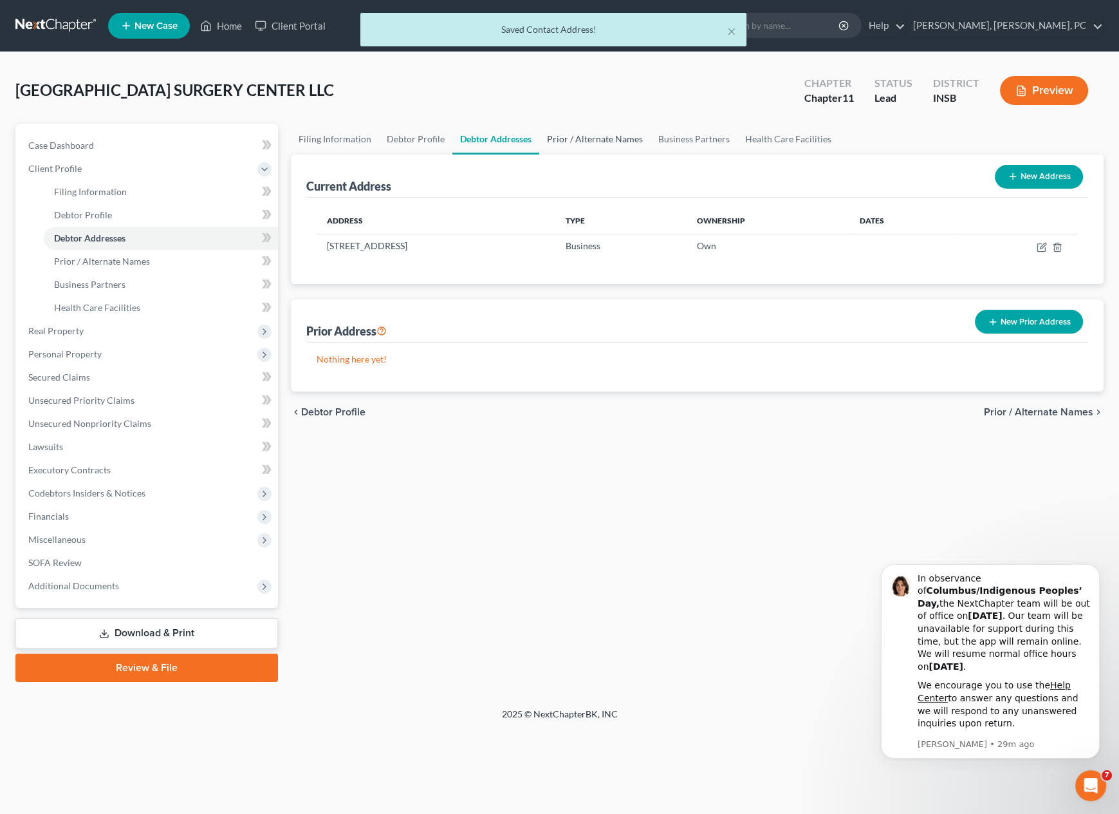
click at [613, 141] on link "Prior / Alternate Names" at bounding box center [594, 139] width 111 height 31
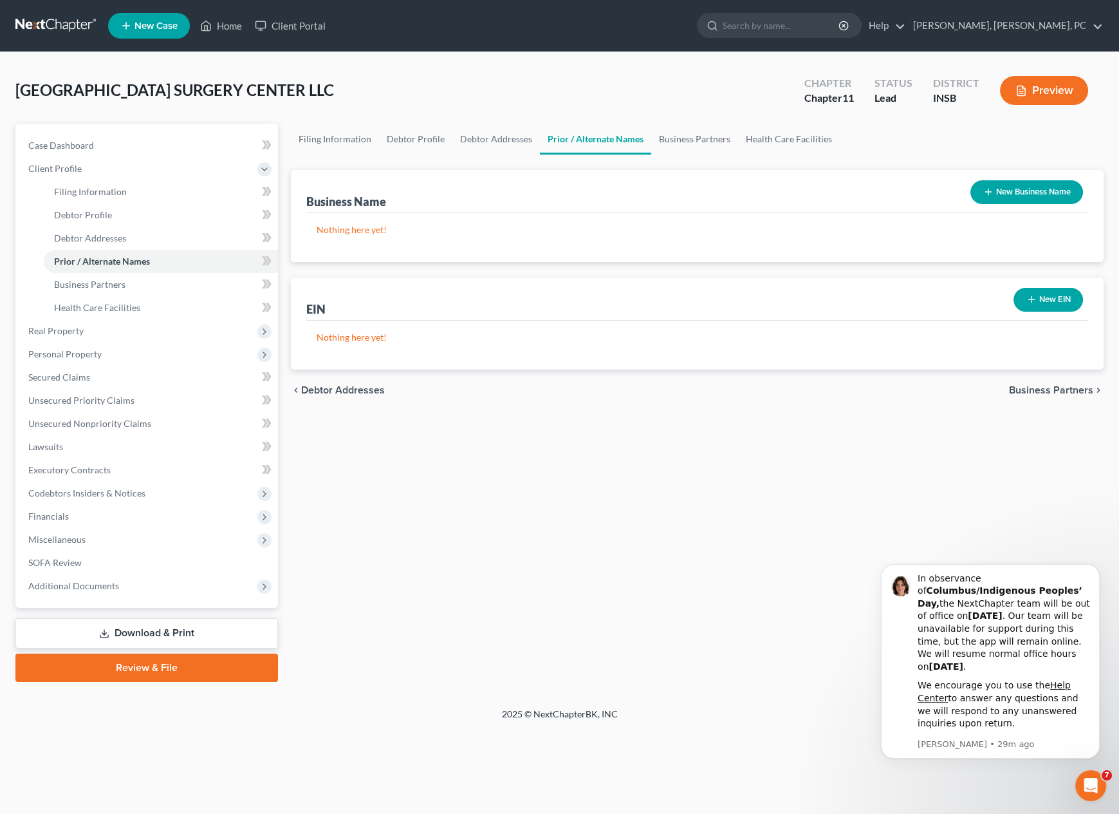
click at [1011, 187] on button "New Business Name" at bounding box center [1027, 192] width 113 height 24
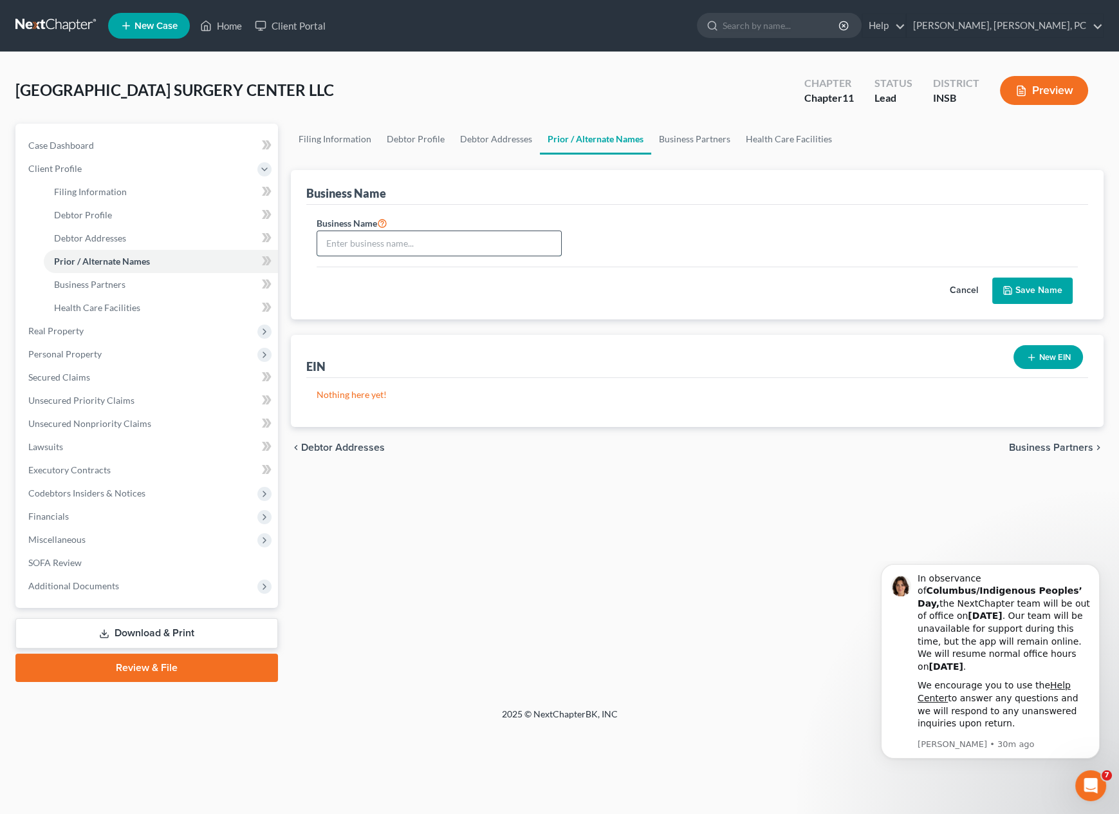
click at [476, 241] on input "text" at bounding box center [439, 243] width 244 height 24
paste input "[GEOGRAPHIC_DATA] SURGERY CENTER LLC"
type input "[GEOGRAPHIC_DATA] SURGERY CENTER LLC"
click at [593, 286] on div "Cancel Save Name" at bounding box center [698, 286] width 762 height 38
click at [1054, 355] on button "New EIN" at bounding box center [1049, 357] width 70 height 24
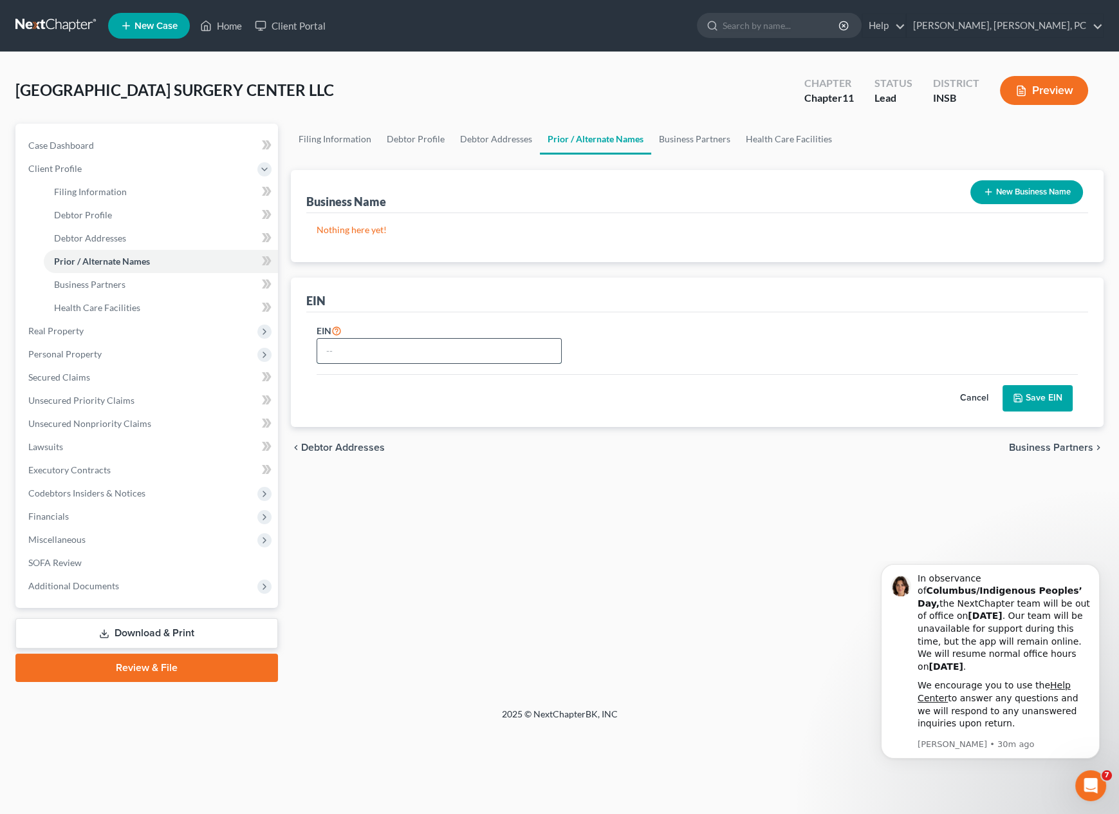
click at [505, 353] on input "text" at bounding box center [439, 351] width 244 height 24
paste input "[US_EMPLOYER_IDENTIFICATION_NUMBER]"
type input "[US_EMPLOYER_IDENTIFICATION_NUMBER]"
click at [698, 137] on link "Business Partners" at bounding box center [694, 139] width 87 height 31
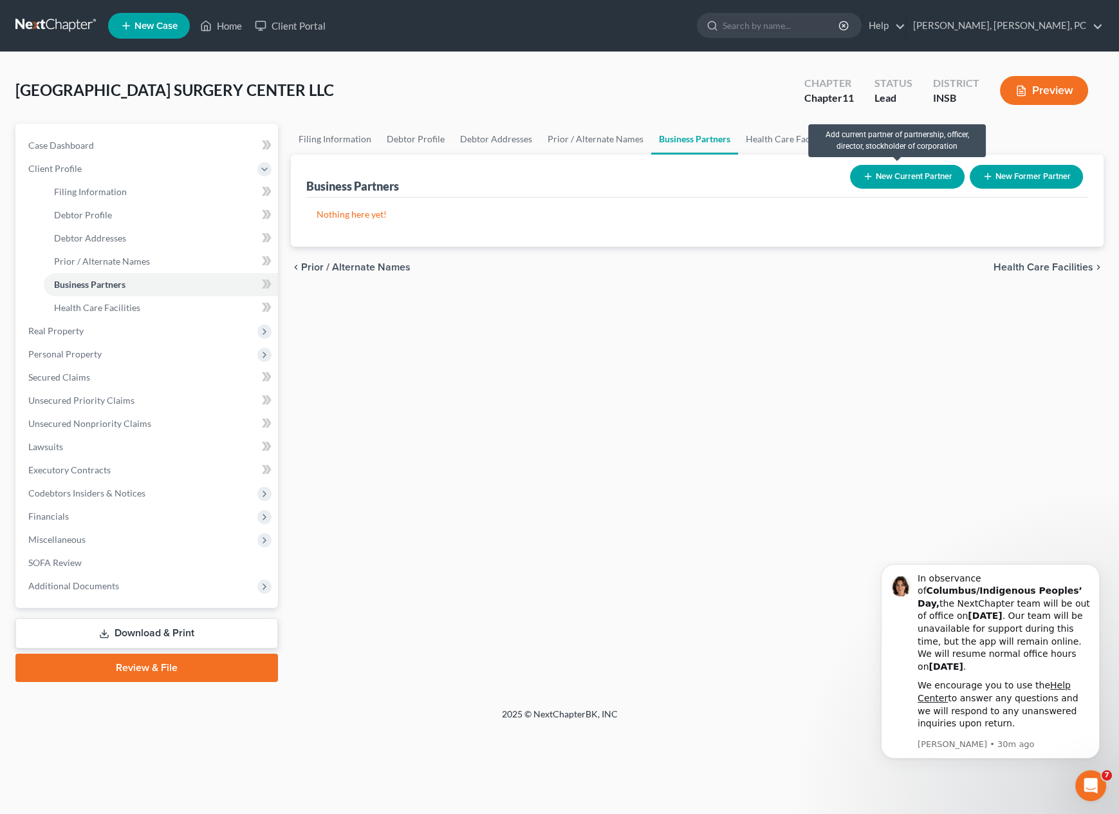
click at [921, 172] on button "New Current Partner" at bounding box center [907, 177] width 115 height 24
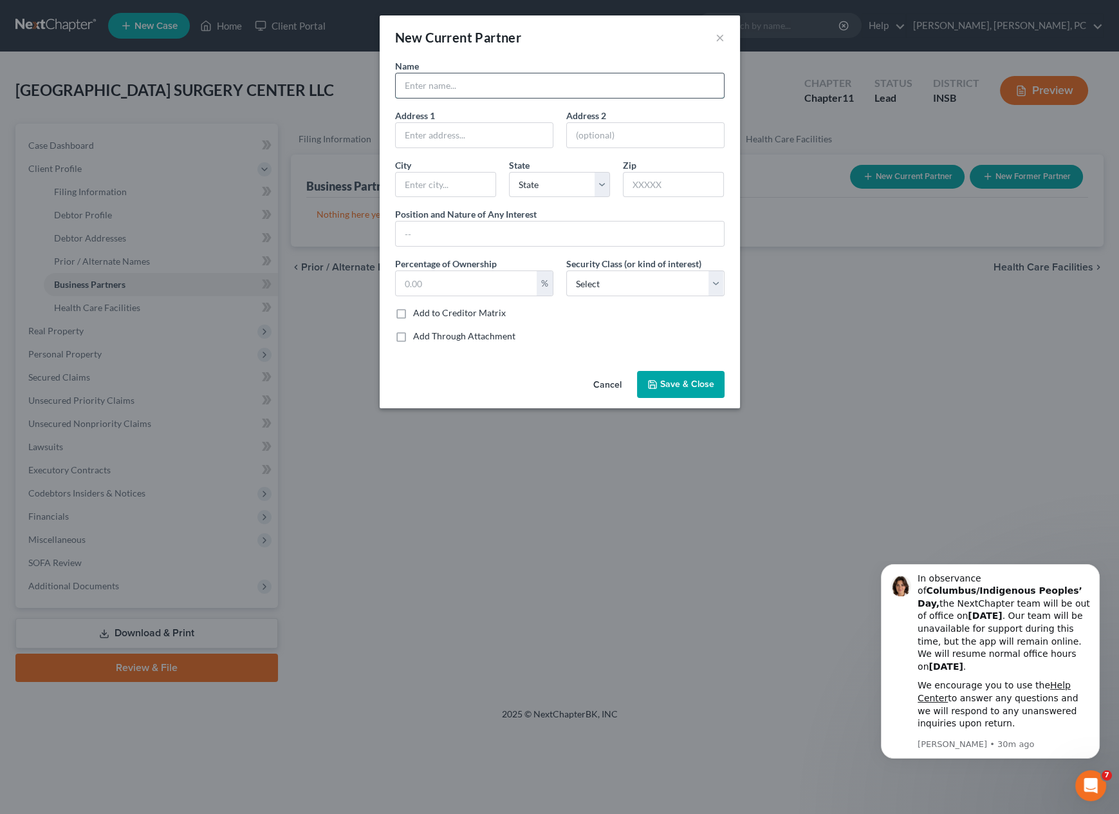
click at [426, 84] on input "text" at bounding box center [560, 85] width 328 height 24
type input "[PERSON_NAME]"
click at [673, 386] on span "Save & Close" at bounding box center [687, 384] width 54 height 11
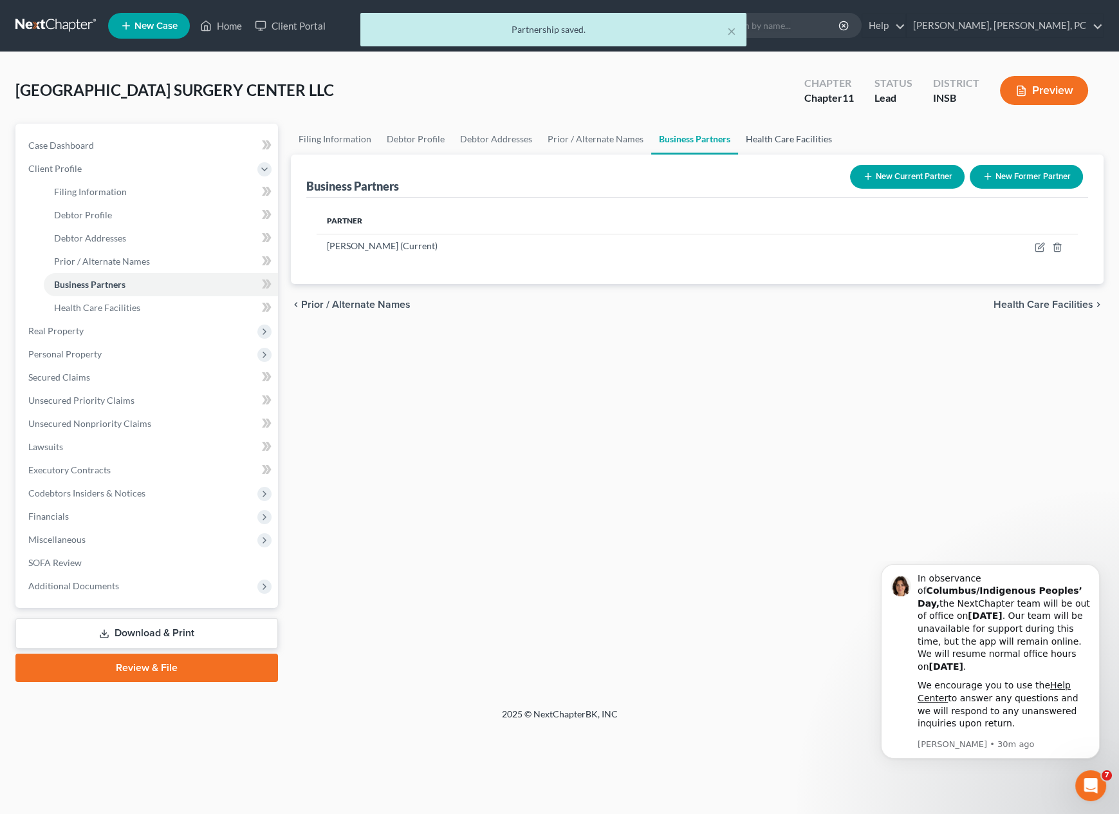
click at [796, 136] on link "Health Care Facilities" at bounding box center [789, 139] width 102 height 31
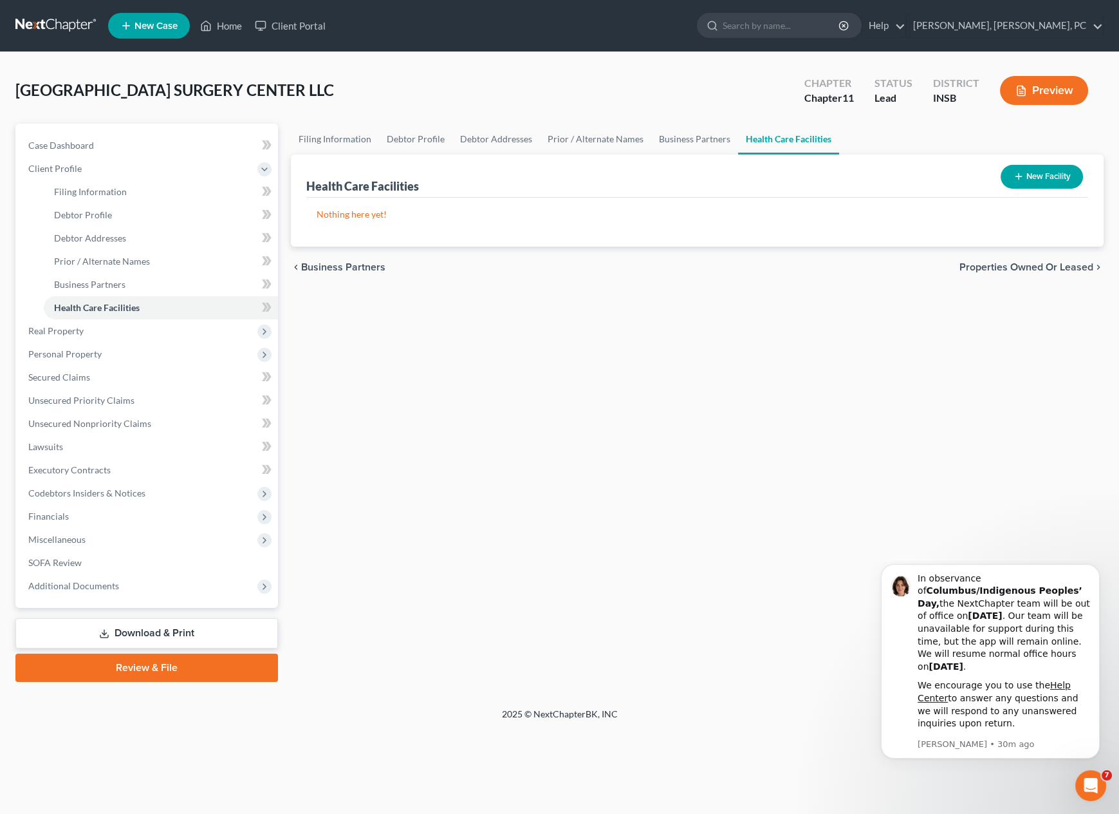
click at [1044, 178] on button "New Facility" at bounding box center [1042, 177] width 82 height 24
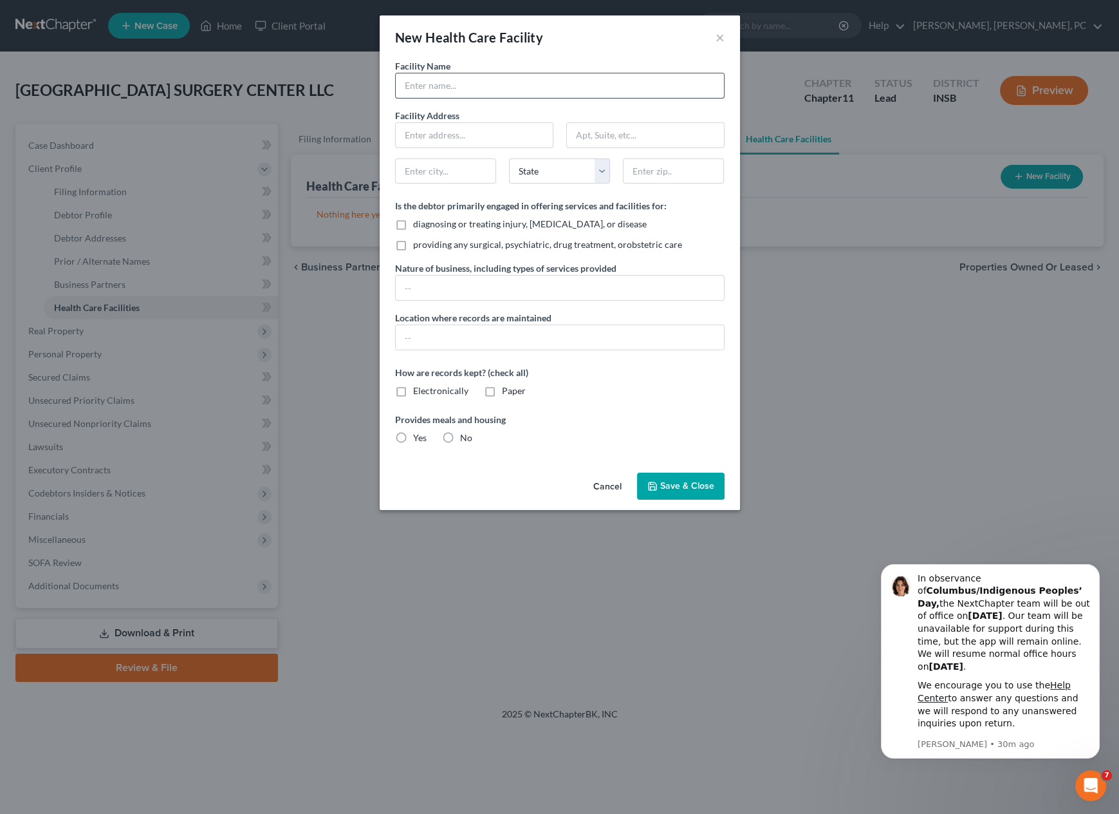
click at [467, 85] on input "text" at bounding box center [560, 85] width 328 height 24
paste input "[US_EMPLOYER_IDENTIFICATION_NUMBER]"
type input "[US_EMPLOYER_IDENTIFICATION_NUMBER]"
drag, startPoint x: 467, startPoint y: 85, endPoint x: 383, endPoint y: 82, distance: 83.7
click at [383, 82] on div "Facility Name [US_EMPLOYER_IDENTIFICATION_NUMBER] Facility Address State [US_ST…" at bounding box center [560, 263] width 360 height 408
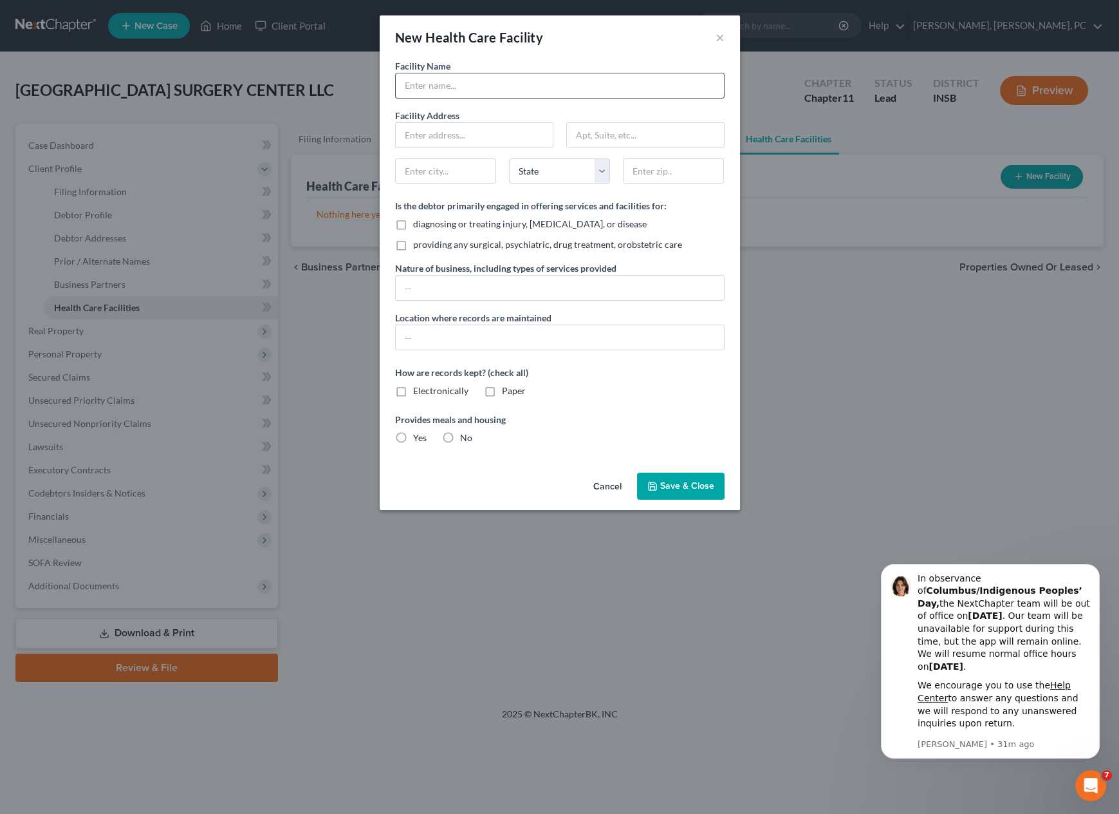
click at [444, 84] on input "text" at bounding box center [560, 85] width 328 height 24
paste input "[GEOGRAPHIC_DATA] SURGERY CENTER LLC"
type input "[GEOGRAPHIC_DATA] SURGERY CENTER LLC"
click at [445, 134] on input "text" at bounding box center [474, 135] width 157 height 24
paste input "2007 [GEOGRAPHIC_DATA]"
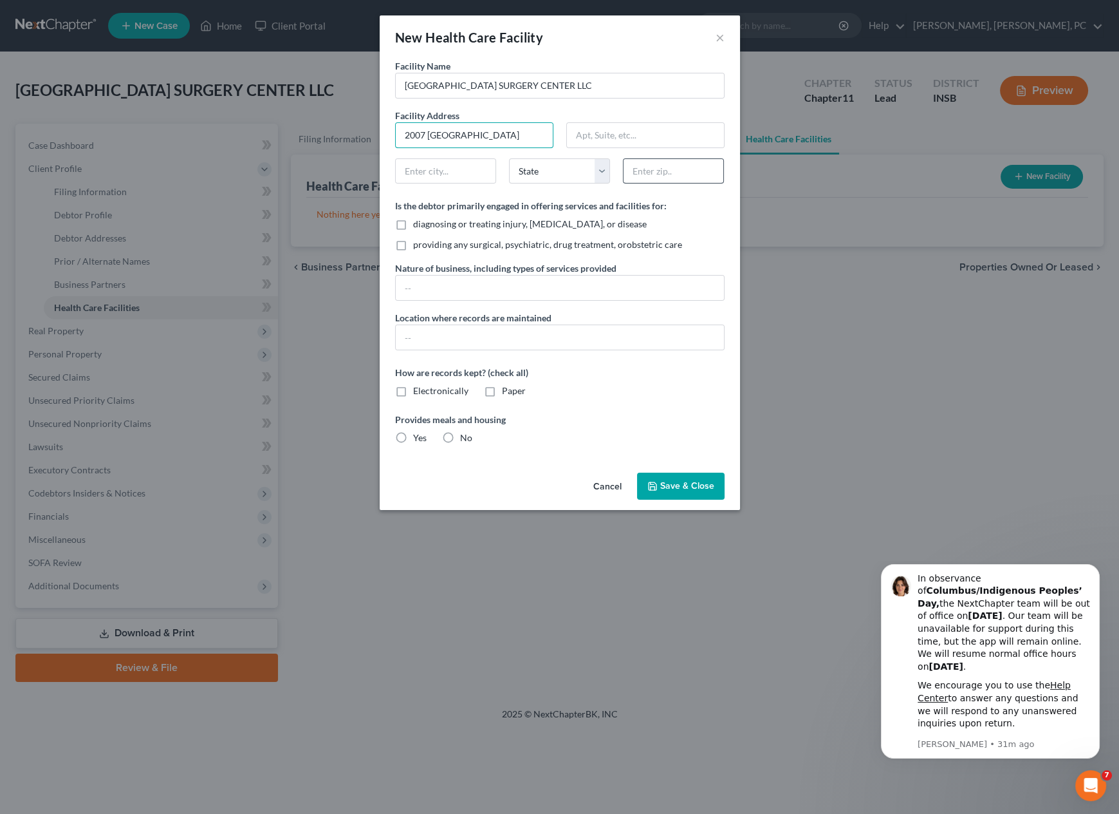
type input "2007 [GEOGRAPHIC_DATA]"
click at [668, 163] on input "text" at bounding box center [674, 171] width 100 height 24
type input "46202"
click at [433, 172] on input "text" at bounding box center [446, 171] width 100 height 24
type input "[GEOGRAPHIC_DATA]"
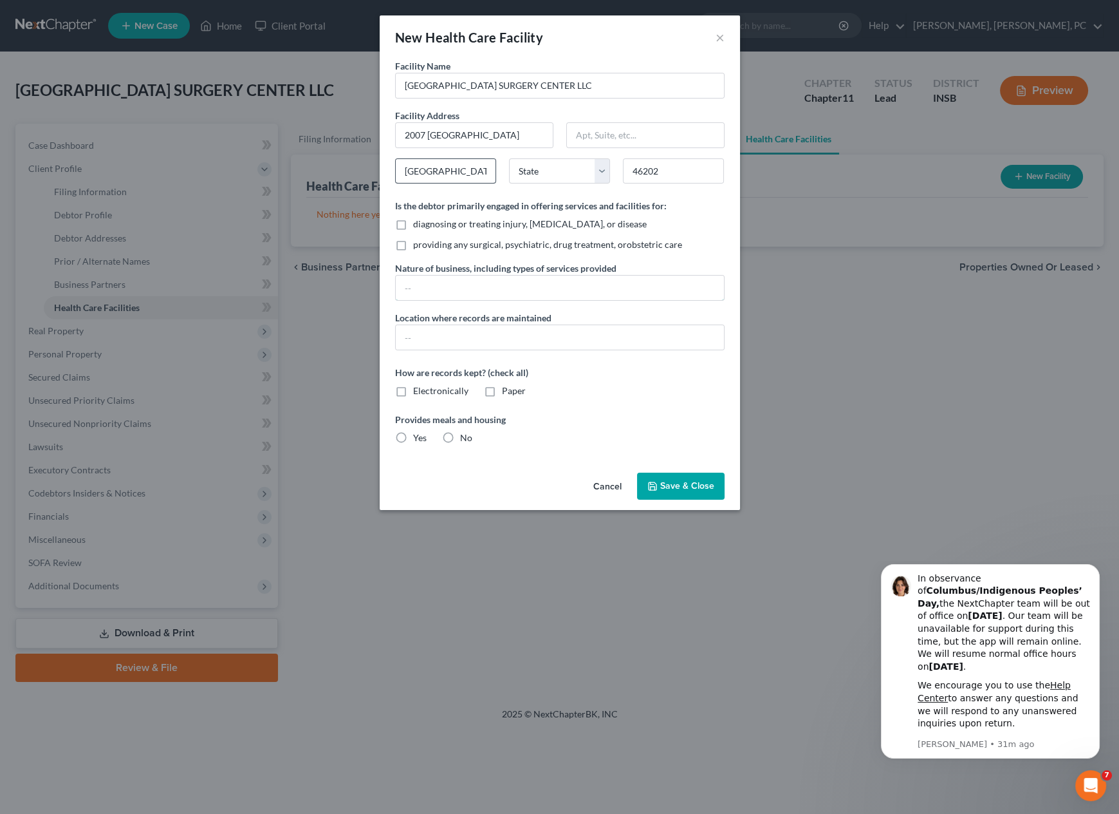
type input "[PERSON_NAME], [PERSON_NAME], PC"
click at [542, 171] on select "State [US_STATE] AK AR AZ CA CO CT DE DC [GEOGRAPHIC_DATA] [GEOGRAPHIC_DATA] GU…" at bounding box center [559, 171] width 101 height 26
select select "15"
click at [413, 227] on label "diagnosing or treating injury, [MEDICAL_DATA], or disease" at bounding box center [530, 224] width 234 height 13
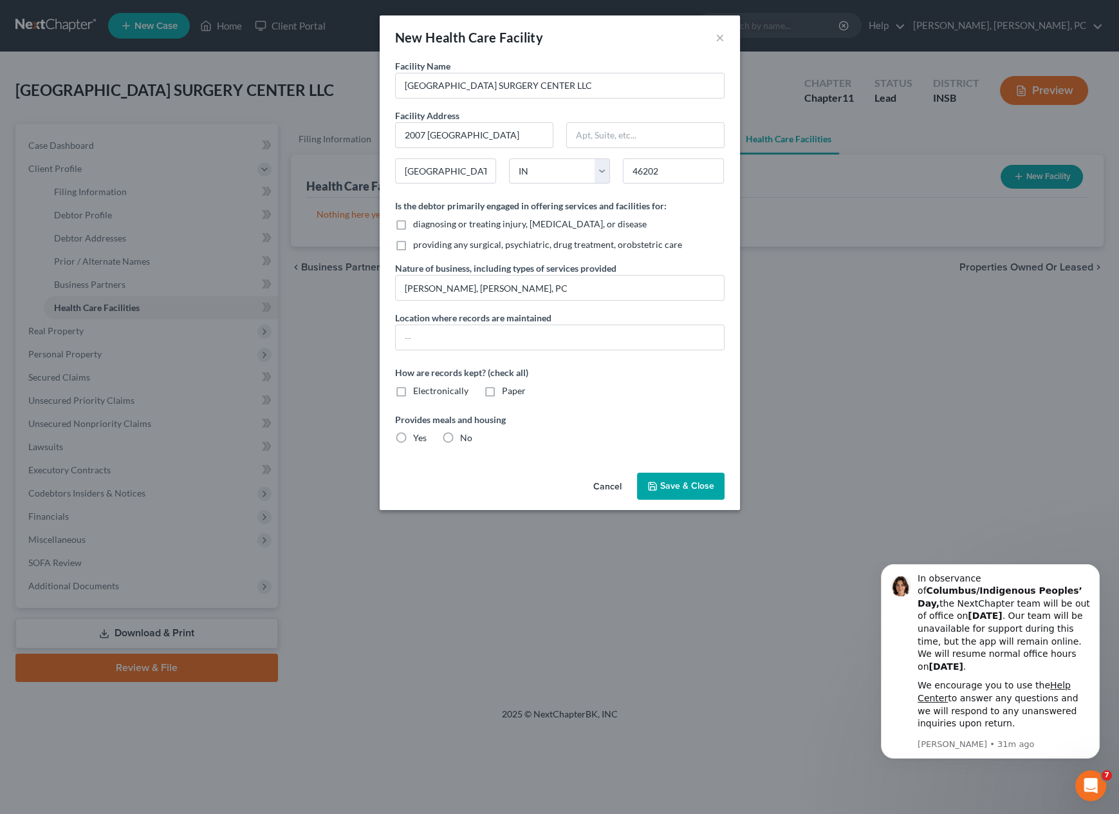
click at [418, 226] on input "diagnosing or treating injury, [MEDICAL_DATA], or disease" at bounding box center [422, 222] width 8 height 8
checkbox input "true"
click at [413, 244] on label "providing any surgical, psychiatric, drug treatment, orobstetric care" at bounding box center [547, 244] width 269 height 13
click at [418, 244] on input "providing any surgical, psychiatric, drug treatment, orobstetric care" at bounding box center [422, 242] width 8 height 8
checkbox input "true"
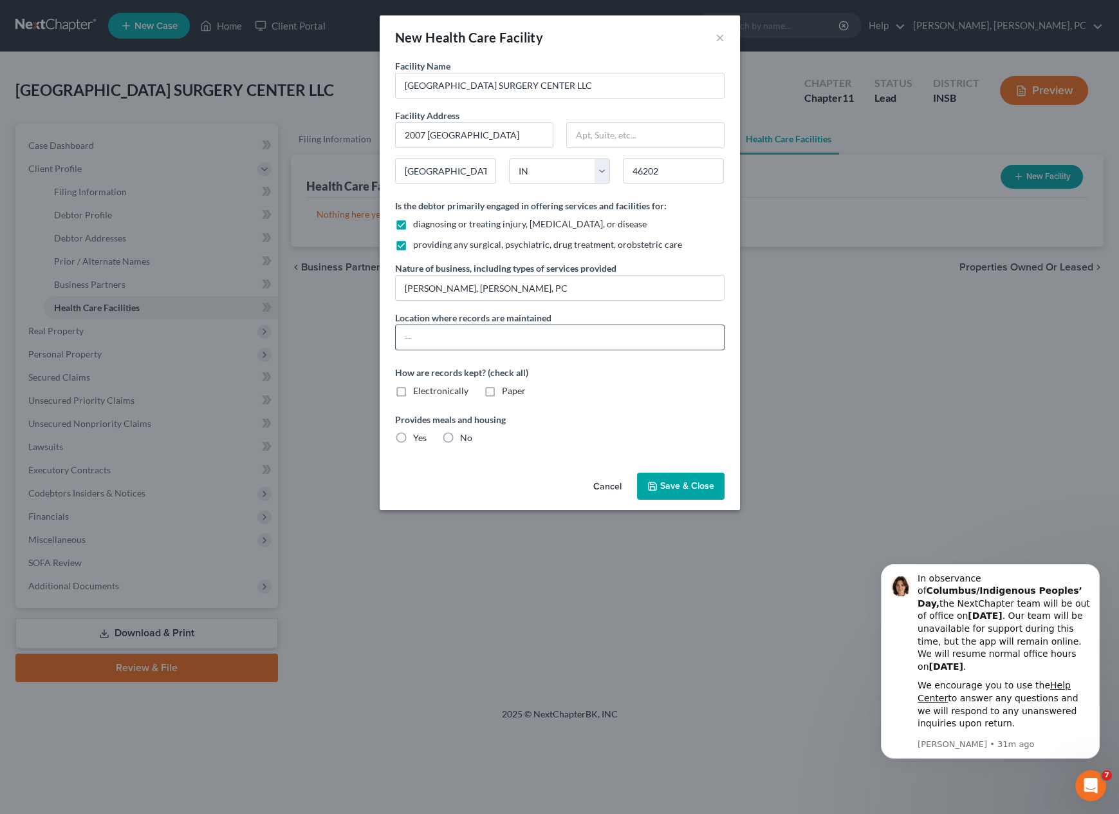
click at [431, 335] on input "text" at bounding box center [560, 337] width 328 height 24
click at [413, 391] on label "Electronically" at bounding box center [440, 390] width 55 height 13
click at [418, 391] on input "Electronically" at bounding box center [422, 388] width 8 height 8
checkbox input "true"
click at [686, 485] on span "Save & Close" at bounding box center [687, 485] width 54 height 11
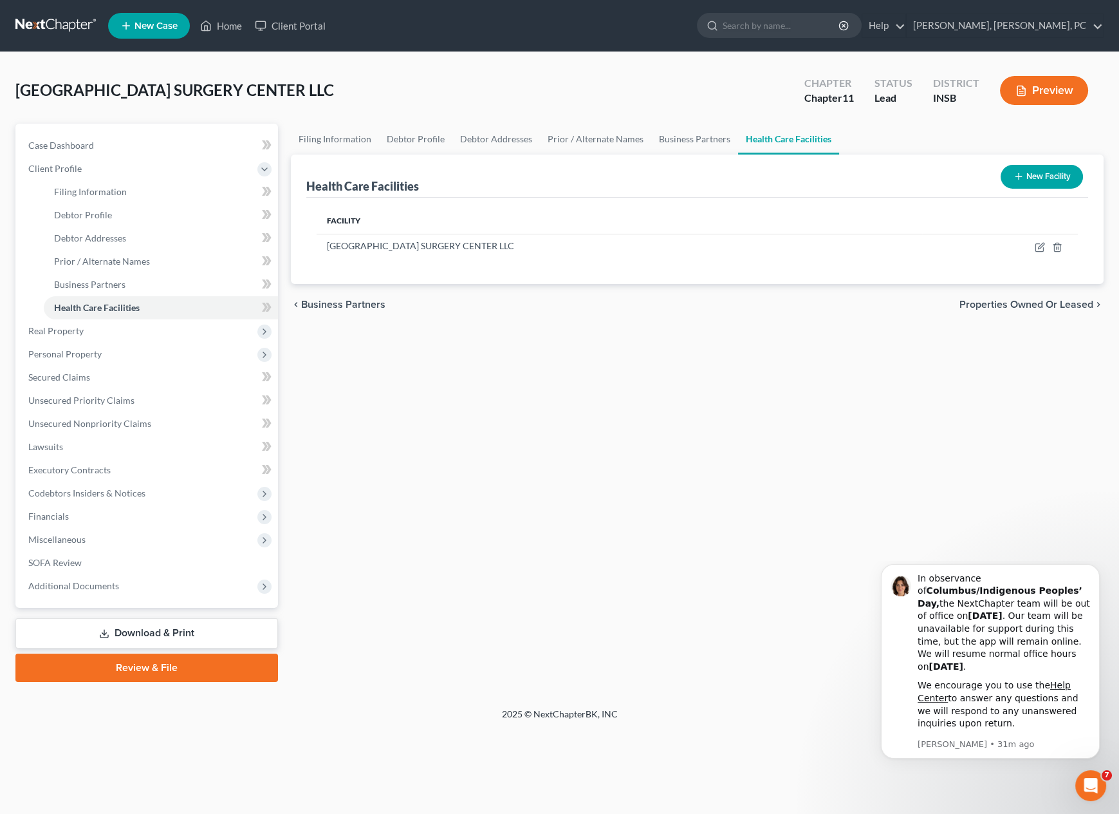
click at [566, 476] on div "Filing Information Debtor Profile Debtor Addresses Prior / Alternate Names Busi…" at bounding box center [698, 403] width 826 height 558
click at [114, 217] on link "Debtor Profile" at bounding box center [161, 214] width 234 height 23
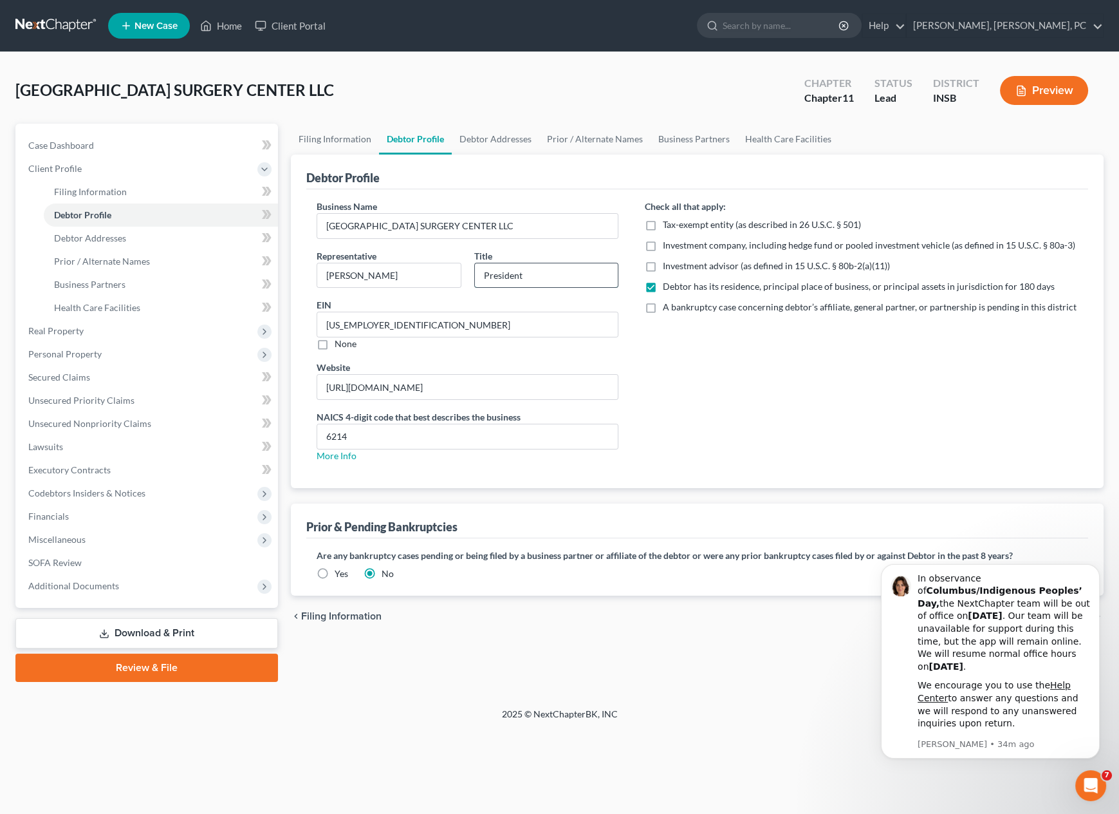
click at [494, 274] on input "President" at bounding box center [547, 275] width 144 height 24
type input "CEO"
click at [488, 138] on link "Debtor Addresses" at bounding box center [496, 139] width 88 height 31
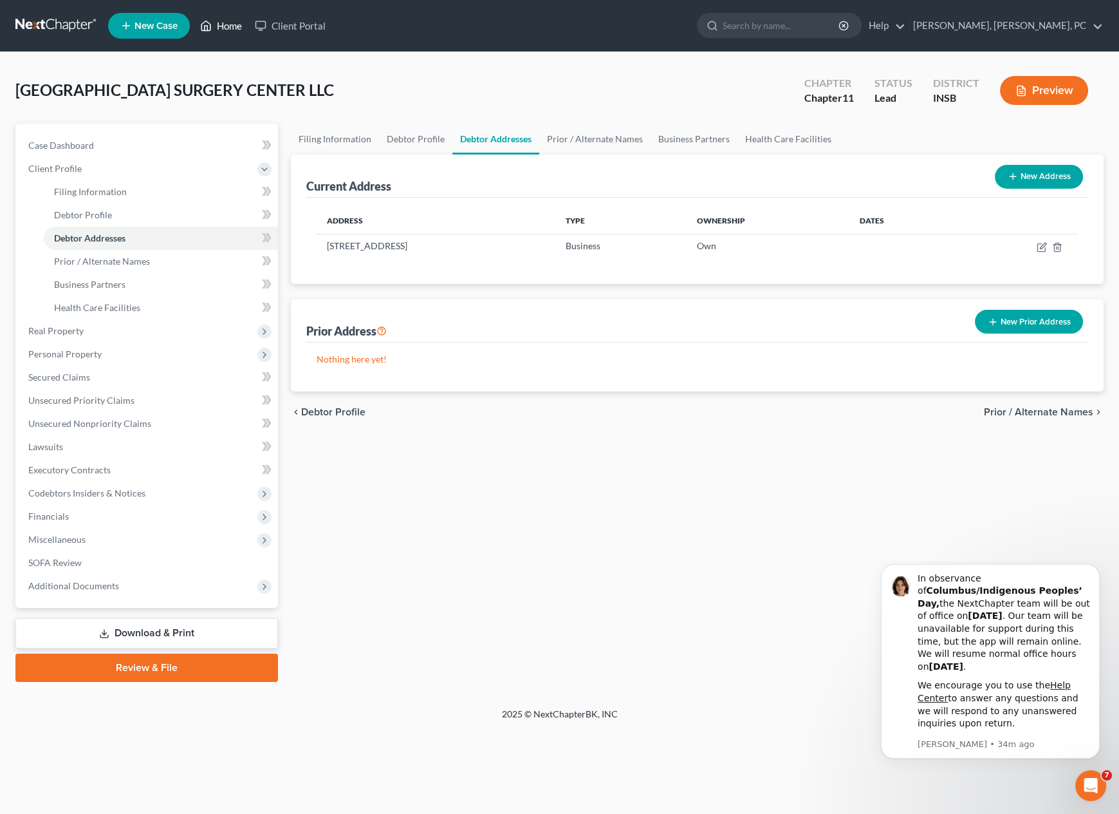
click at [222, 25] on link "Home" at bounding box center [221, 25] width 55 height 23
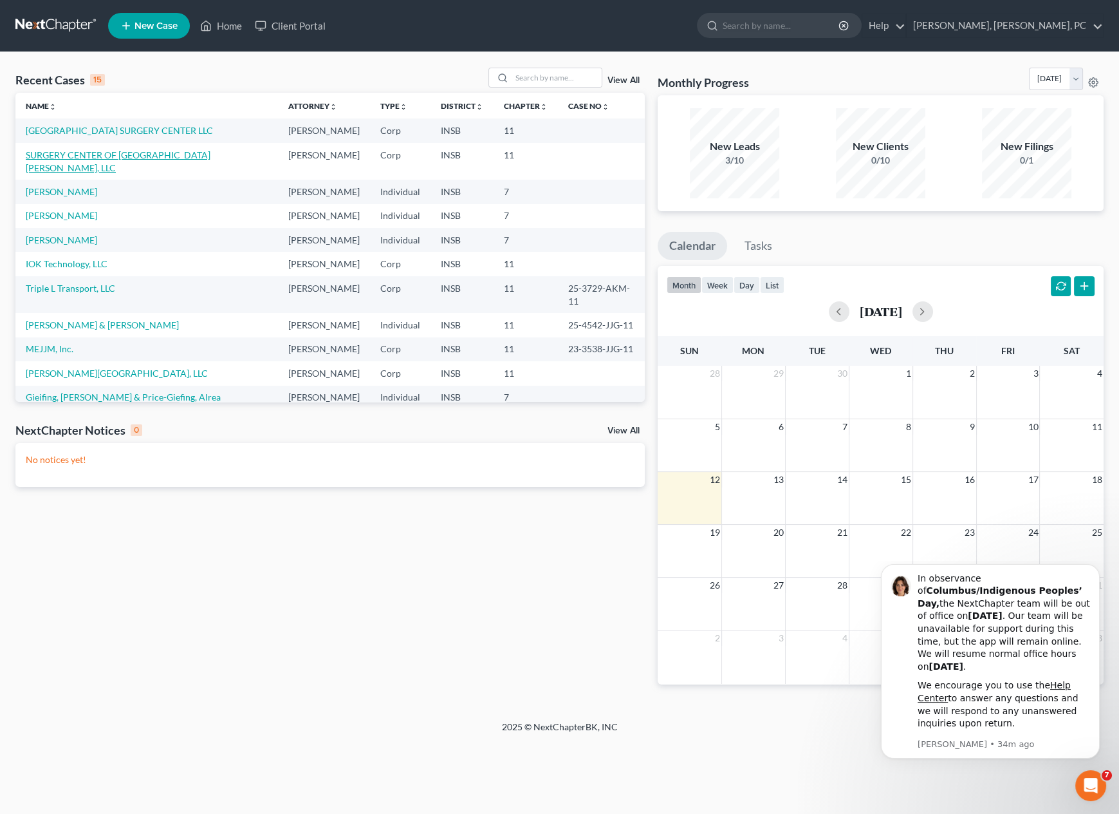
click at [93, 151] on link "SURGERY CENTER OF [GEOGRAPHIC_DATA][PERSON_NAME], LLC" at bounding box center [118, 161] width 185 height 24
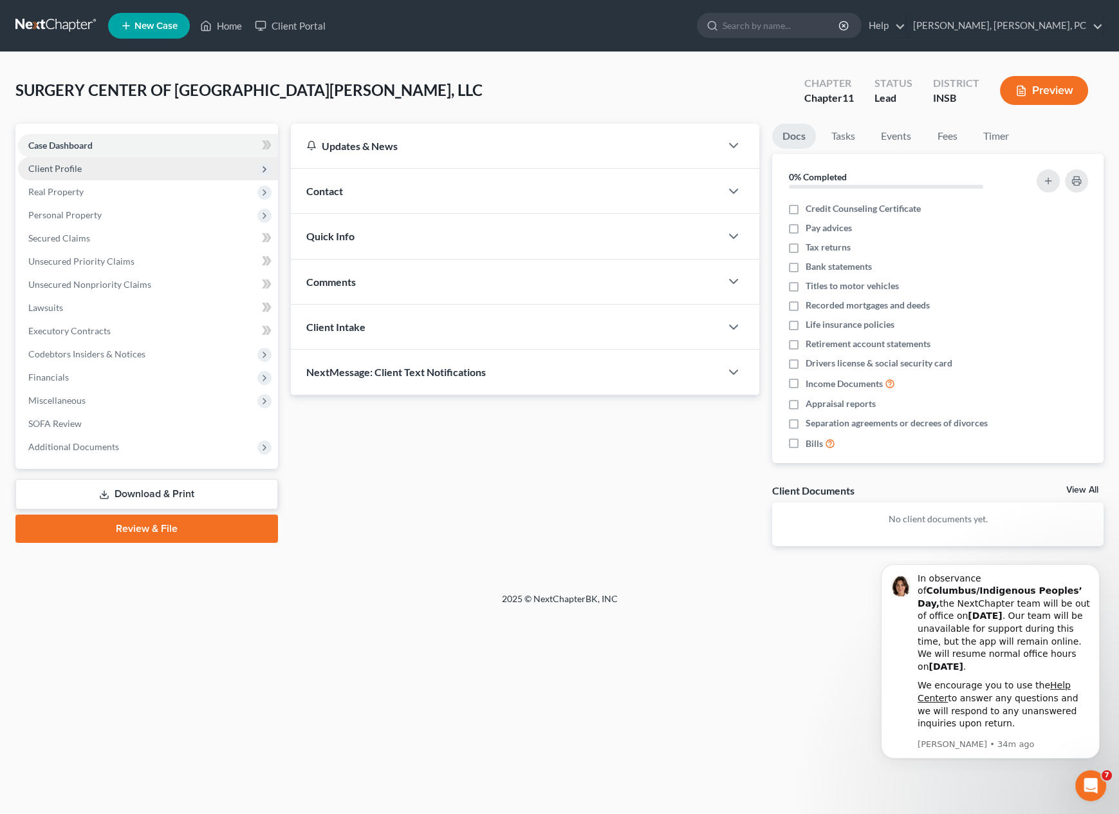
click at [91, 160] on span "Client Profile" at bounding box center [148, 168] width 260 height 23
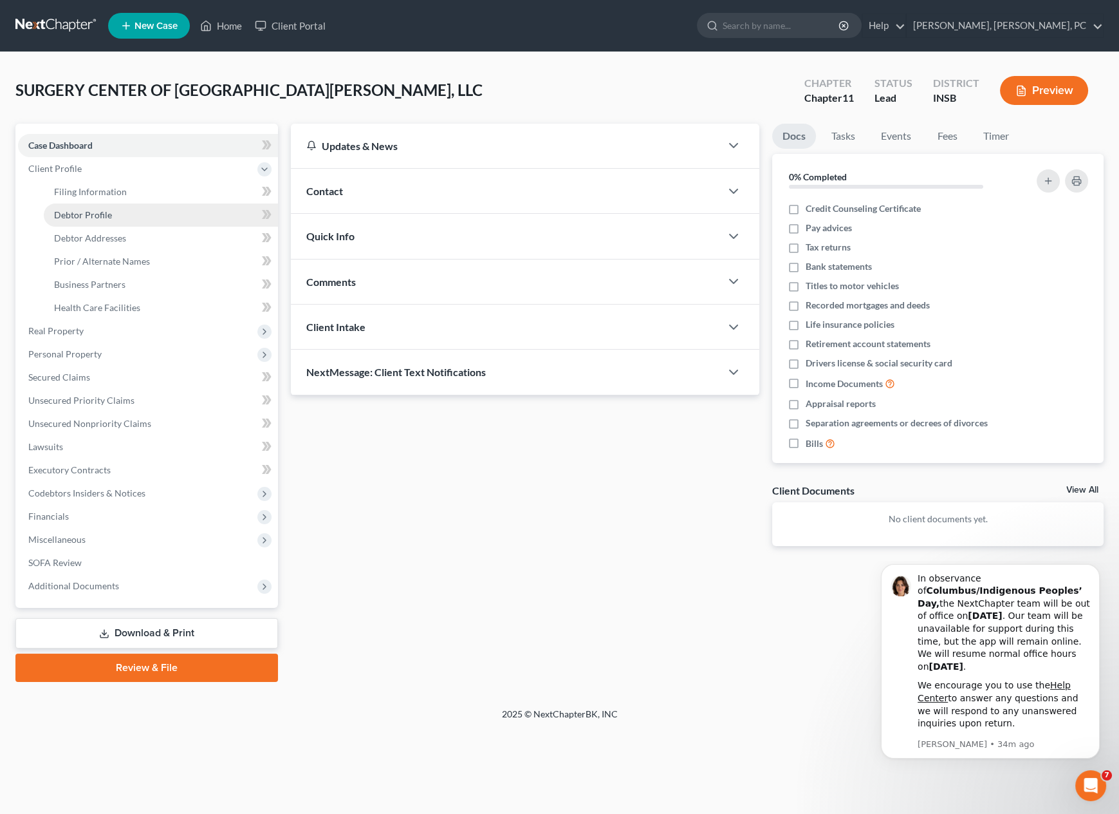
click at [115, 207] on link "Debtor Profile" at bounding box center [161, 214] width 234 height 23
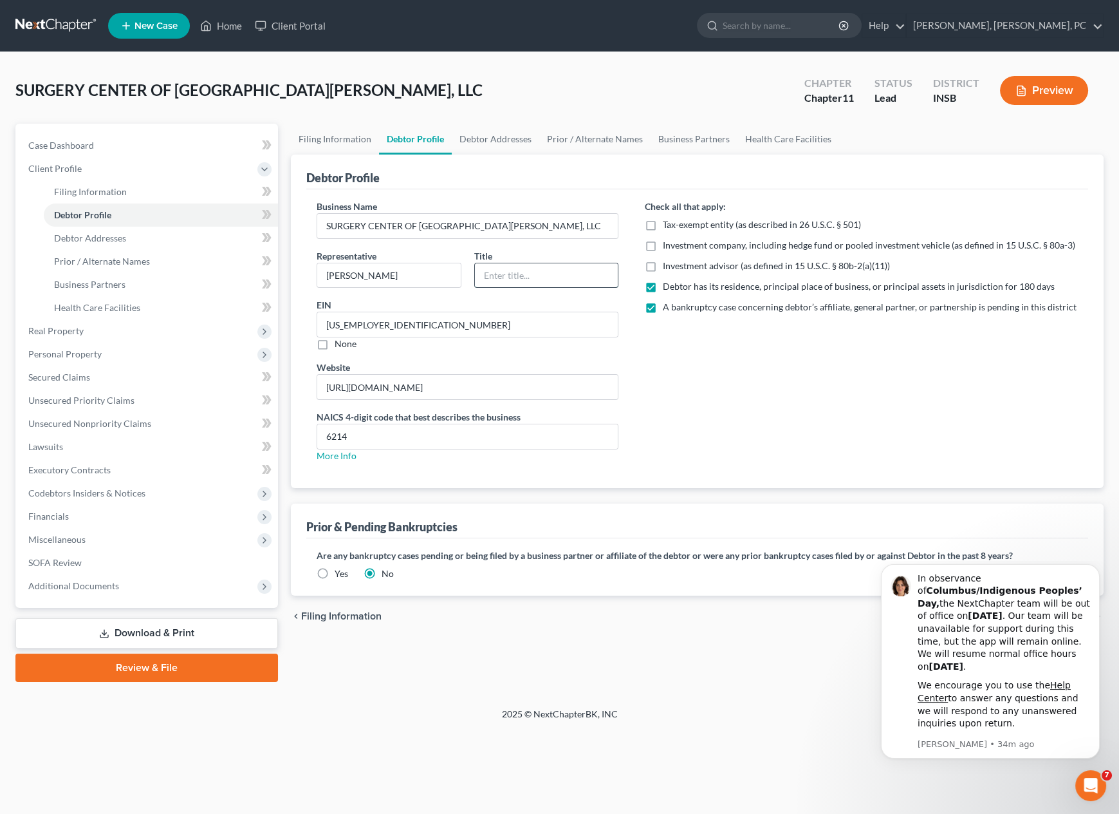
click at [510, 270] on input "text" at bounding box center [547, 275] width 144 height 24
type input "CEO"
click at [77, 188] on span "Filing Information" at bounding box center [90, 191] width 73 height 11
select select "2"
select select "1"
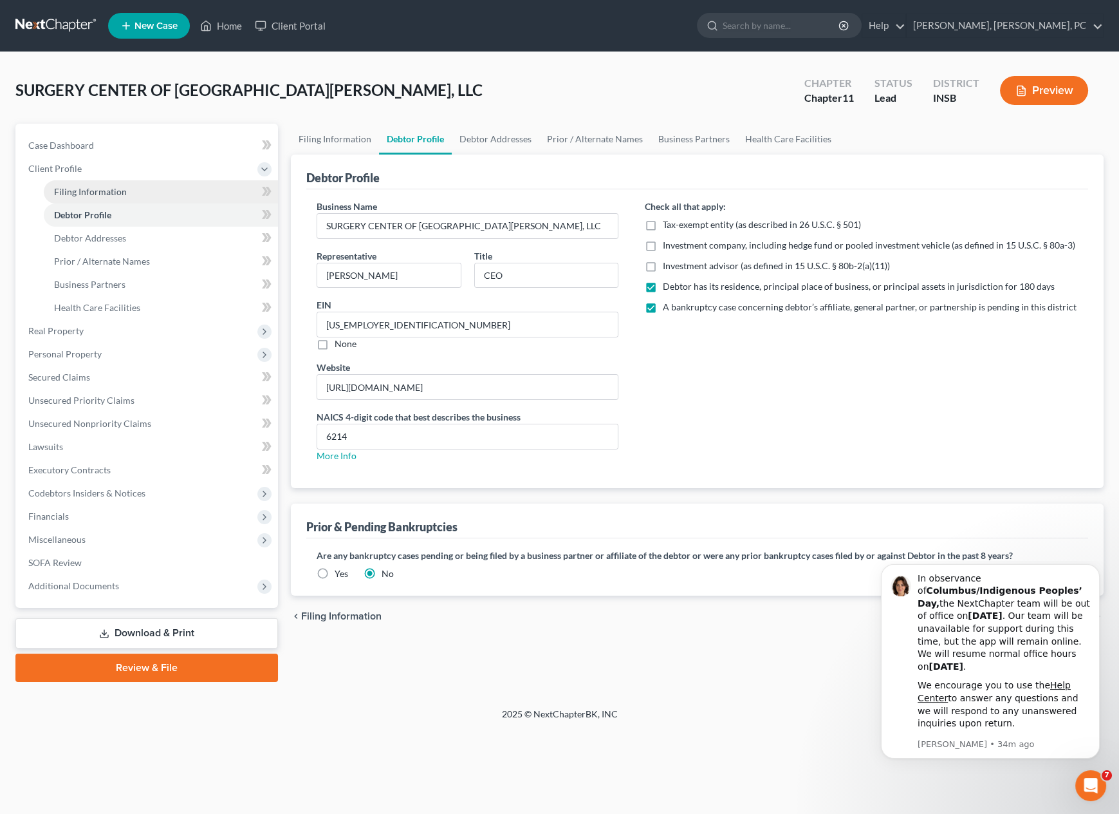
select select "1"
select select "28"
select select "0"
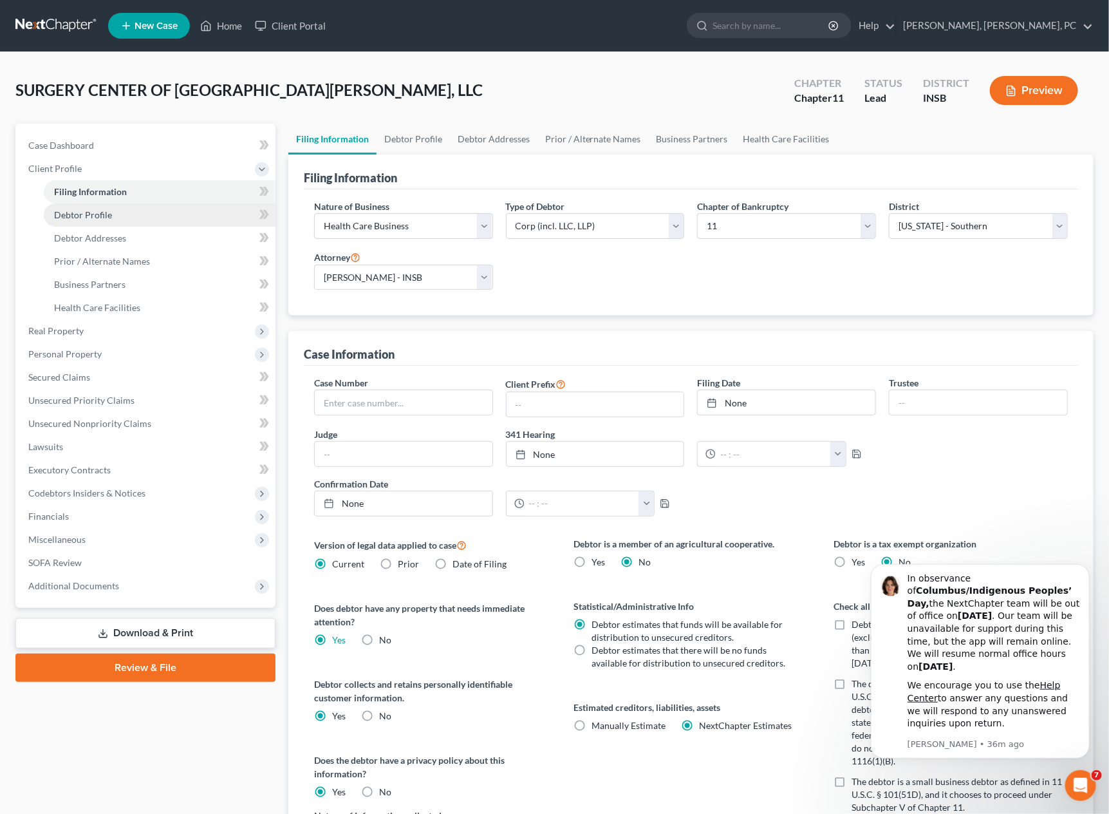
click at [141, 218] on link "Debtor Profile" at bounding box center [160, 214] width 232 height 23
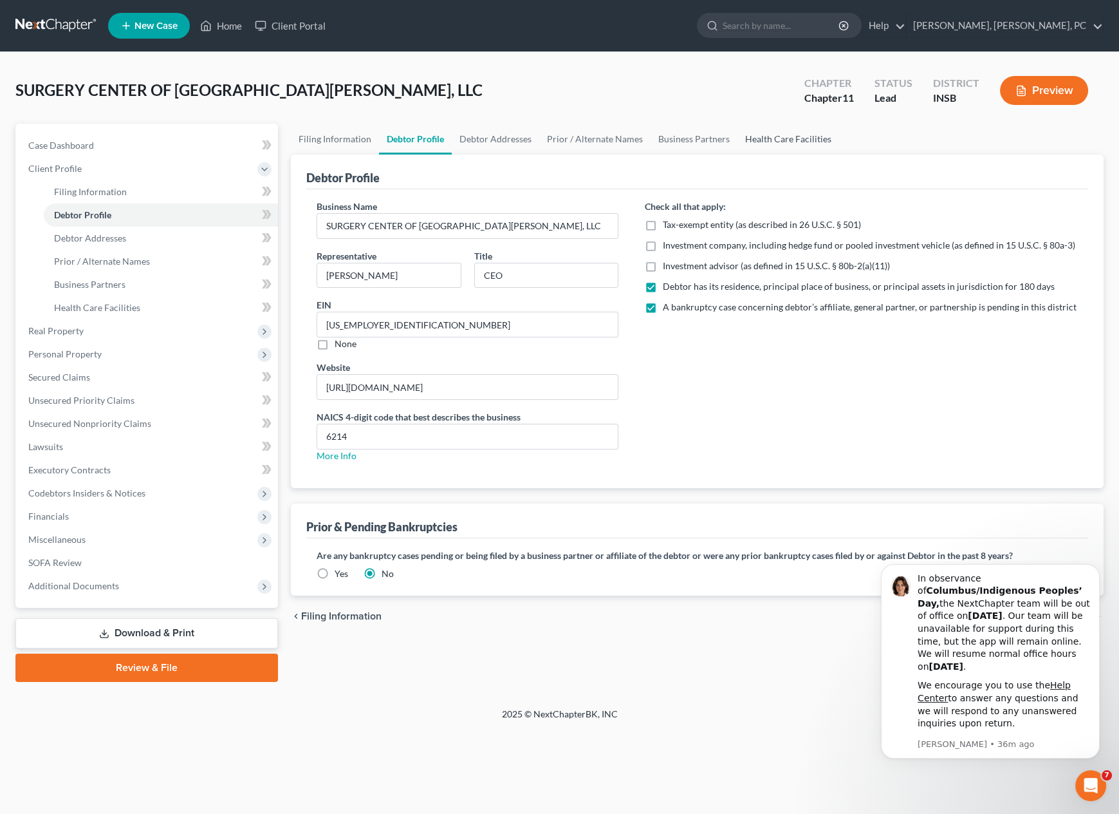
click at [747, 133] on link "Health Care Facilities" at bounding box center [789, 139] width 102 height 31
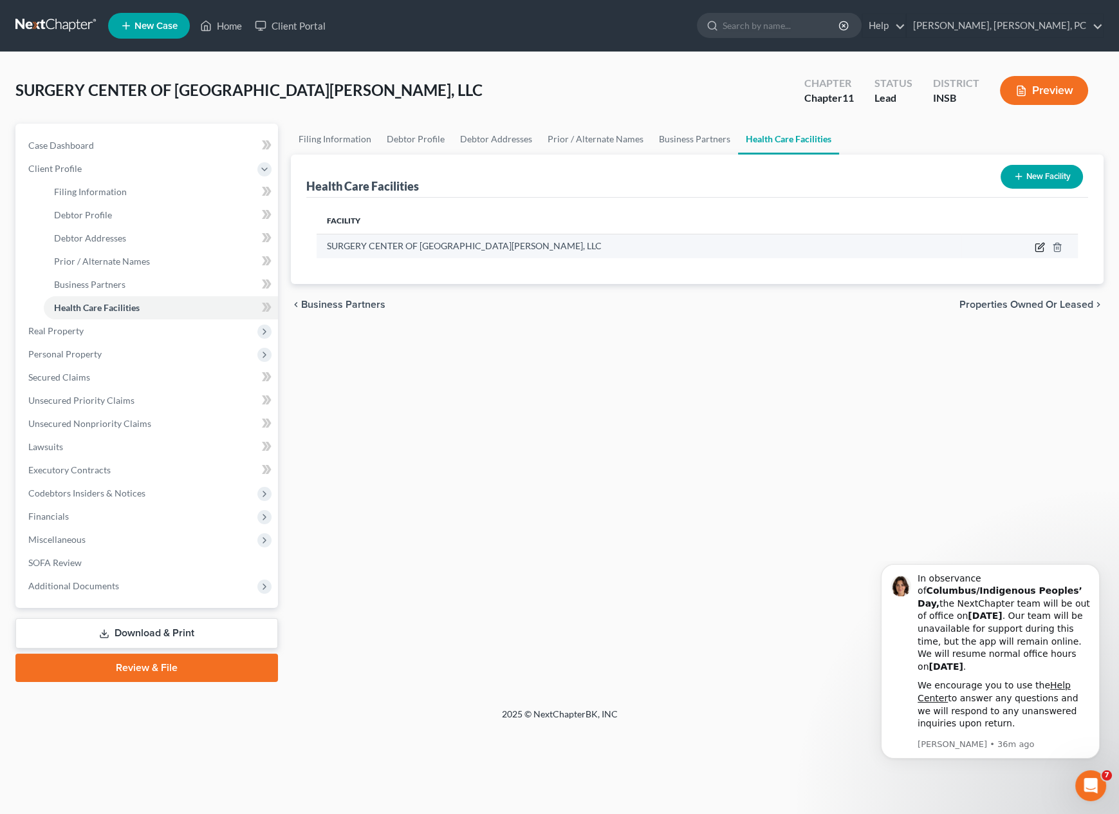
click at [1042, 244] on icon "button" at bounding box center [1040, 247] width 10 height 10
select select "15"
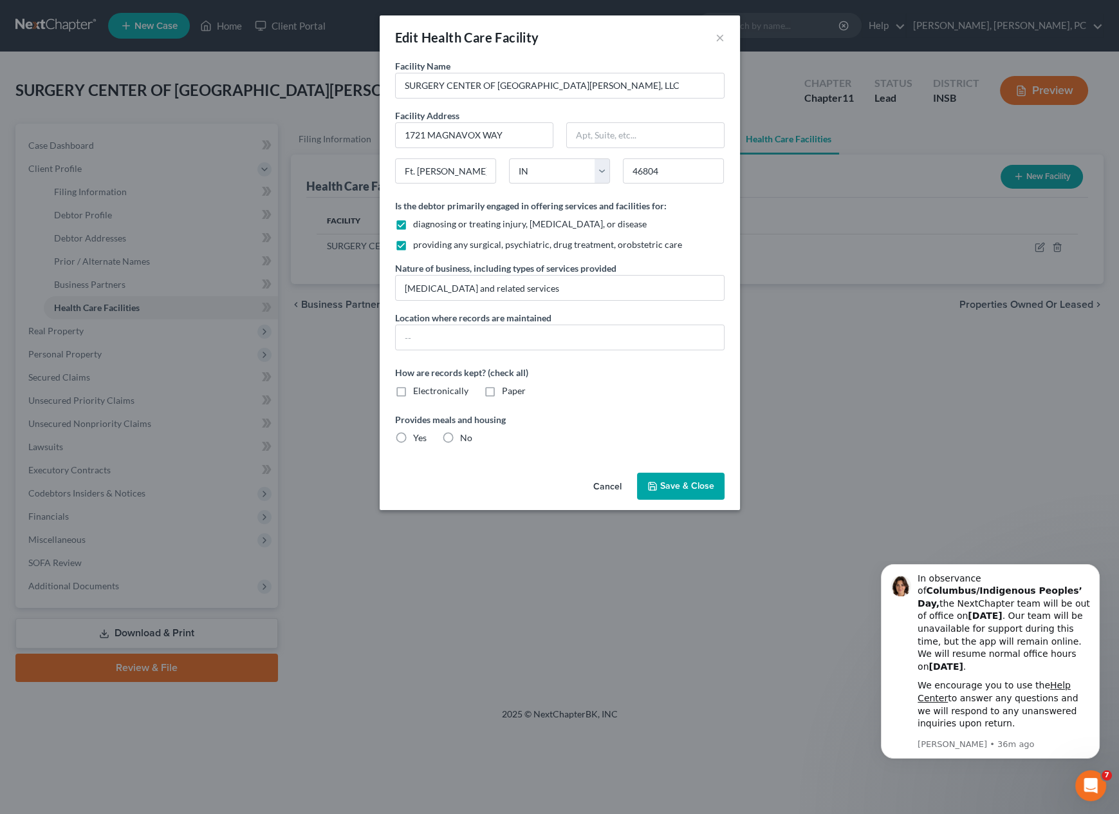
click at [460, 435] on label "No" at bounding box center [466, 437] width 12 height 13
click at [465, 435] on input "No" at bounding box center [469, 435] width 8 height 8
radio input "true"
click at [413, 393] on label "Electronically" at bounding box center [440, 390] width 55 height 13
click at [418, 393] on input "Electronically" at bounding box center [422, 388] width 8 height 8
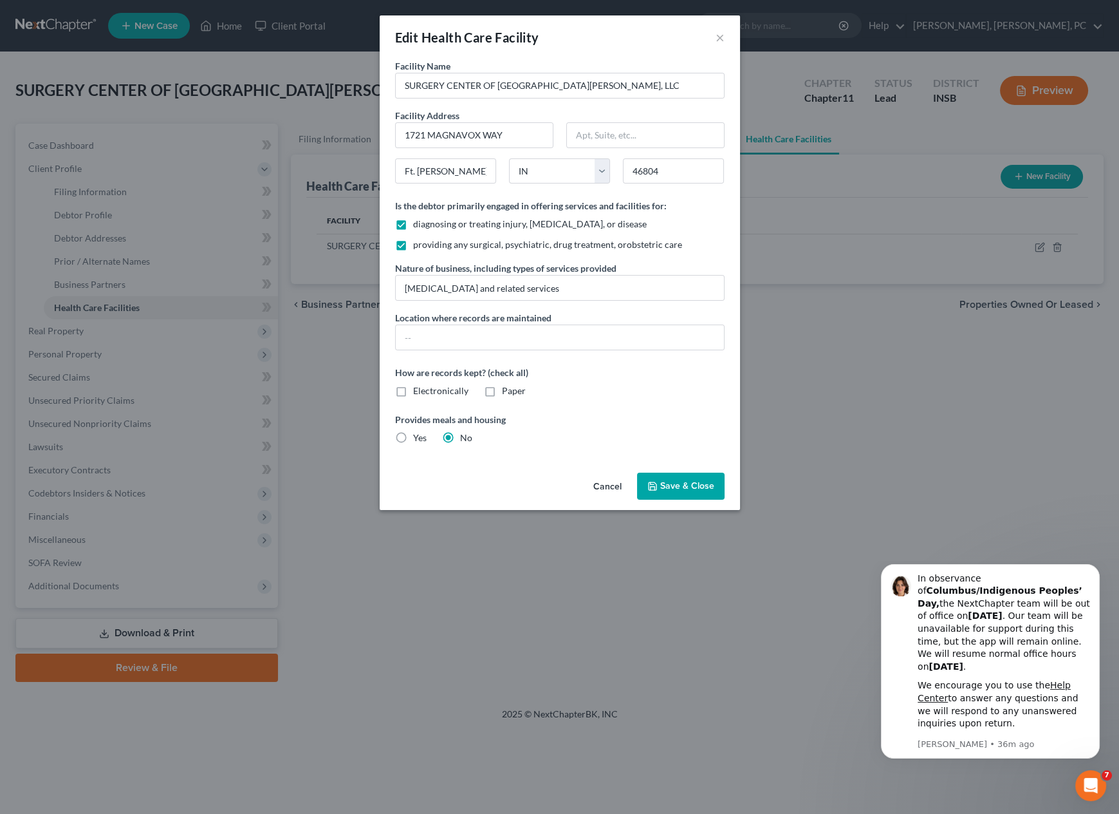
checkbox input "true"
click at [426, 332] on input "text" at bounding box center [560, 337] width 328 height 24
type input "cloud"
click at [697, 489] on span "Save & Close" at bounding box center [687, 485] width 54 height 11
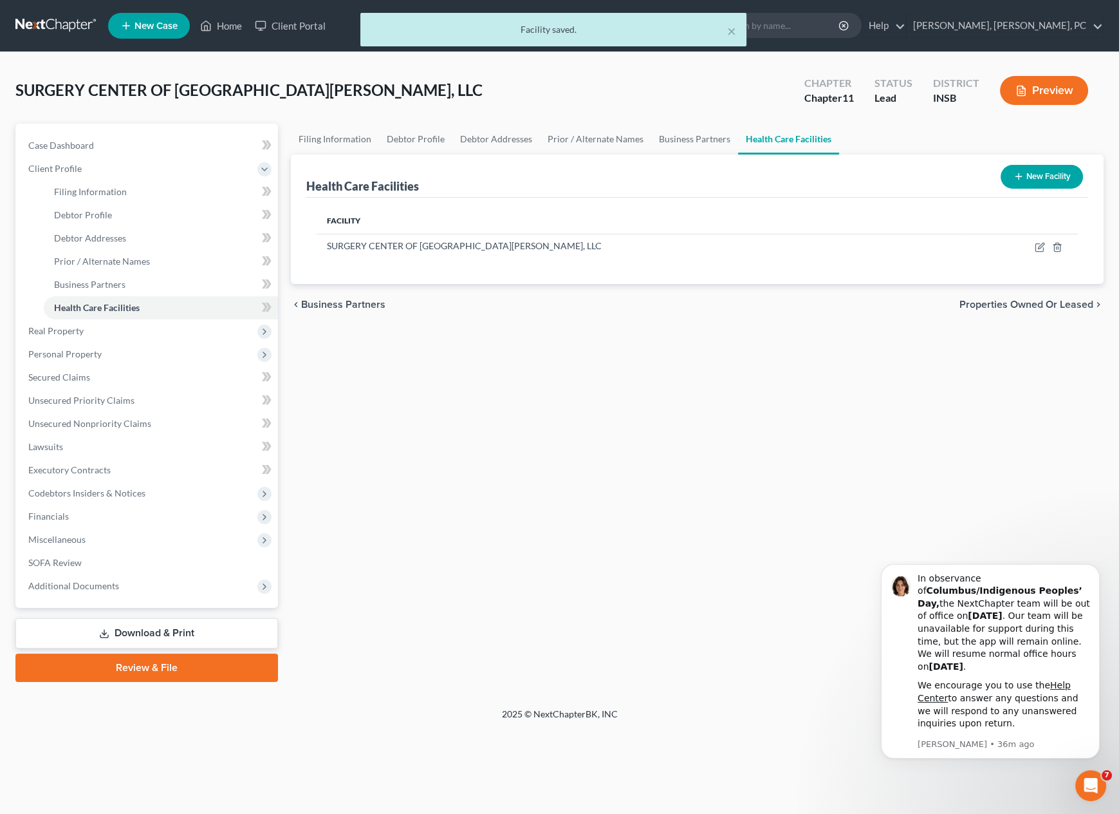
click at [228, 24] on div "× Facility saved." at bounding box center [553, 33] width 1119 height 40
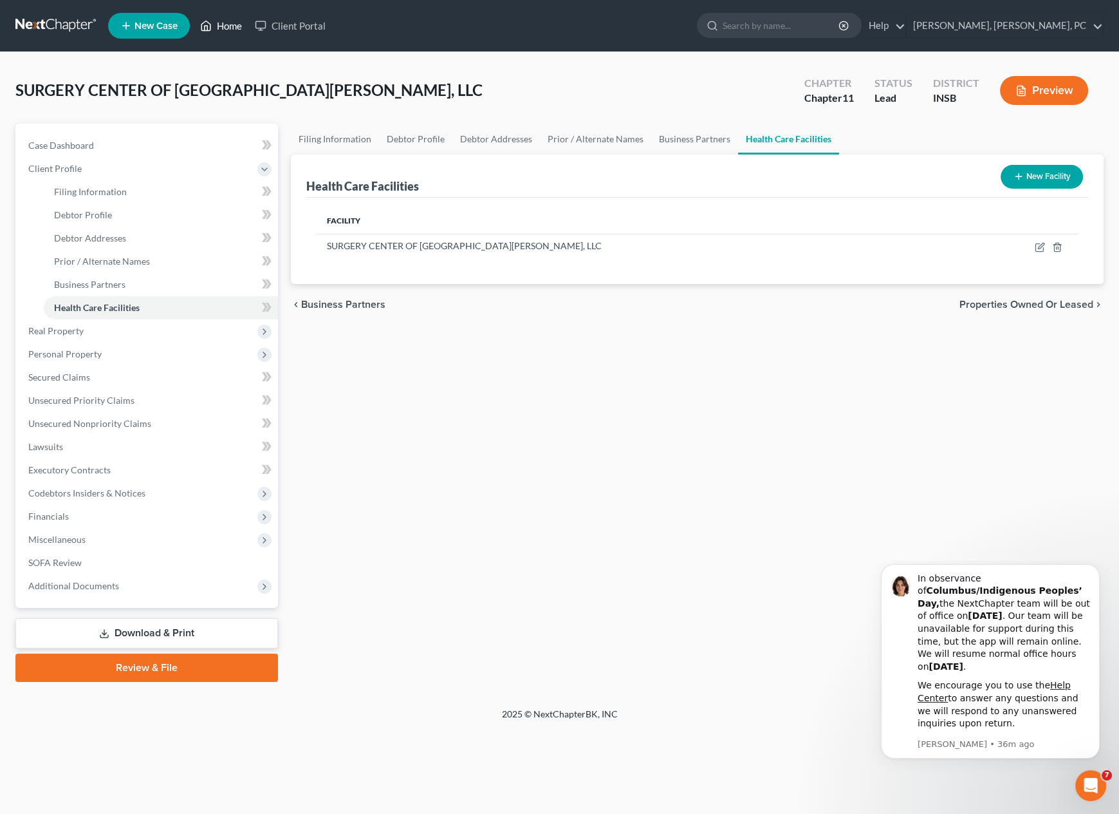
click at [228, 24] on link "Home" at bounding box center [221, 25] width 55 height 23
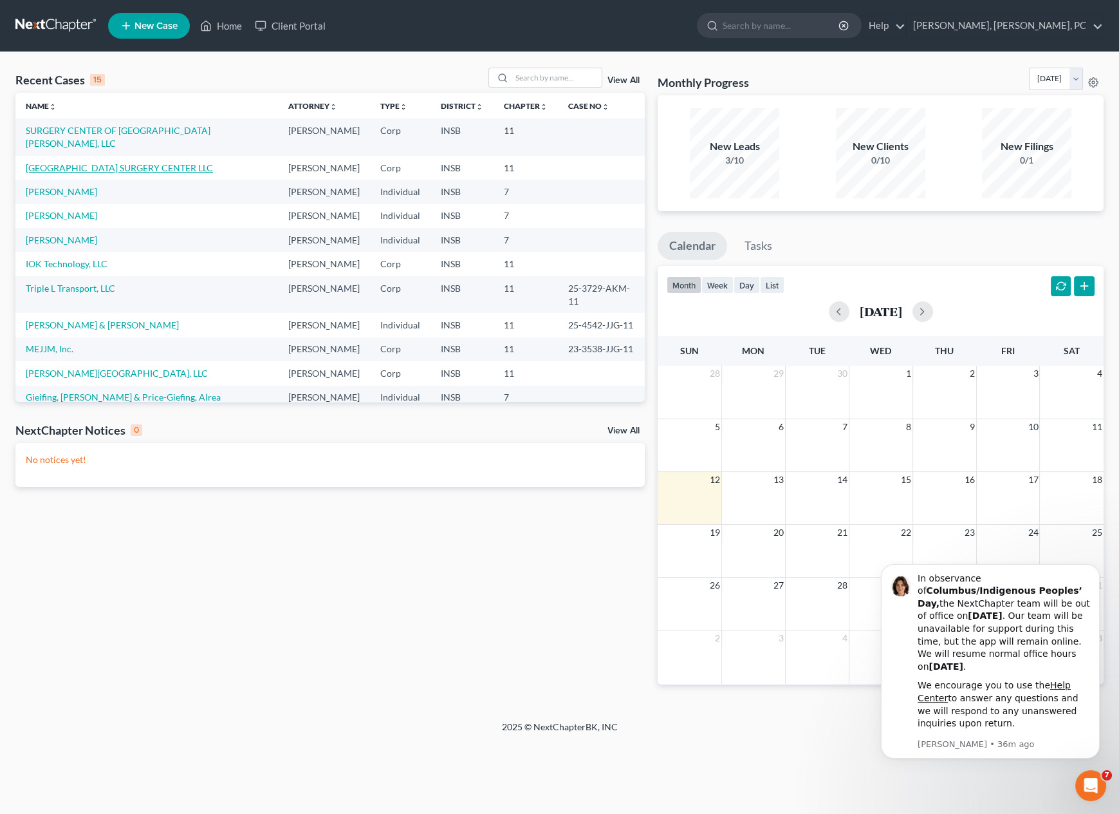
click at [55, 162] on link "[GEOGRAPHIC_DATA] SURGERY CENTER LLC" at bounding box center [119, 167] width 187 height 11
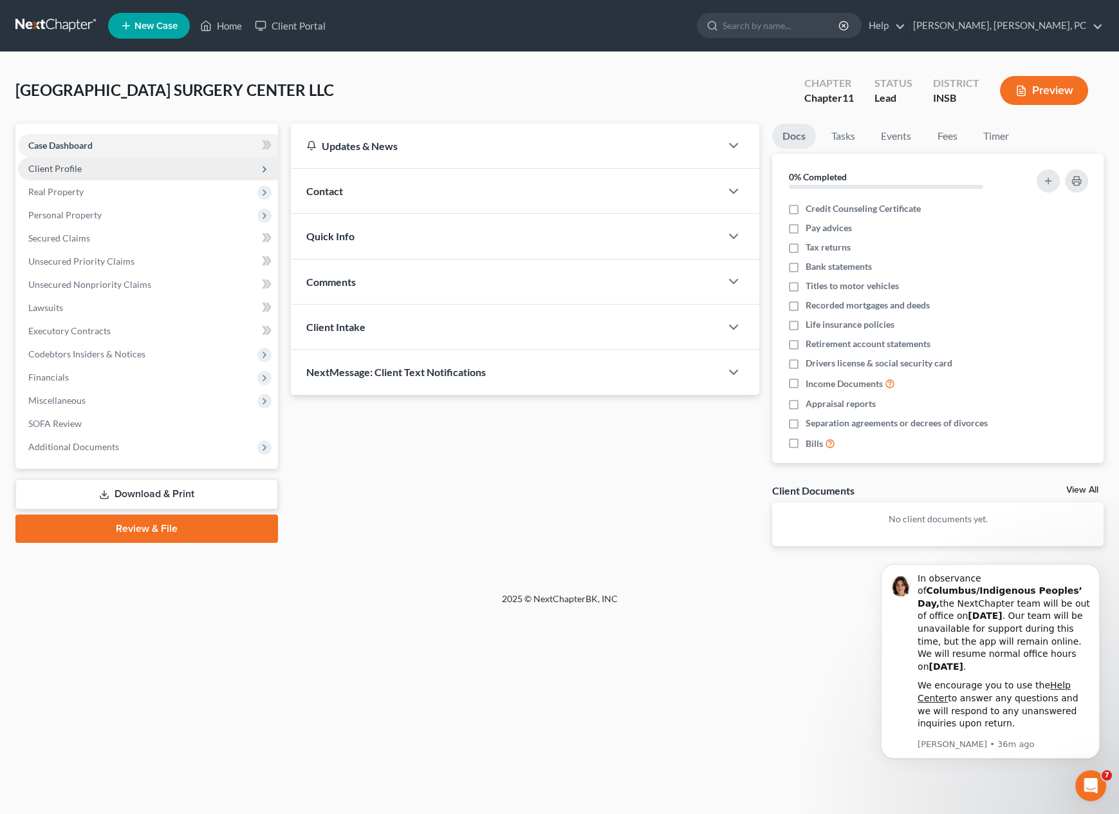
click at [123, 164] on span "Client Profile" at bounding box center [148, 168] width 260 height 23
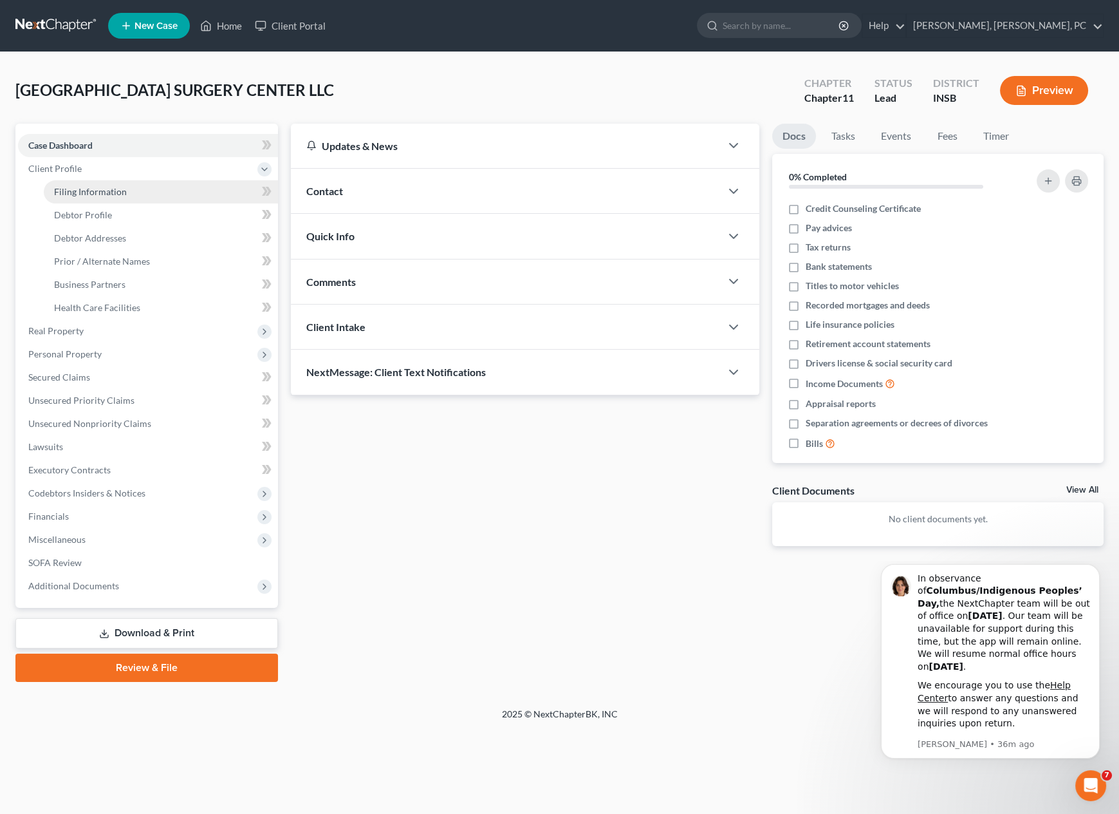
click at [138, 189] on link "Filing Information" at bounding box center [161, 191] width 234 height 23
select select "2"
select select "1"
select select "28"
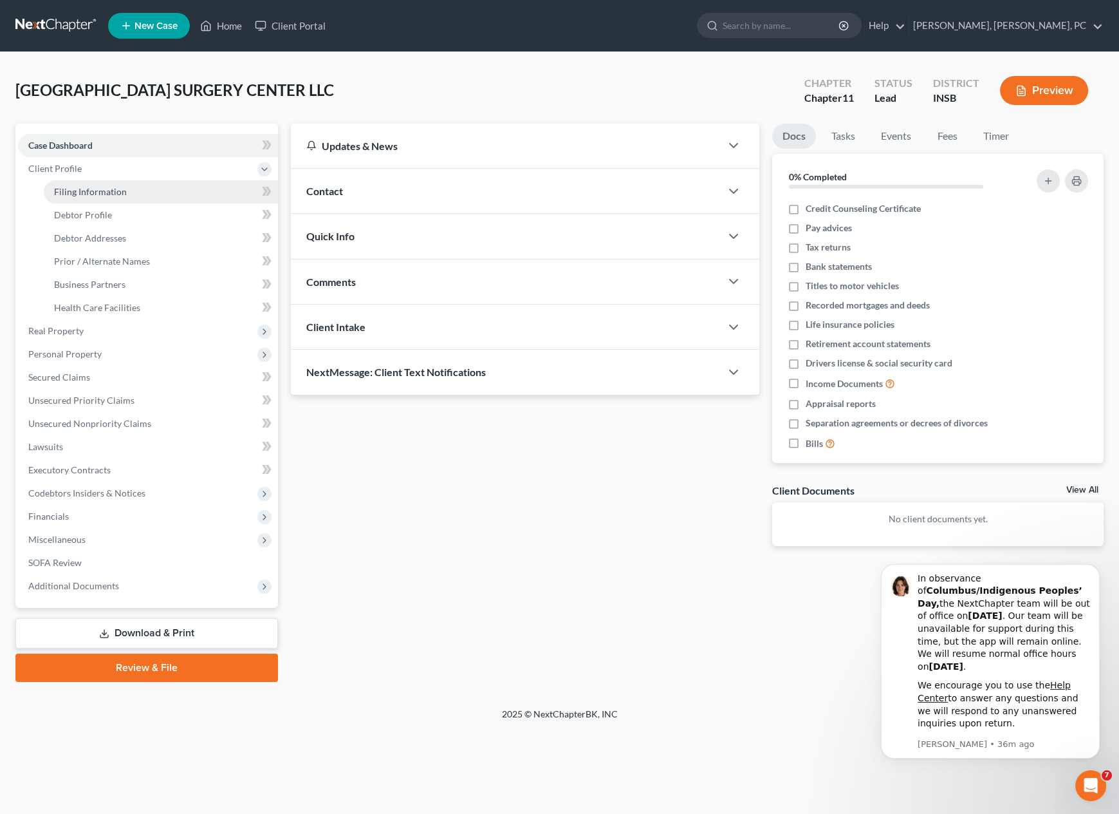
select select "0"
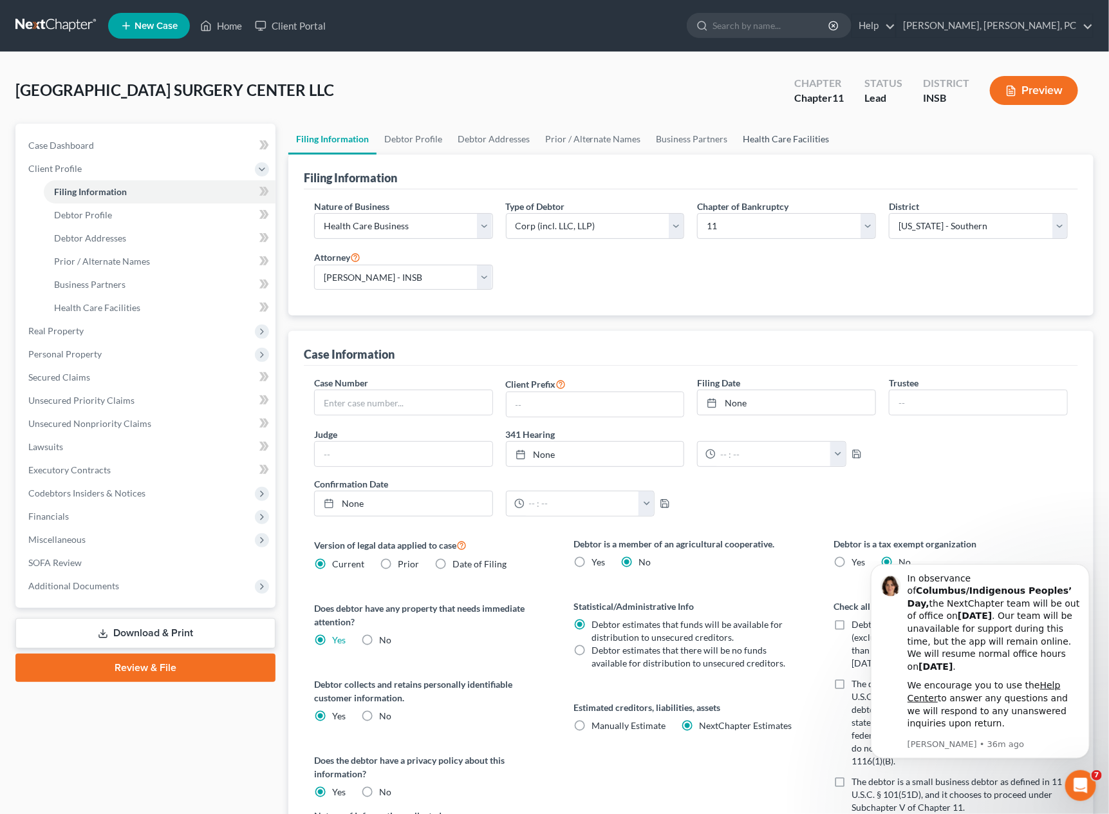
click at [766, 139] on link "Health Care Facilities" at bounding box center [787, 139] width 102 height 31
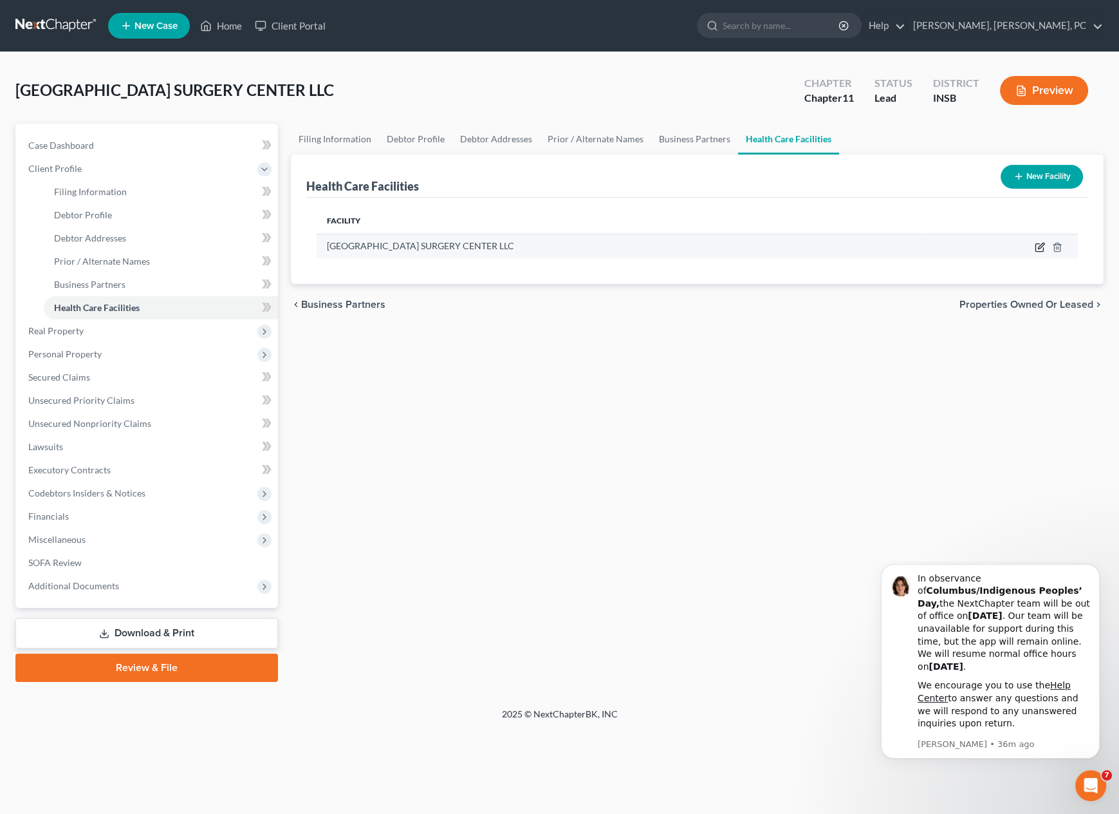
click at [1039, 245] on icon "button" at bounding box center [1040, 247] width 10 height 10
select select "15"
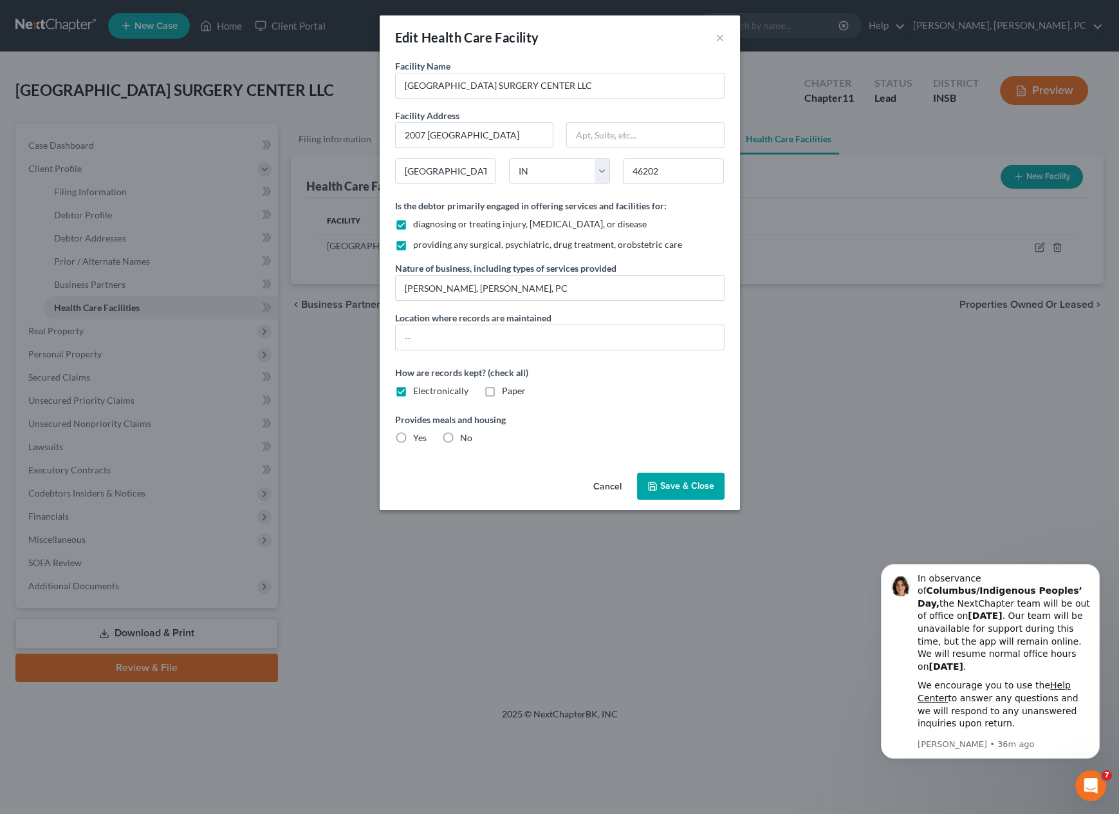
click at [460, 436] on label "No" at bounding box center [466, 437] width 12 height 13
click at [465, 436] on input "No" at bounding box center [469, 435] width 8 height 8
radio input "true"
click at [427, 337] on input "text" at bounding box center [560, 337] width 328 height 24
type input "cloud"
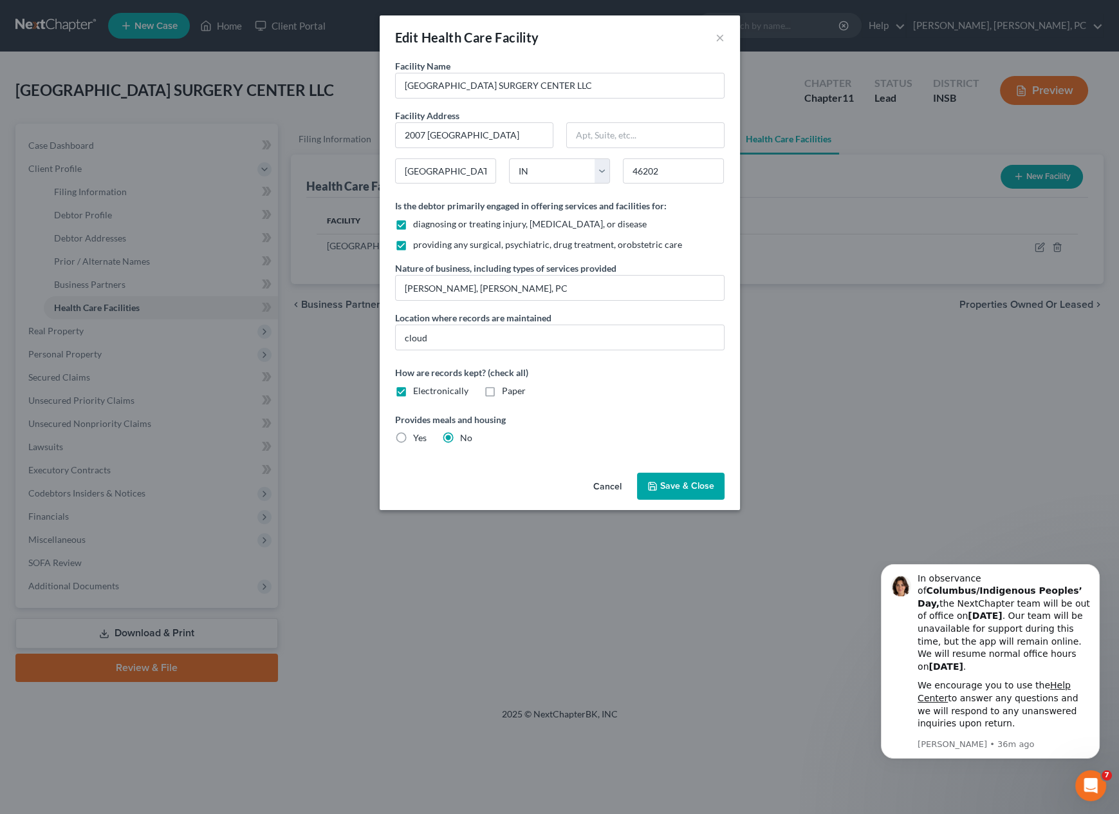
click at [663, 480] on span "Save & Close" at bounding box center [687, 485] width 54 height 11
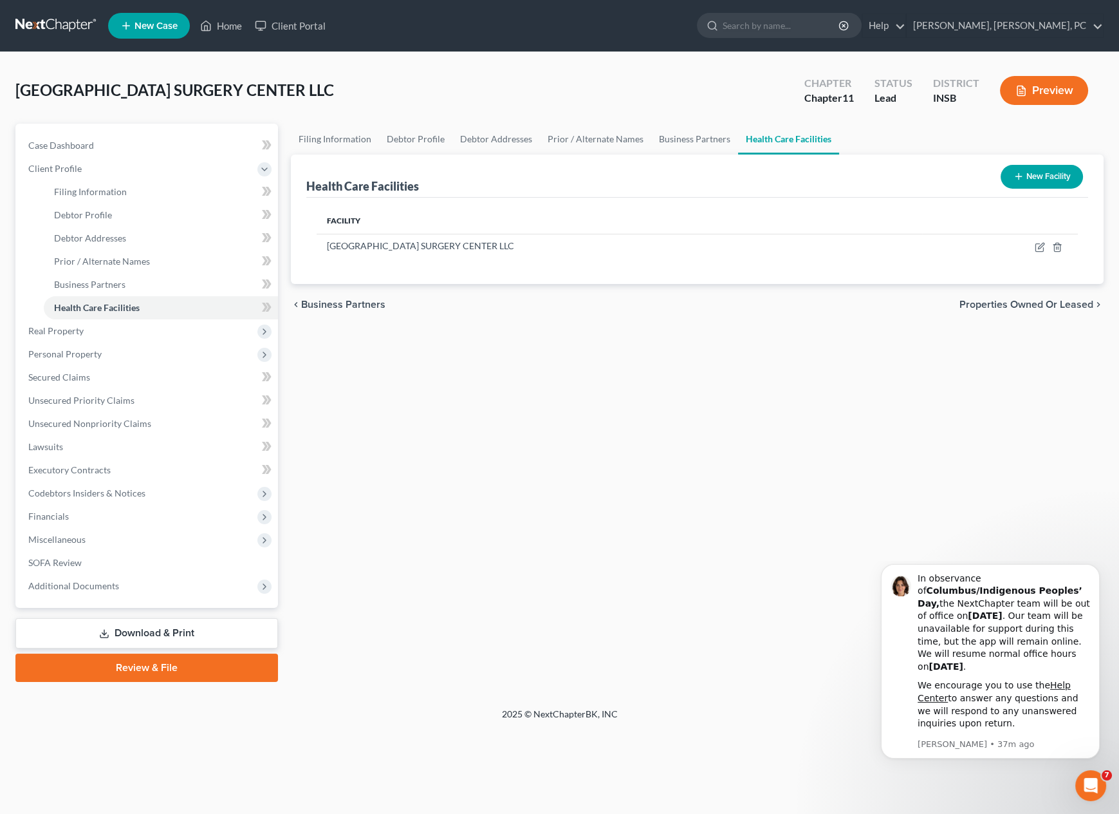
click at [432, 540] on div "Filing Information Debtor Profile Debtor Addresses Prior / Alternate Names Busi…" at bounding box center [698, 403] width 826 height 558
